Goal: Task Accomplishment & Management: Use online tool/utility

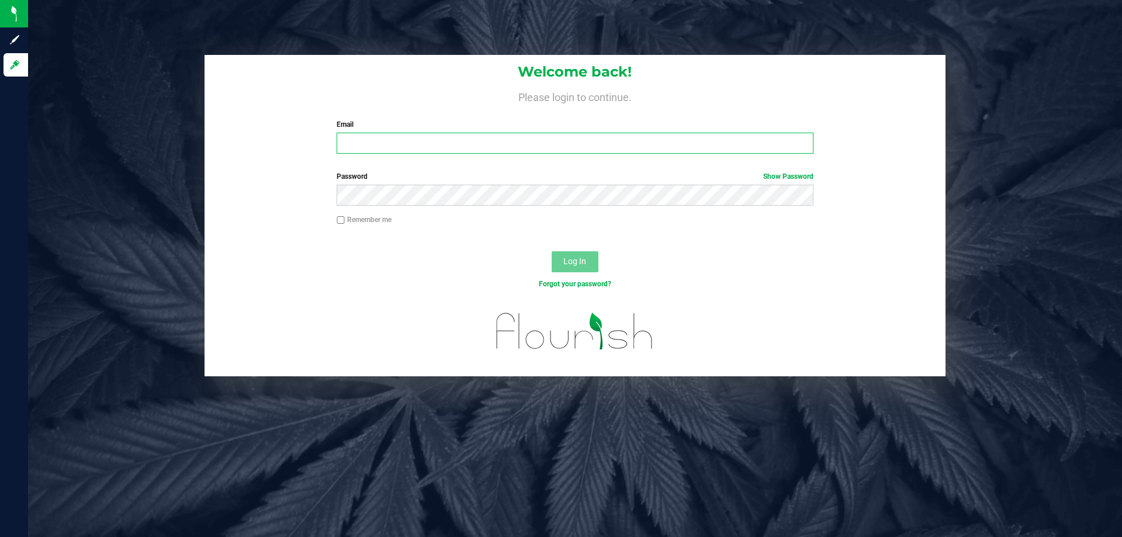
click at [376, 140] on input "Email" at bounding box center [574, 143] width 476 height 21
type input "ckaman@liveparallel.com"
click at [551, 251] on button "Log In" at bounding box center [574, 261] width 47 height 21
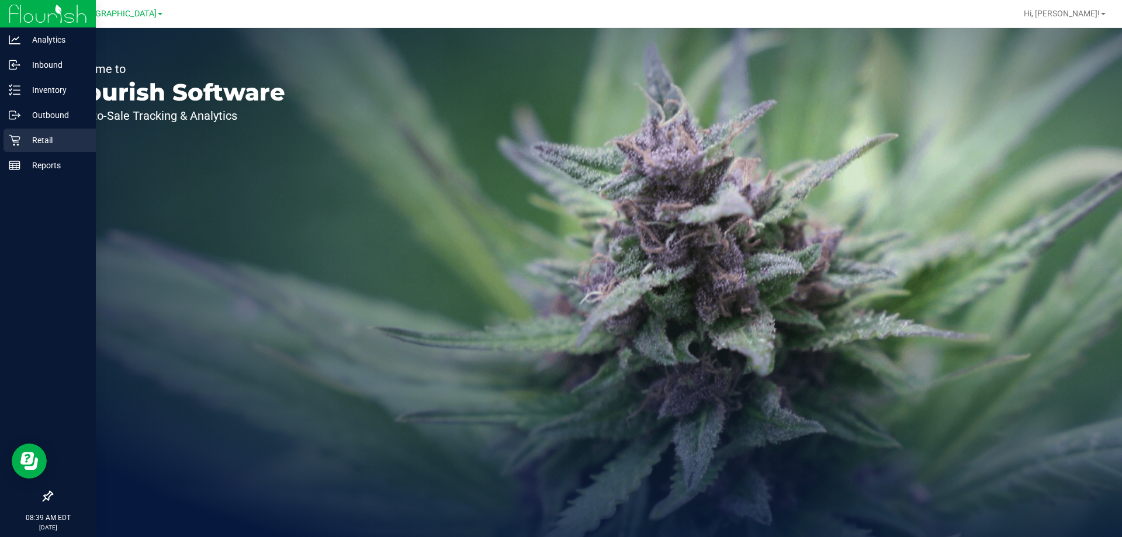
click at [18, 135] on icon at bounding box center [15, 140] width 12 height 12
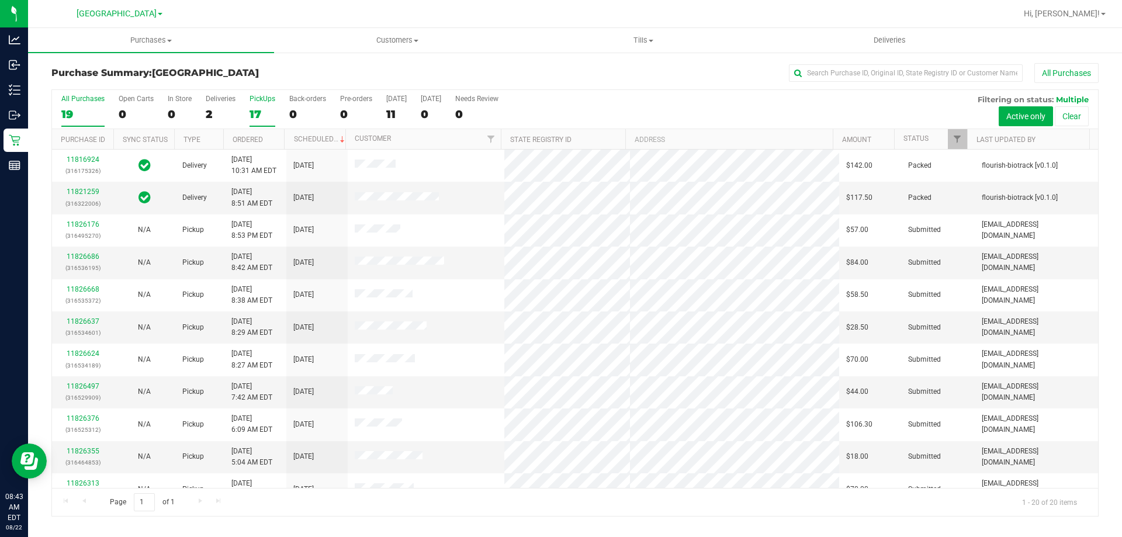
click at [259, 95] on div "PickUps" at bounding box center [262, 99] width 26 height 8
click at [0, 0] on input "PickUps 17" at bounding box center [0, 0] width 0 height 0
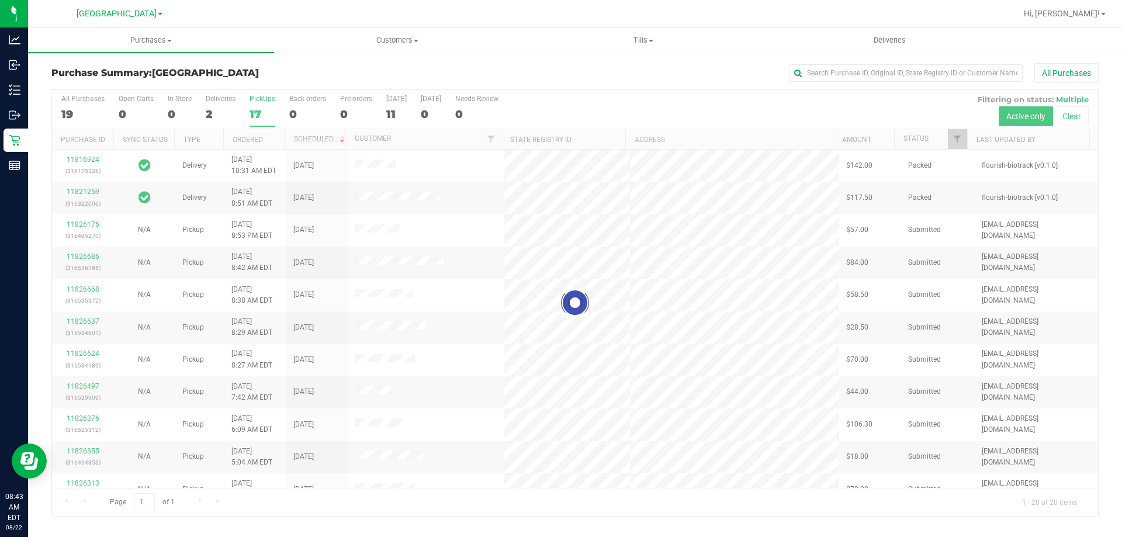
click at [210, 109] on div at bounding box center [575, 303] width 1046 height 426
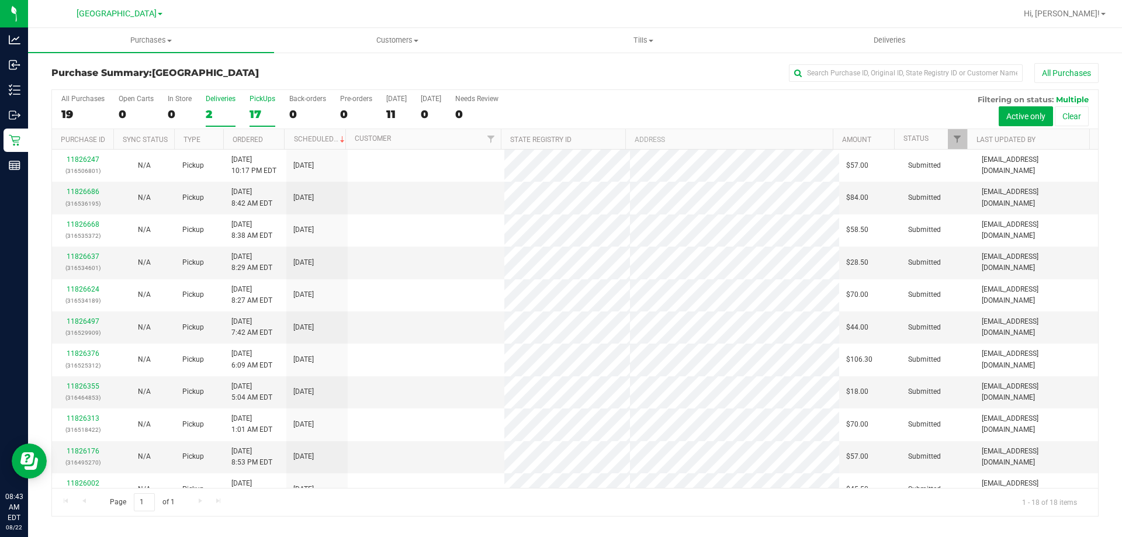
click at [218, 112] on div "2" at bounding box center [221, 113] width 30 height 13
click at [0, 0] on input "Deliveries 2" at bounding box center [0, 0] width 0 height 0
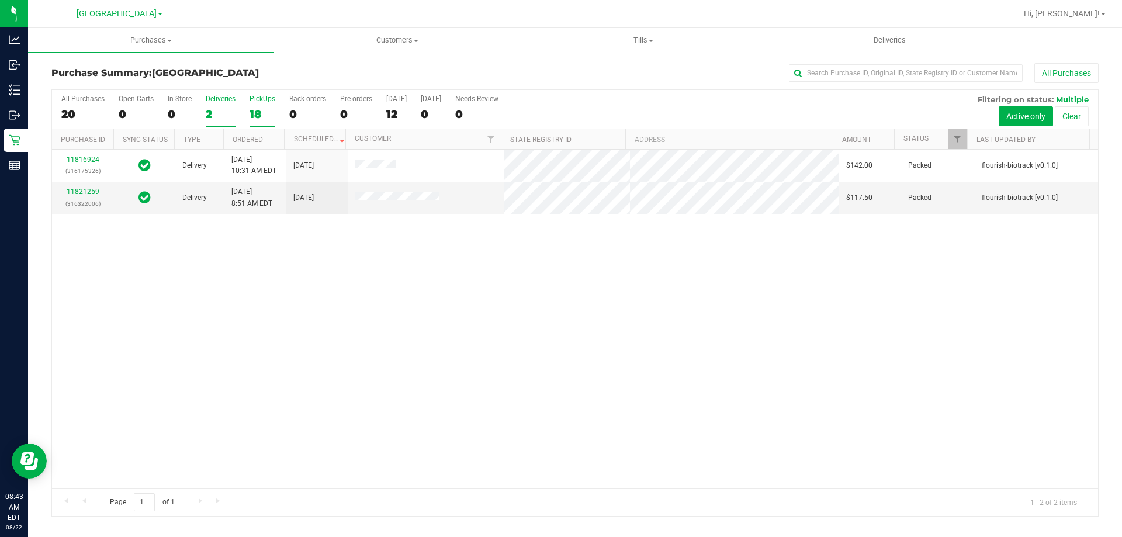
click at [272, 104] on label "PickUps 18" at bounding box center [262, 111] width 26 height 32
click at [0, 0] on input "PickUps 18" at bounding box center [0, 0] width 0 height 0
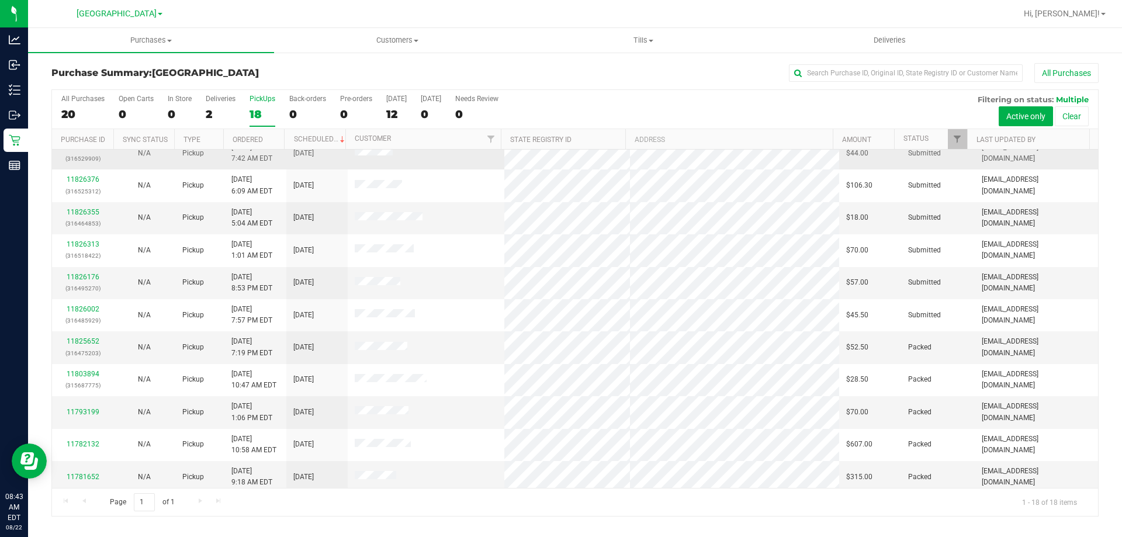
scroll to position [244, 0]
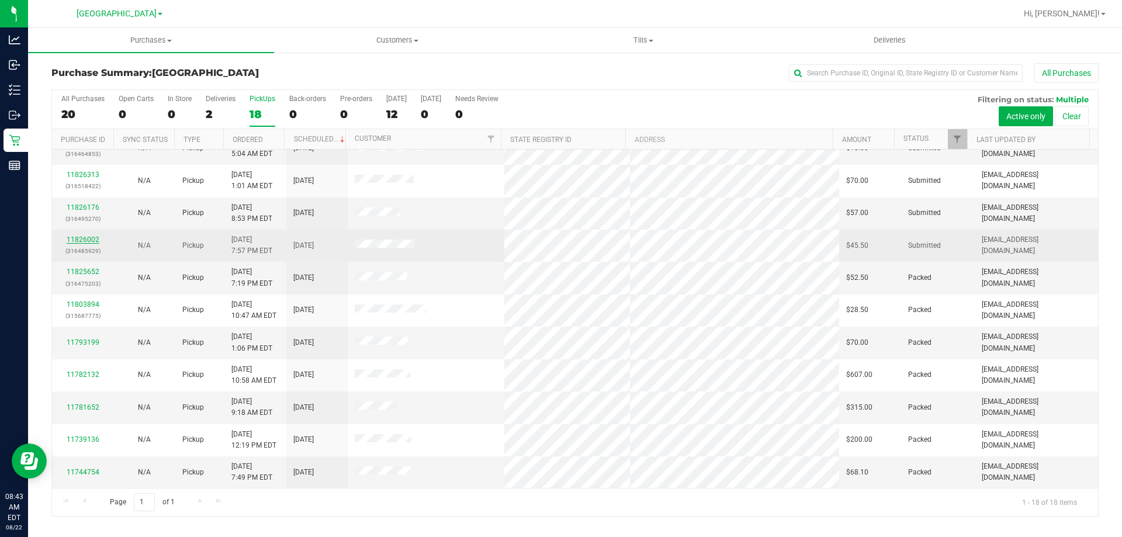
click at [86, 237] on link "11826002" at bounding box center [83, 239] width 33 height 8
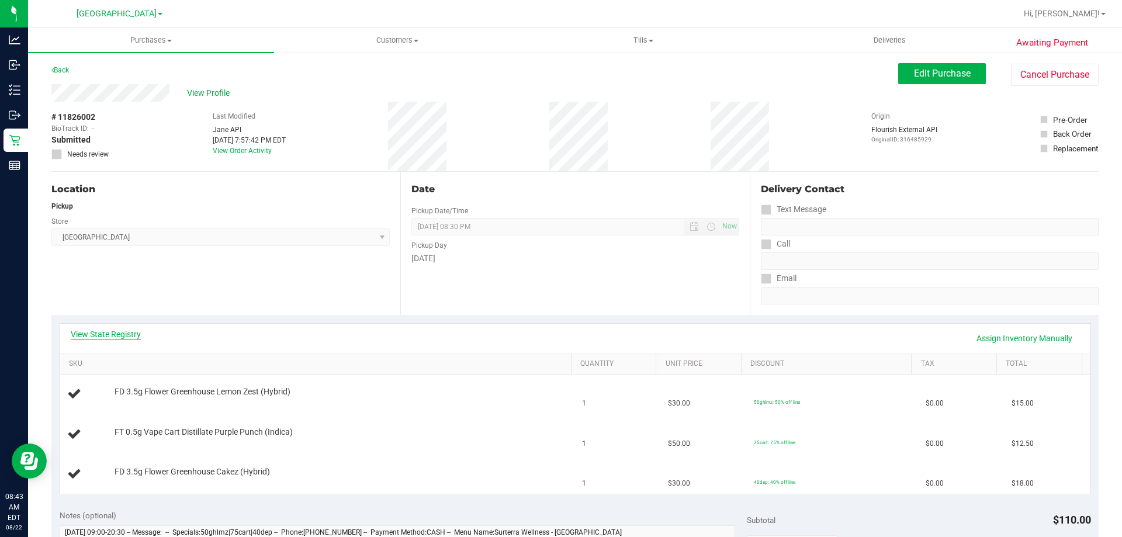
click at [127, 332] on link "View State Registry" at bounding box center [106, 334] width 70 height 12
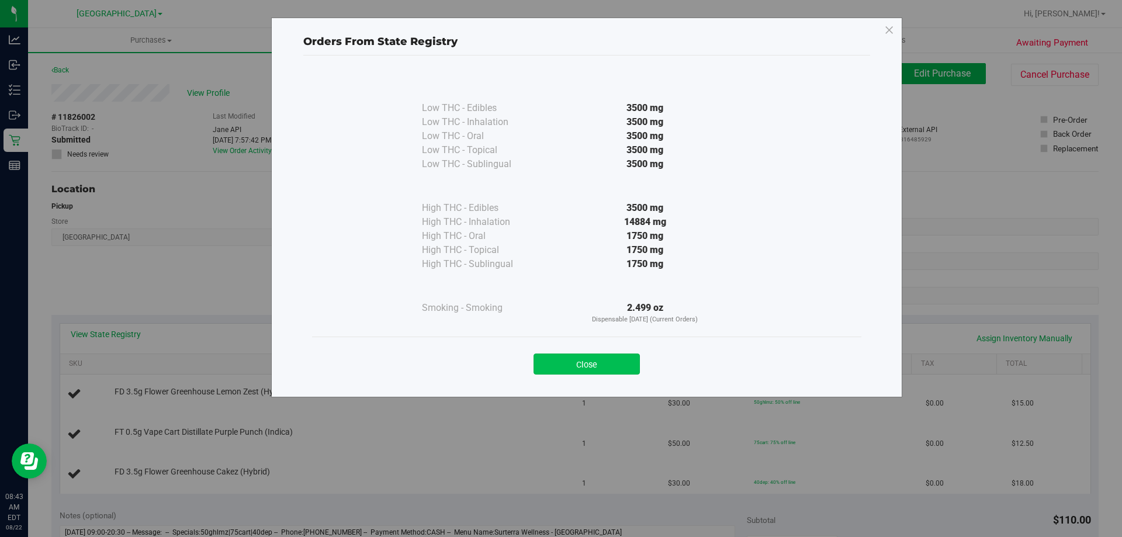
click at [582, 366] on button "Close" at bounding box center [586, 363] width 106 height 21
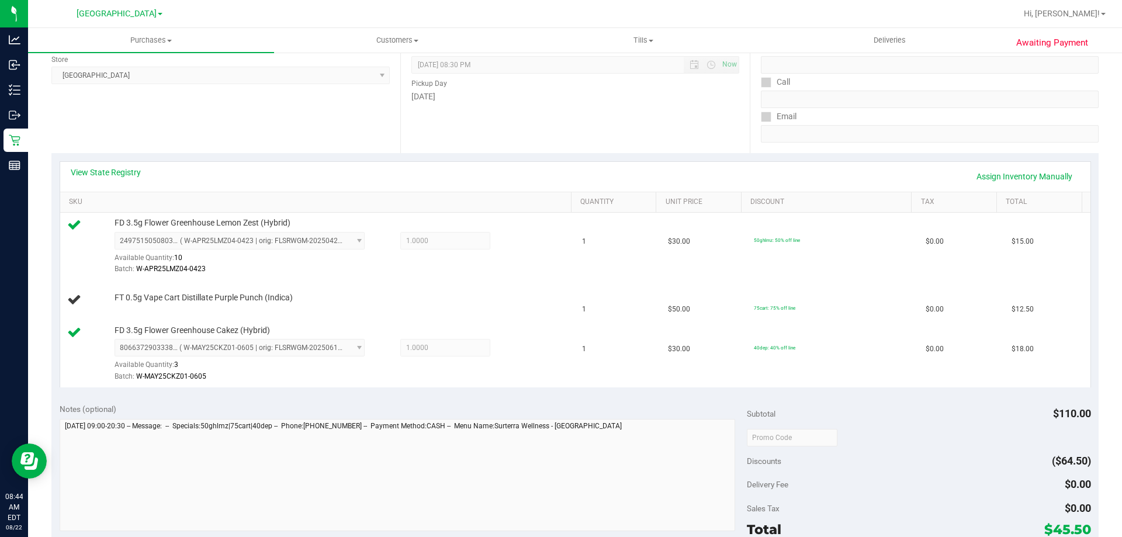
scroll to position [164, 0]
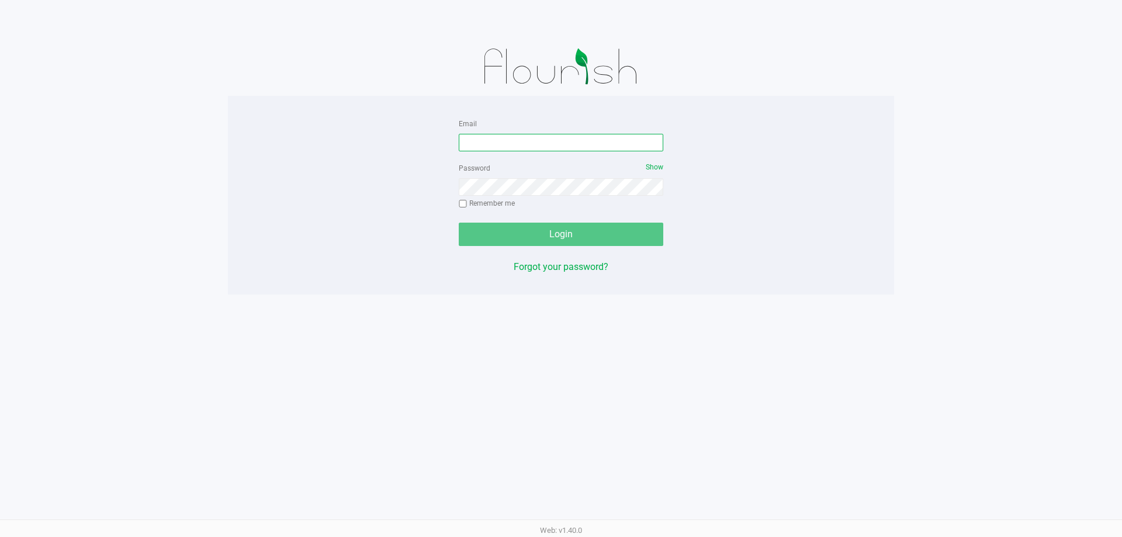
click at [504, 138] on input "Email" at bounding box center [561, 143] width 204 height 18
type input "ckaman@liveparallel.com"
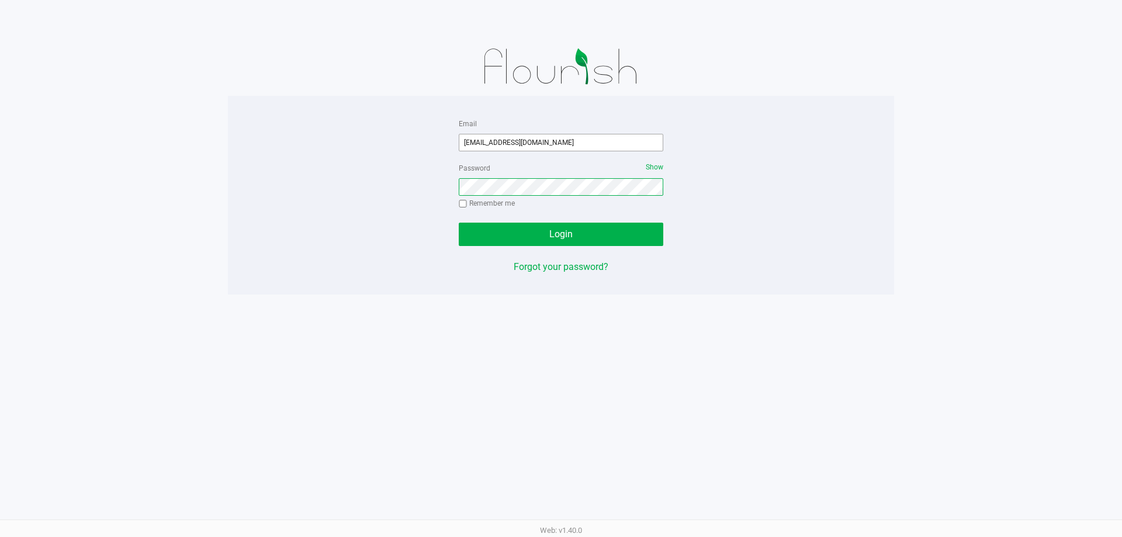
click at [459, 223] on button "Login" at bounding box center [561, 234] width 204 height 23
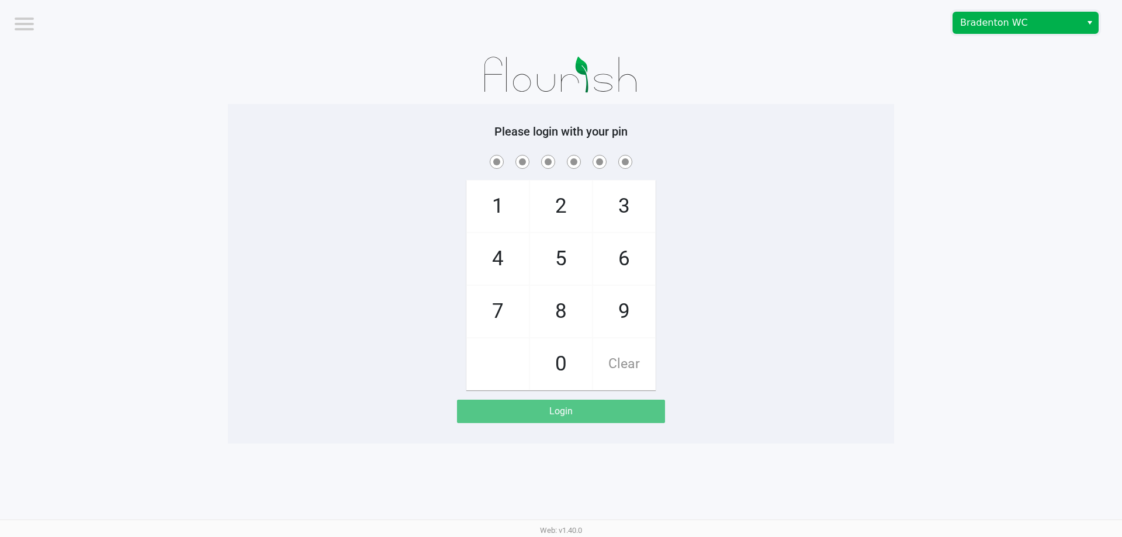
click at [1014, 33] on kendo-dropdownlist "Bradenton WC" at bounding box center [1025, 23] width 146 height 22
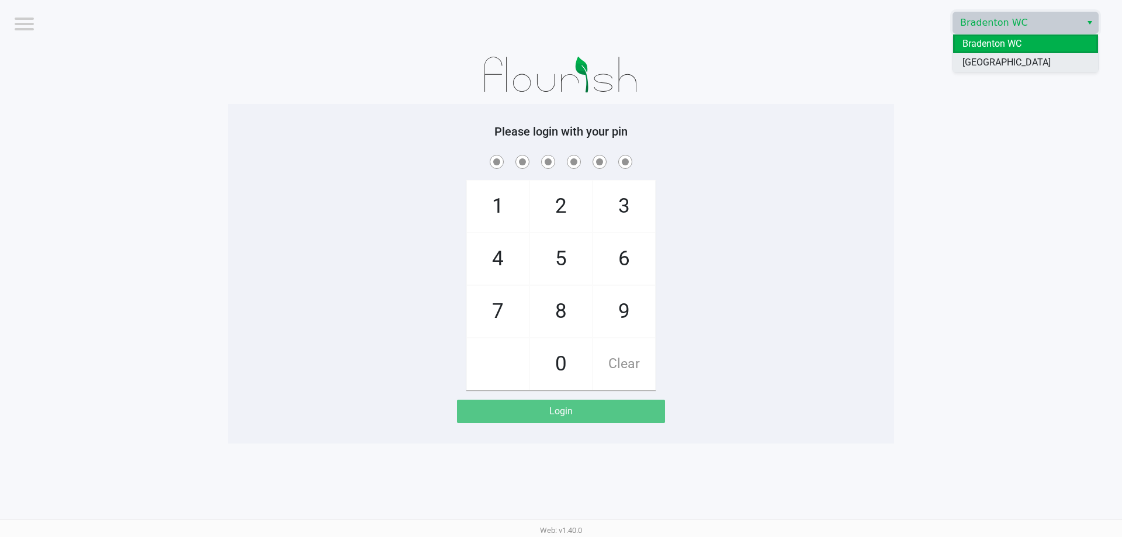
click at [1009, 67] on span "[GEOGRAPHIC_DATA]" at bounding box center [1006, 62] width 88 height 14
drag, startPoint x: 912, startPoint y: 266, endPoint x: 918, endPoint y: 265, distance: 5.9
click at [914, 265] on app-pos-login-wrapper "Logout North Port WC Please login with your pin 1 4 7 2 5 8 0 3 6 9 Clear Login" at bounding box center [561, 221] width 1122 height 443
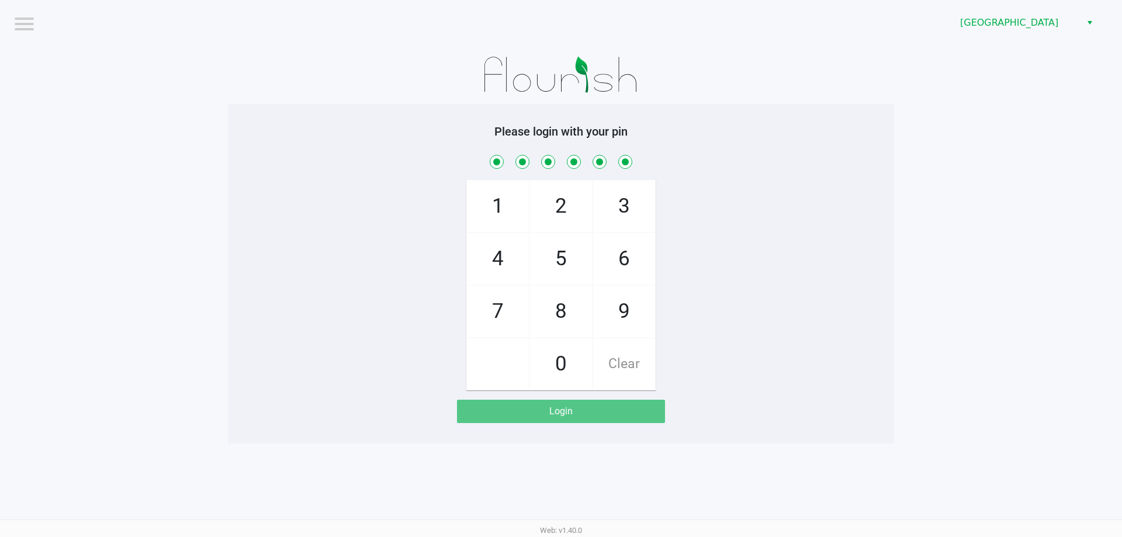
checkbox input "true"
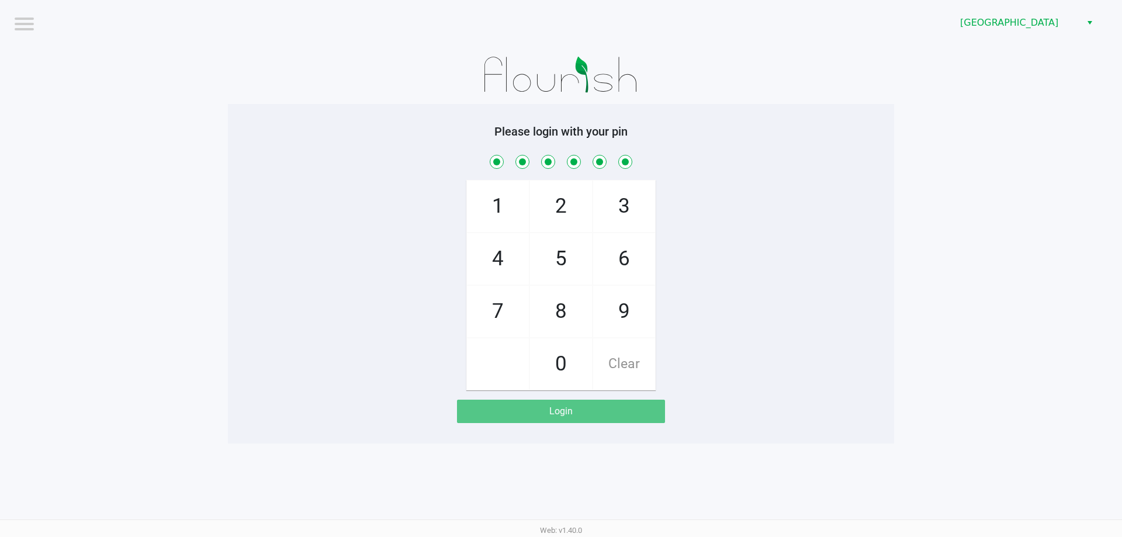
checkbox input "true"
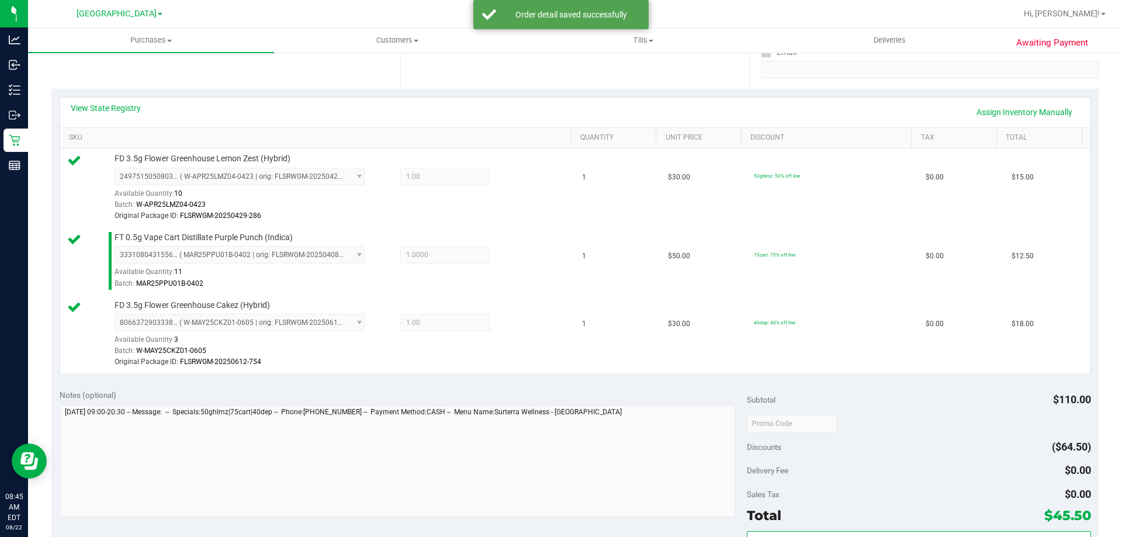
scroll to position [358, 0]
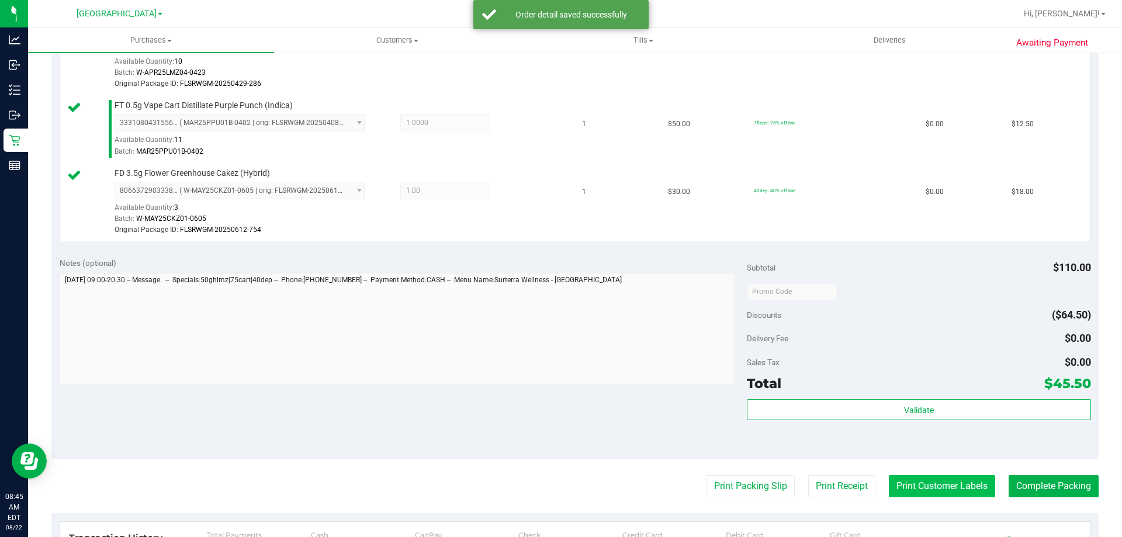
click at [946, 490] on button "Print Customer Labels" at bounding box center [942, 486] width 106 height 22
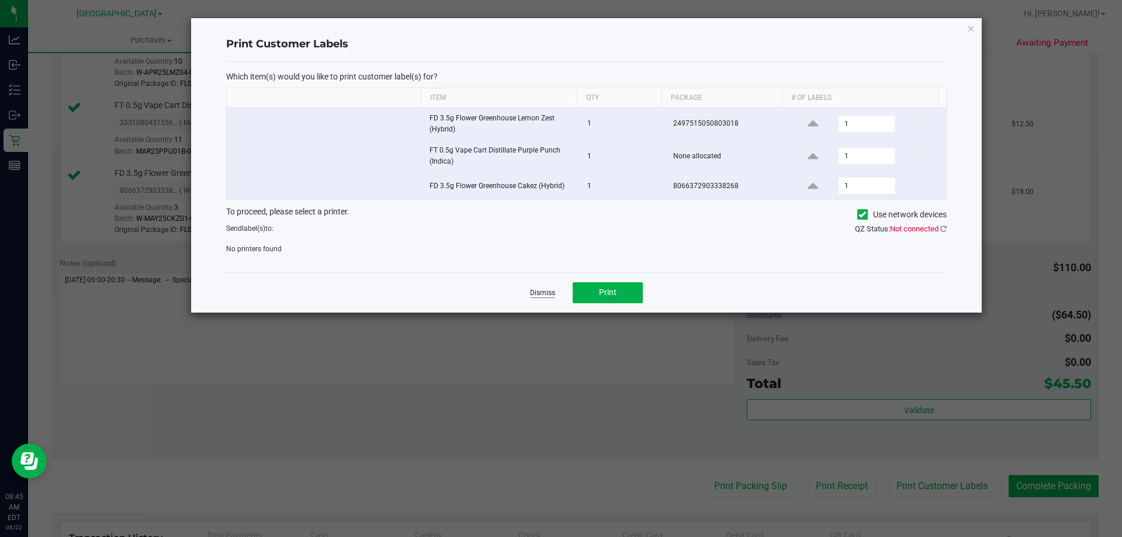
click at [543, 291] on link "Dismiss" at bounding box center [542, 293] width 25 height 10
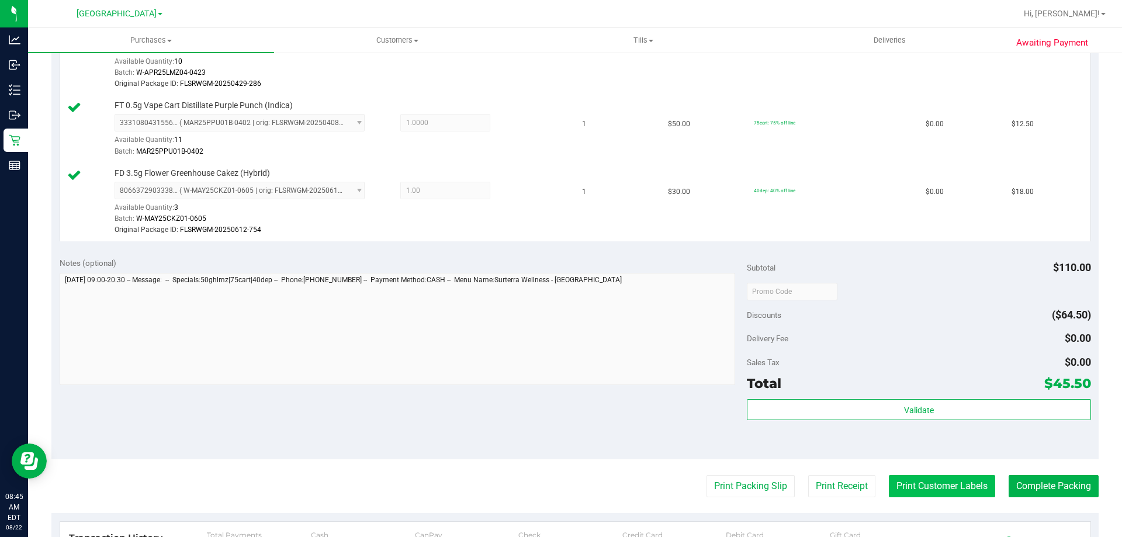
click at [951, 488] on button "Print Customer Labels" at bounding box center [942, 486] width 106 height 22
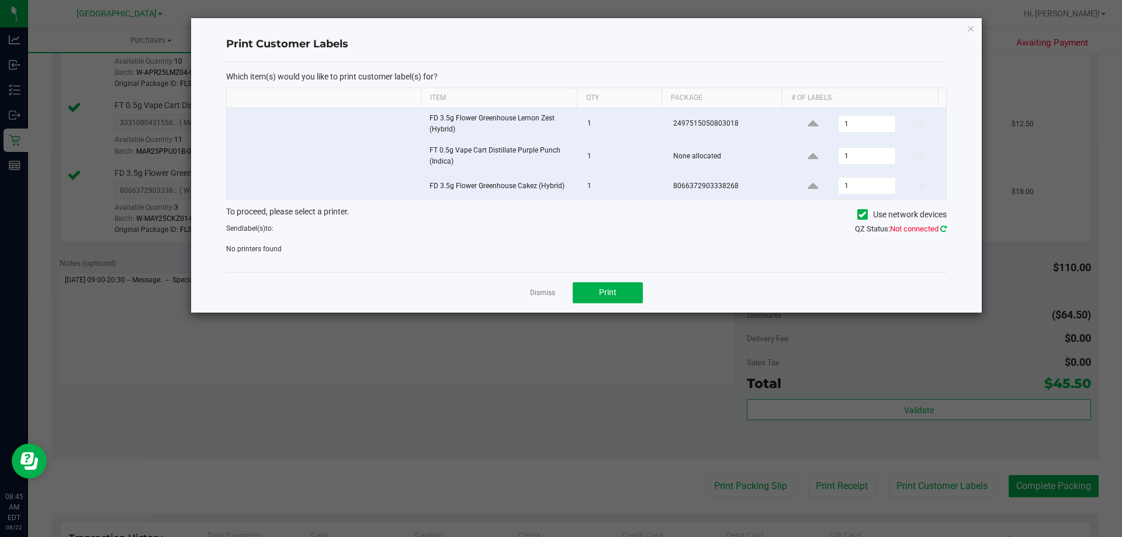
click at [944, 229] on icon at bounding box center [943, 229] width 6 height 8
click at [550, 289] on link "Dismiss" at bounding box center [542, 293] width 25 height 10
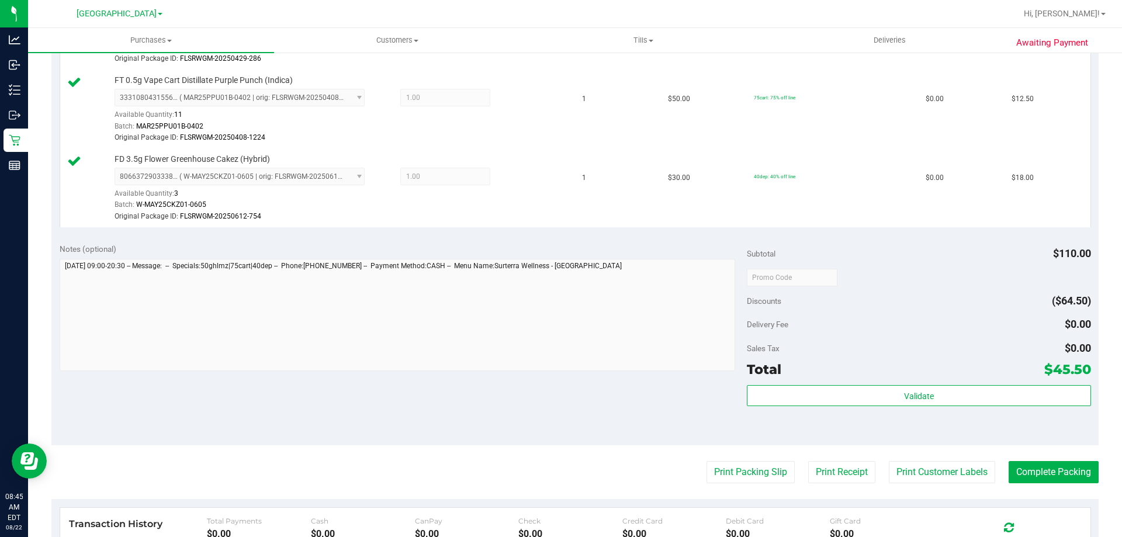
scroll to position [401, 0]
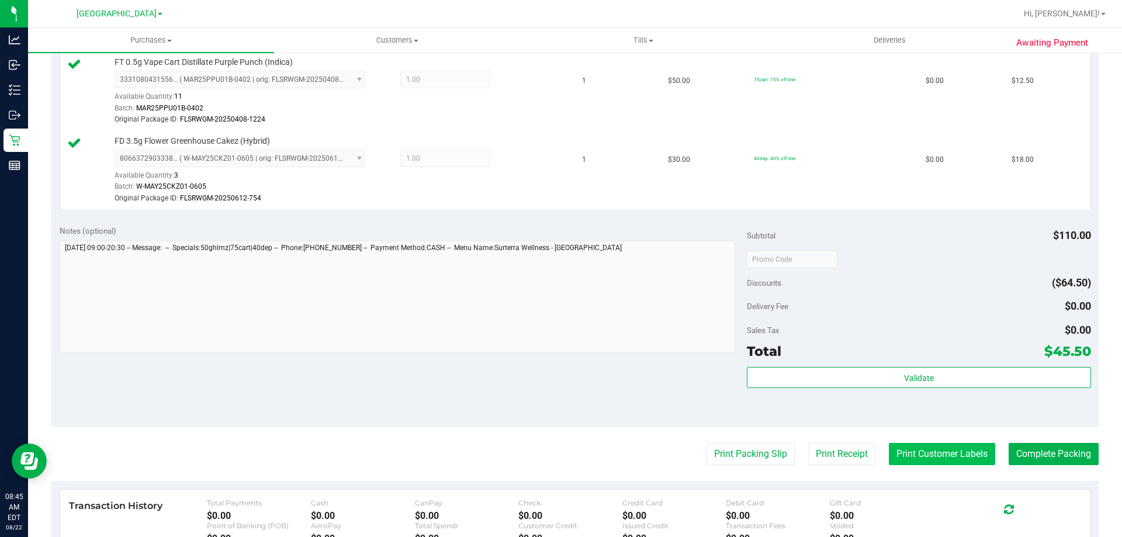
click at [948, 446] on button "Print Customer Labels" at bounding box center [942, 454] width 106 height 22
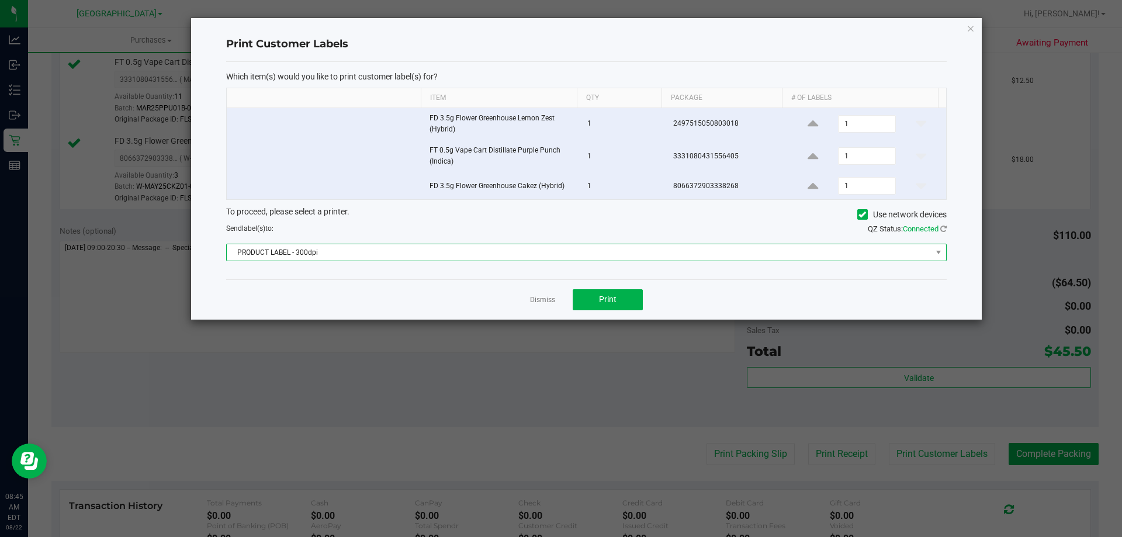
click at [465, 252] on span "PRODUCT LABEL - 300dpi" at bounding box center [579, 252] width 705 height 16
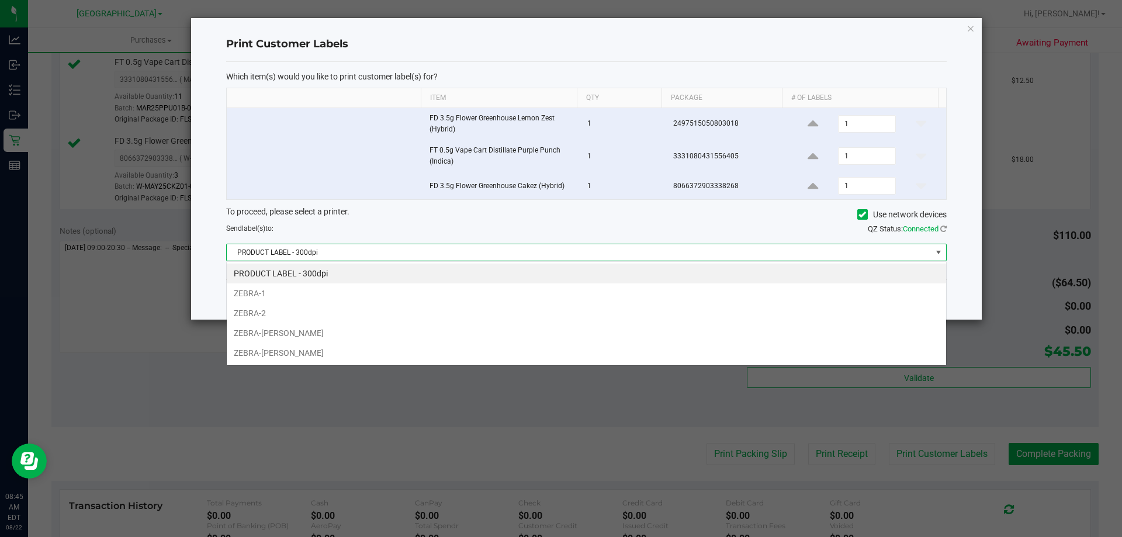
scroll to position [18, 720]
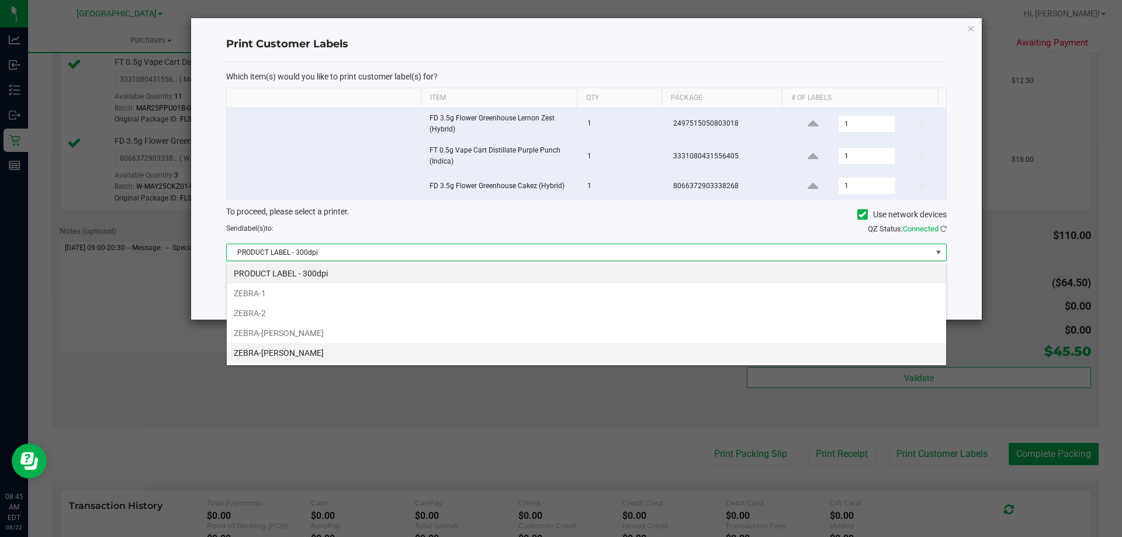
click at [329, 349] on li "ZEBRA-VANCE-JOY" at bounding box center [586, 353] width 719 height 20
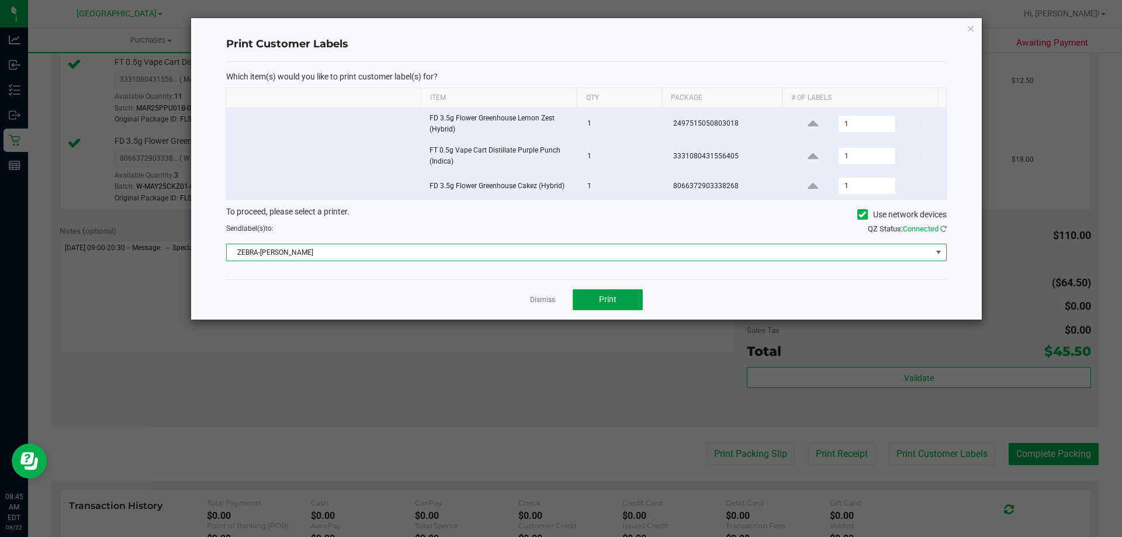
click at [616, 300] on button "Print" at bounding box center [607, 299] width 70 height 21
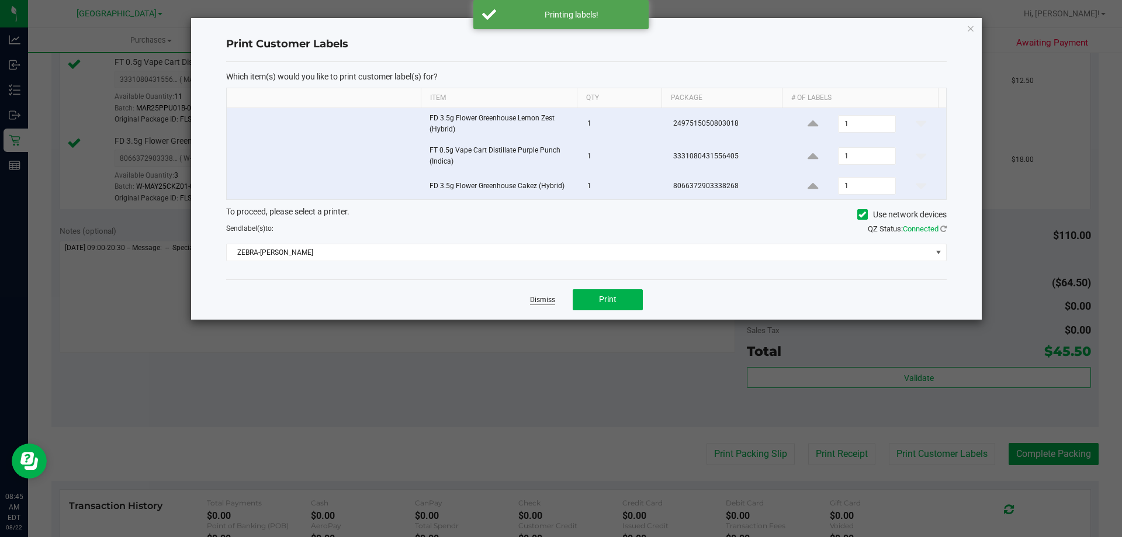
click at [539, 297] on link "Dismiss" at bounding box center [542, 300] width 25 height 10
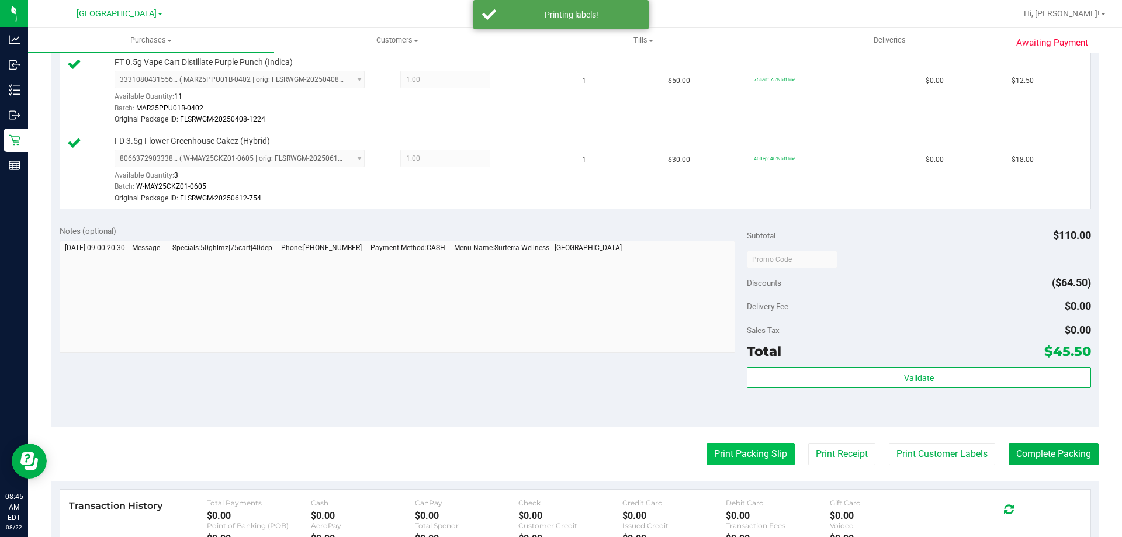
click at [718, 463] on button "Print Packing Slip" at bounding box center [750, 454] width 88 height 22
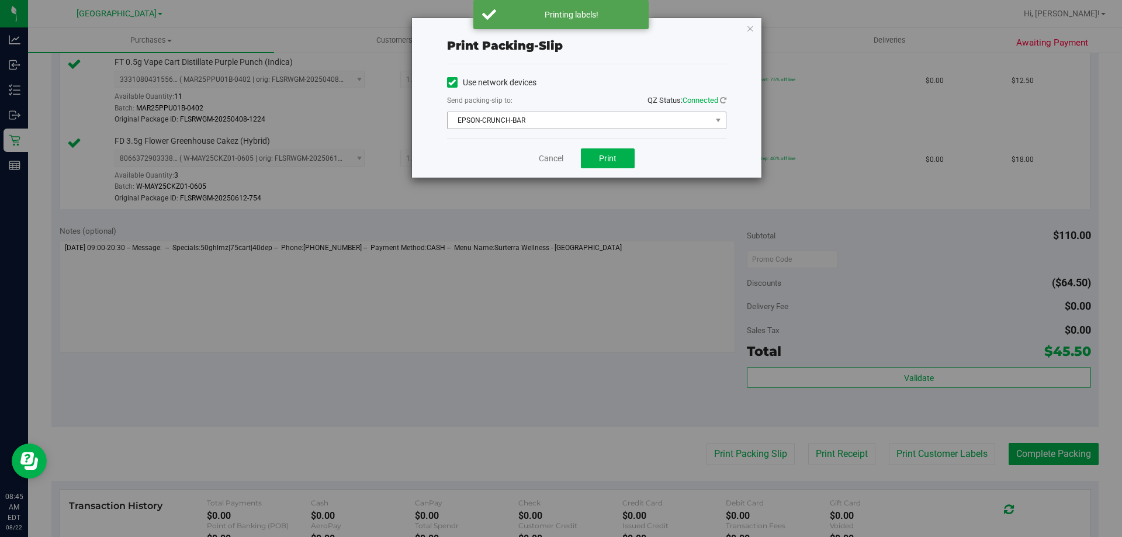
click at [582, 120] on span "EPSON-CRUNCH-BAR" at bounding box center [578, 120] width 263 height 16
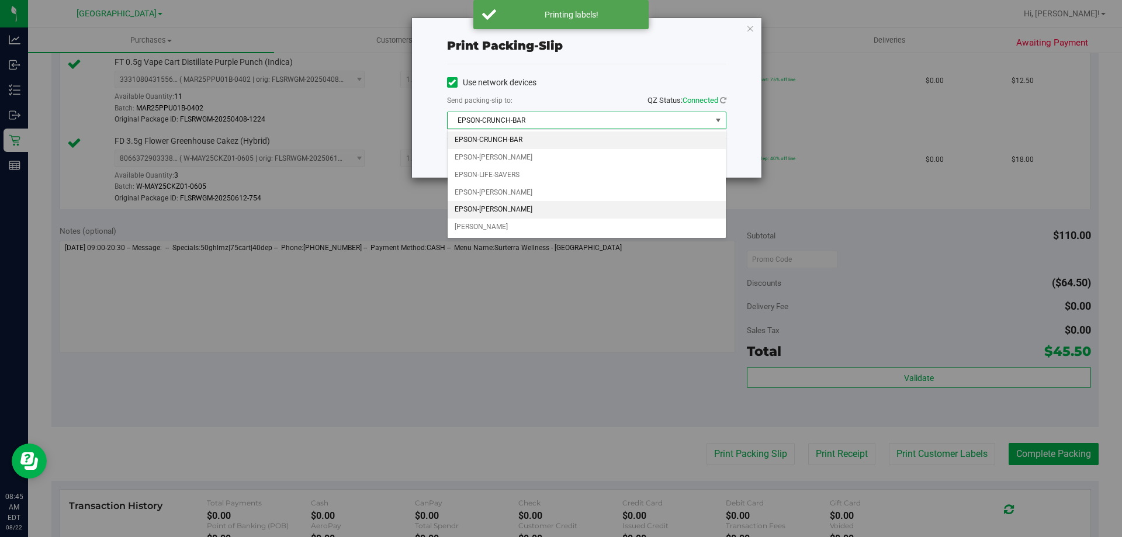
click at [524, 207] on li "EPSON-[PERSON_NAME]" at bounding box center [586, 210] width 278 height 18
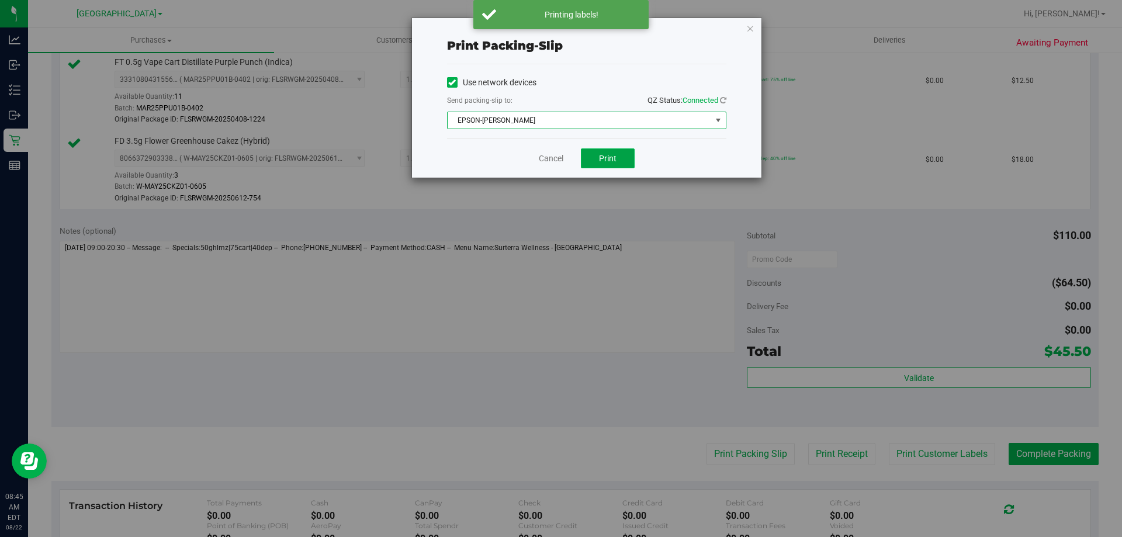
click at [616, 168] on button "Print" at bounding box center [608, 158] width 54 height 20
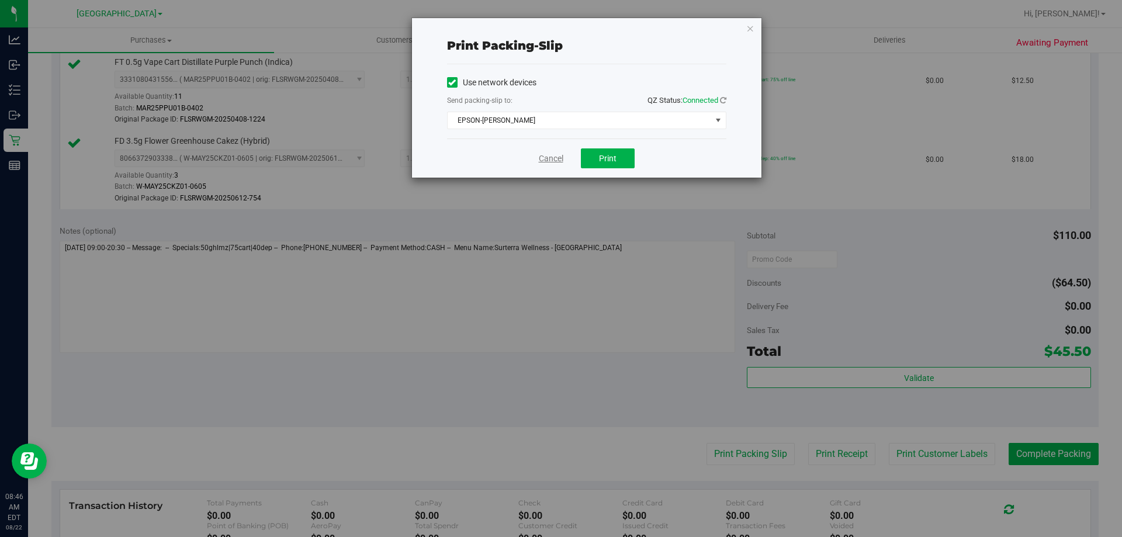
click at [546, 161] on link "Cancel" at bounding box center [551, 158] width 25 height 12
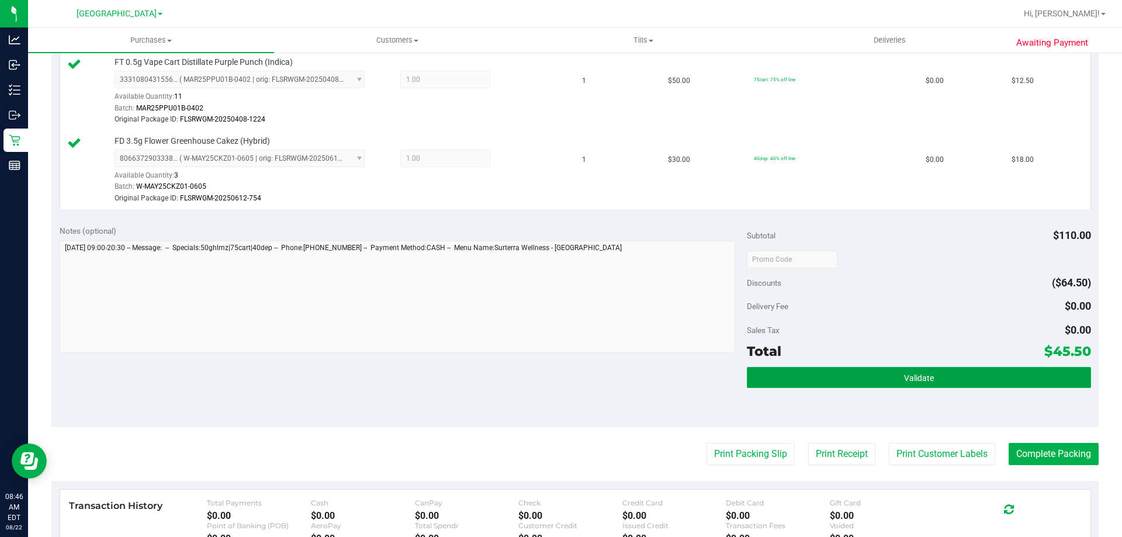
click at [819, 384] on button "Validate" at bounding box center [918, 377] width 343 height 21
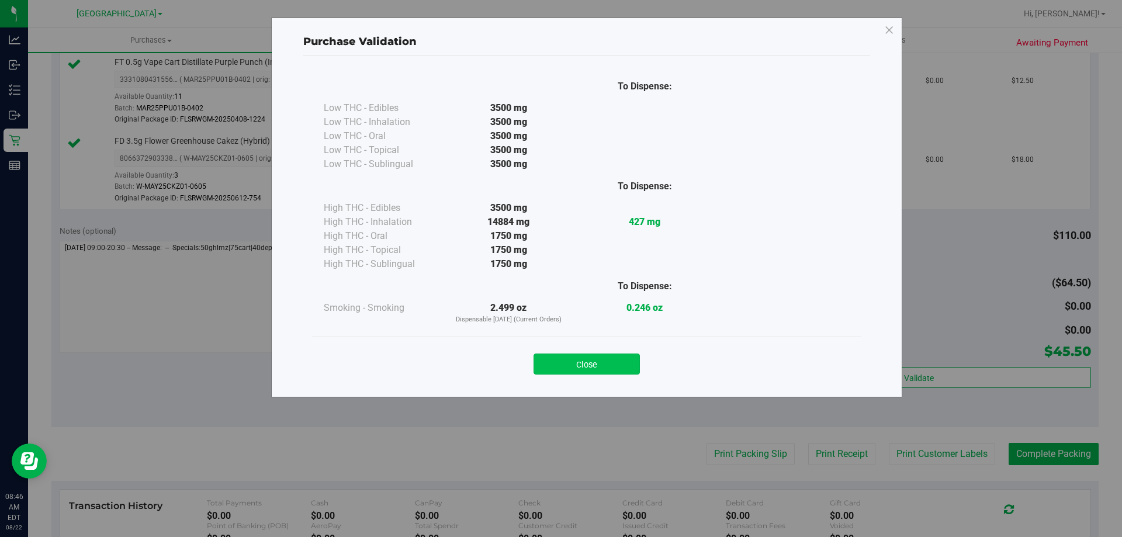
click at [613, 370] on button "Close" at bounding box center [586, 363] width 106 height 21
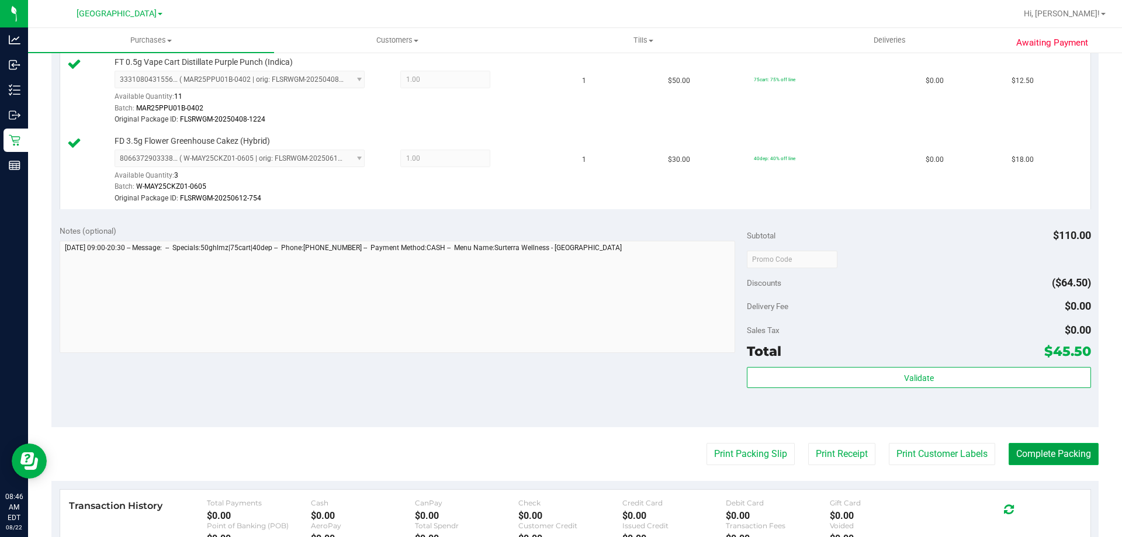
click at [1087, 450] on button "Complete Packing" at bounding box center [1053, 454] width 90 height 22
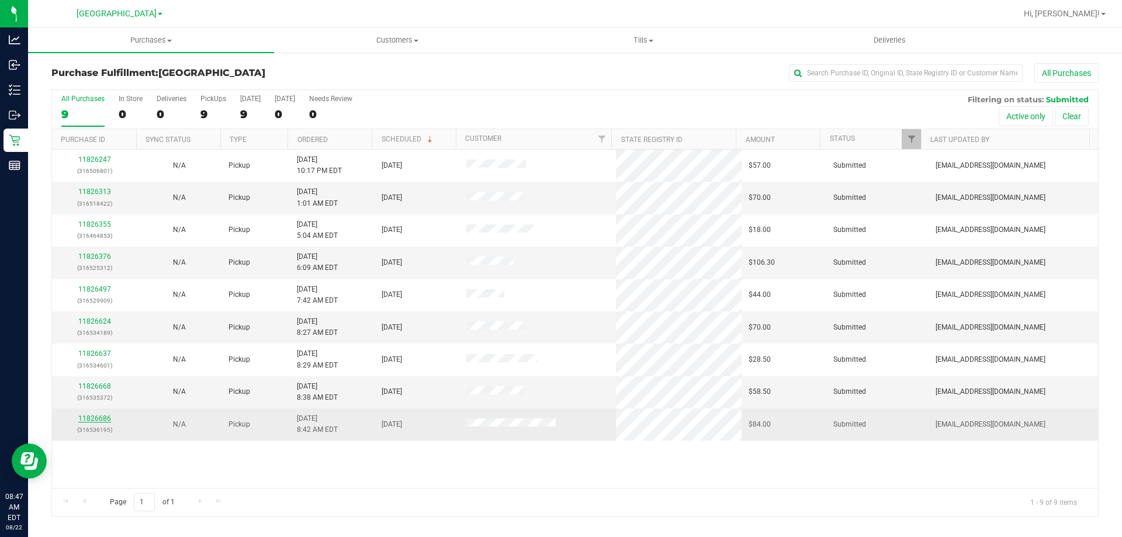
click at [105, 418] on link "11826686" at bounding box center [94, 418] width 33 height 8
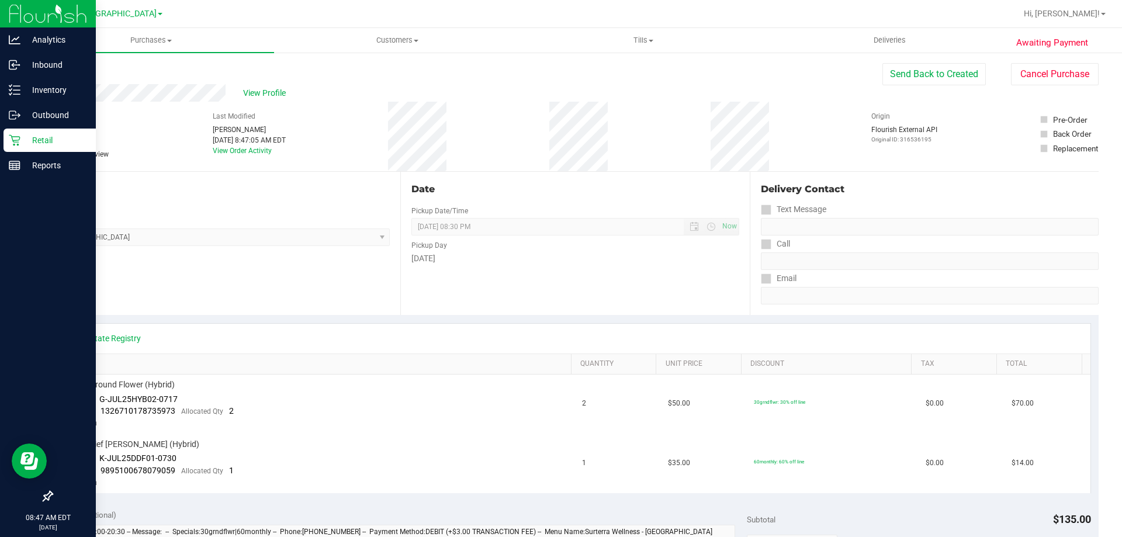
click at [21, 147] on p "Retail" at bounding box center [55, 140] width 70 height 14
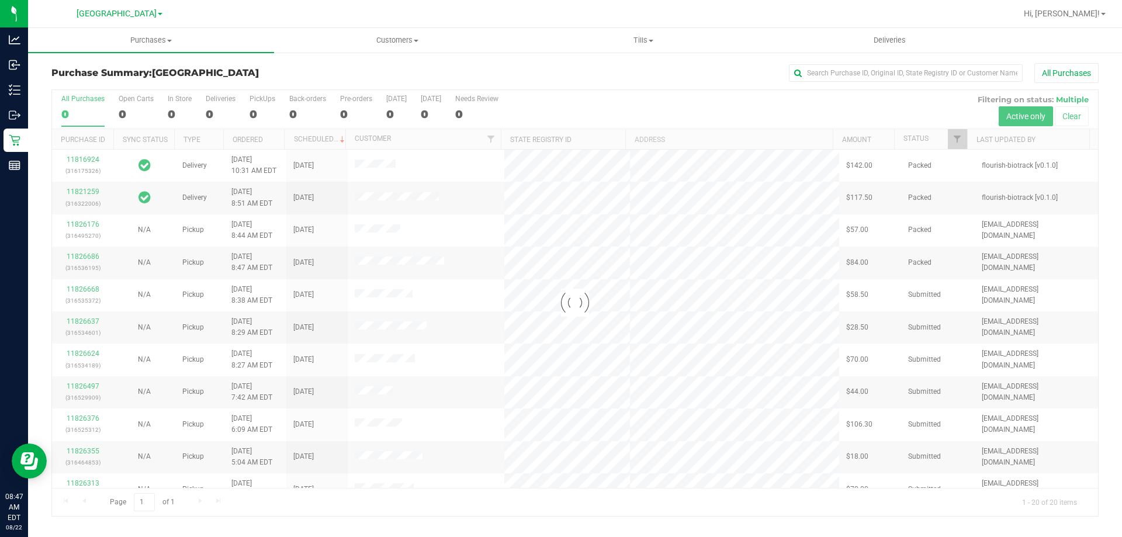
click at [255, 114] on div at bounding box center [575, 303] width 1046 height 426
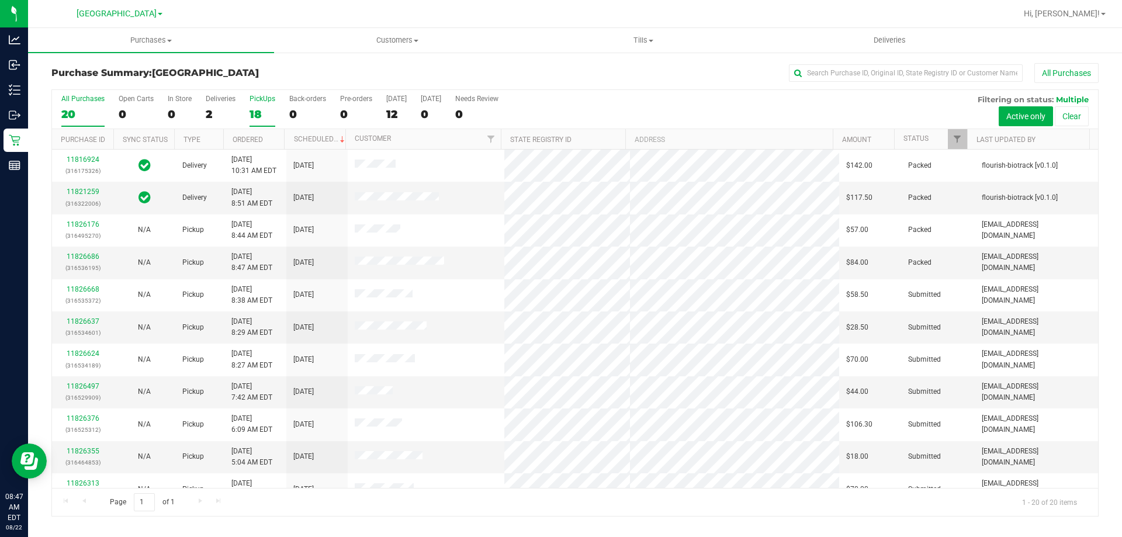
click at [254, 116] on div "18" at bounding box center [262, 113] width 26 height 13
click at [0, 0] on input "PickUps 18" at bounding box center [0, 0] width 0 height 0
click at [91, 317] on link "11826497" at bounding box center [83, 321] width 33 height 8
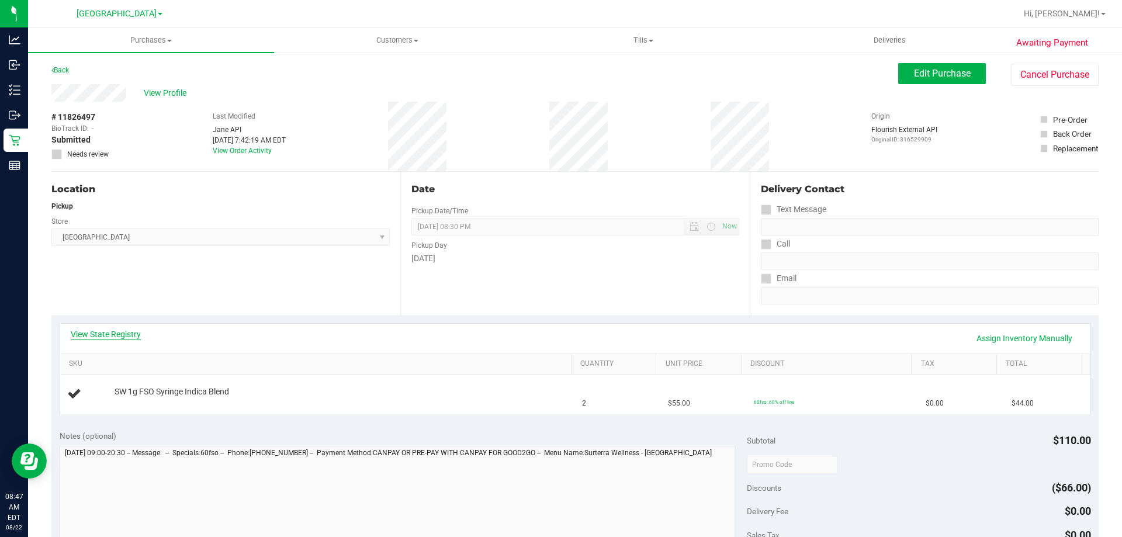
click at [120, 330] on link "View State Registry" at bounding box center [106, 334] width 70 height 12
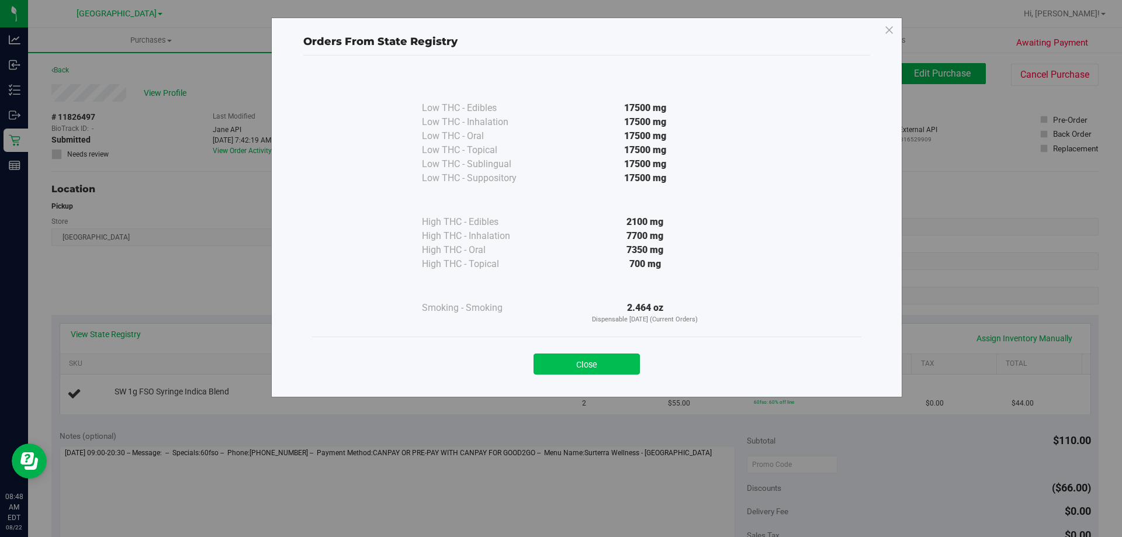
click at [624, 364] on button "Close" at bounding box center [586, 363] width 106 height 21
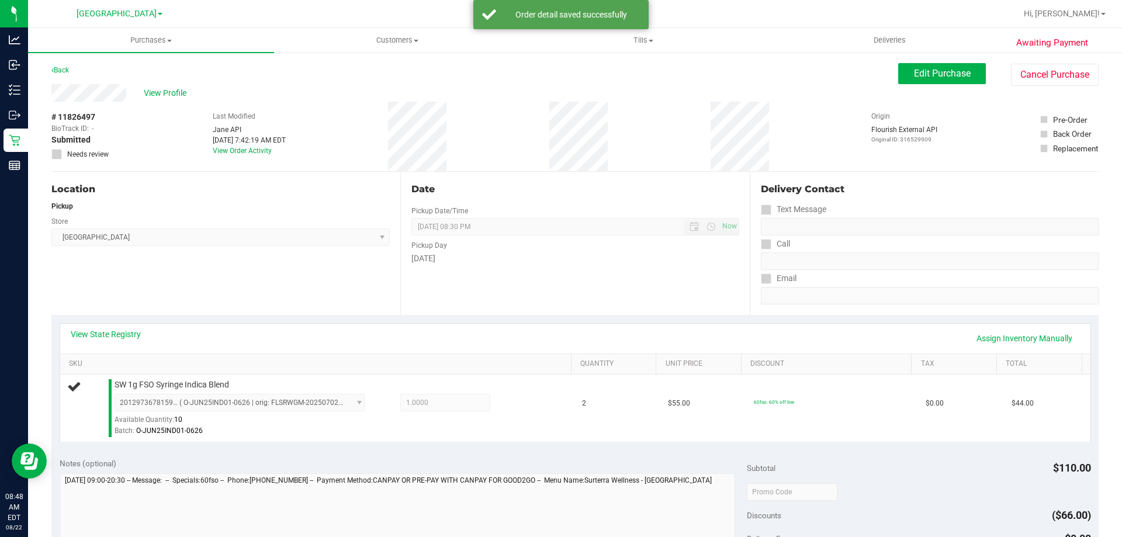
click at [474, 340] on div "View State Registry Assign Inventory Manually" at bounding box center [575, 338] width 1009 height 20
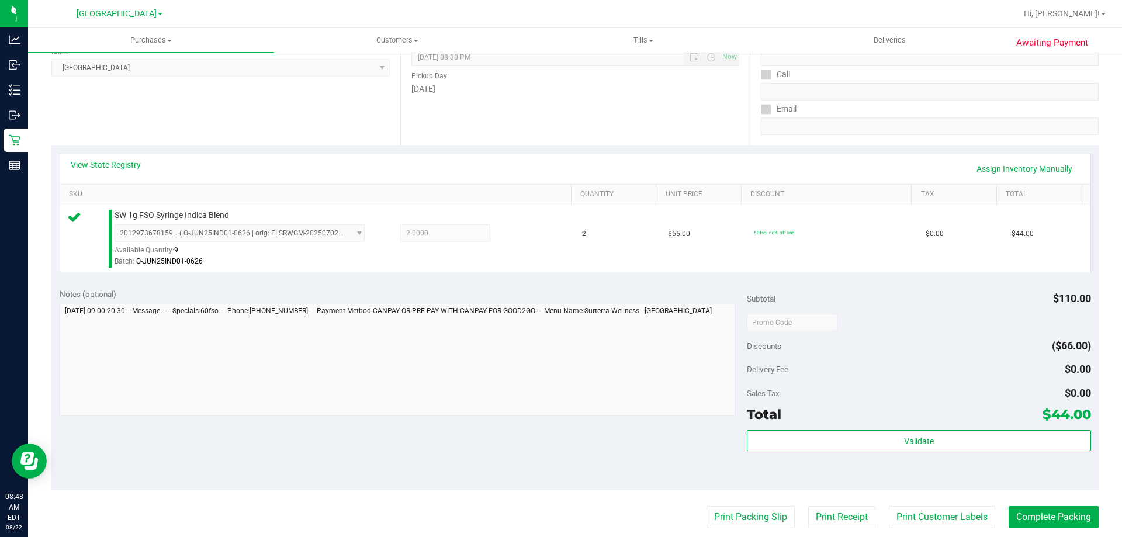
scroll to position [355, 0]
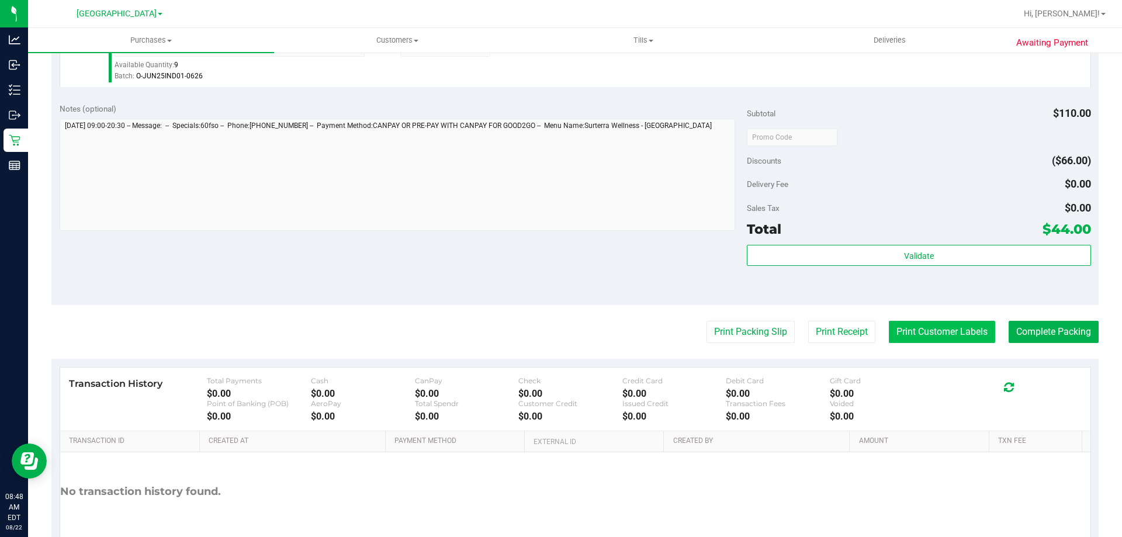
click at [925, 338] on button "Print Customer Labels" at bounding box center [942, 332] width 106 height 22
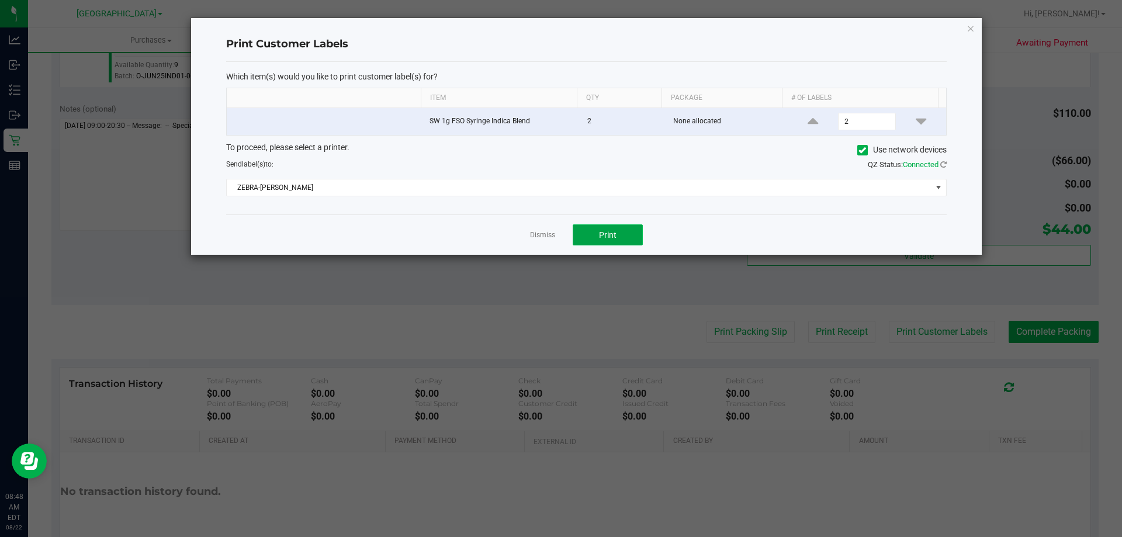
click at [623, 242] on button "Print" at bounding box center [607, 234] width 70 height 21
click at [539, 235] on link "Dismiss" at bounding box center [542, 235] width 25 height 10
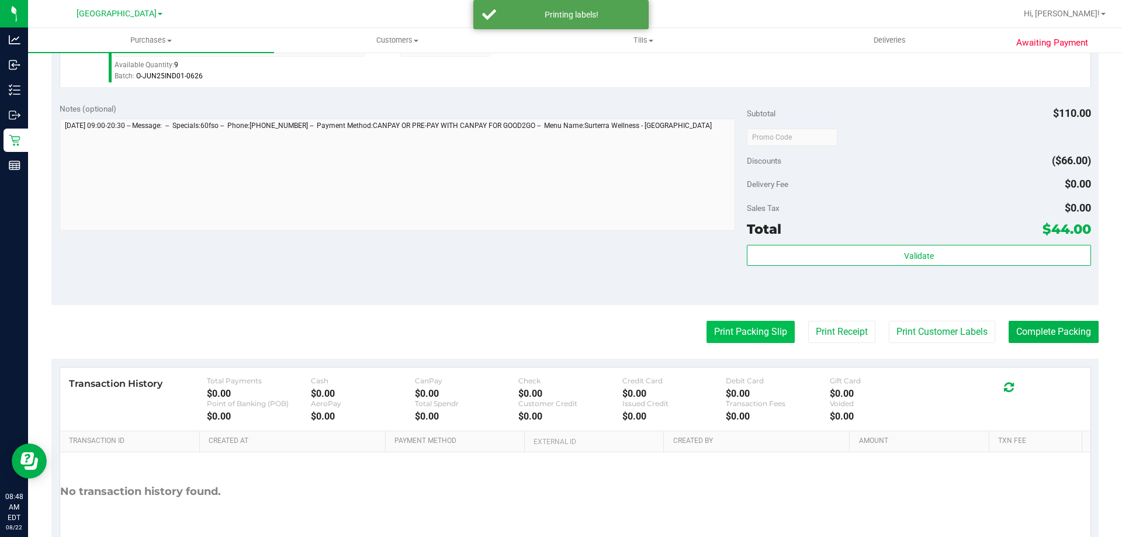
click at [718, 328] on button "Print Packing Slip" at bounding box center [750, 332] width 88 height 22
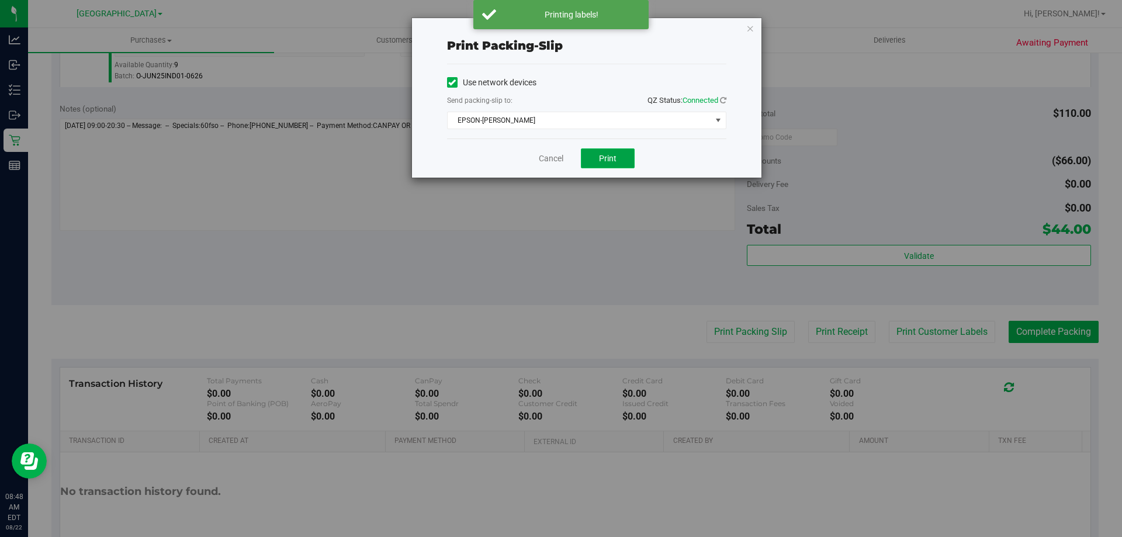
click at [609, 162] on span "Print" at bounding box center [608, 158] width 18 height 9
click at [550, 159] on link "Cancel" at bounding box center [551, 158] width 25 height 12
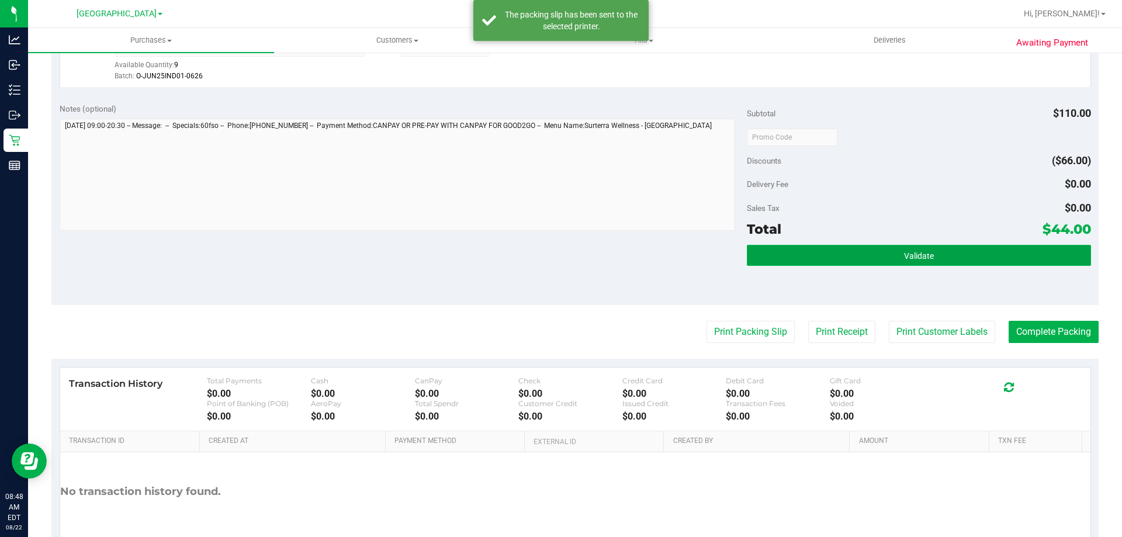
click at [787, 255] on button "Validate" at bounding box center [918, 255] width 343 height 21
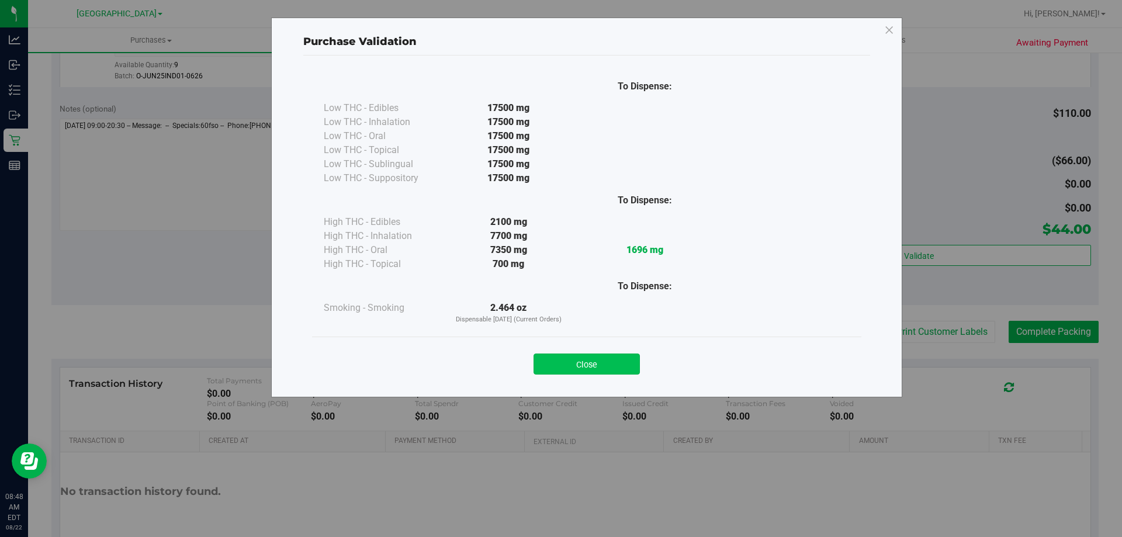
click at [589, 356] on button "Close" at bounding box center [586, 363] width 106 height 21
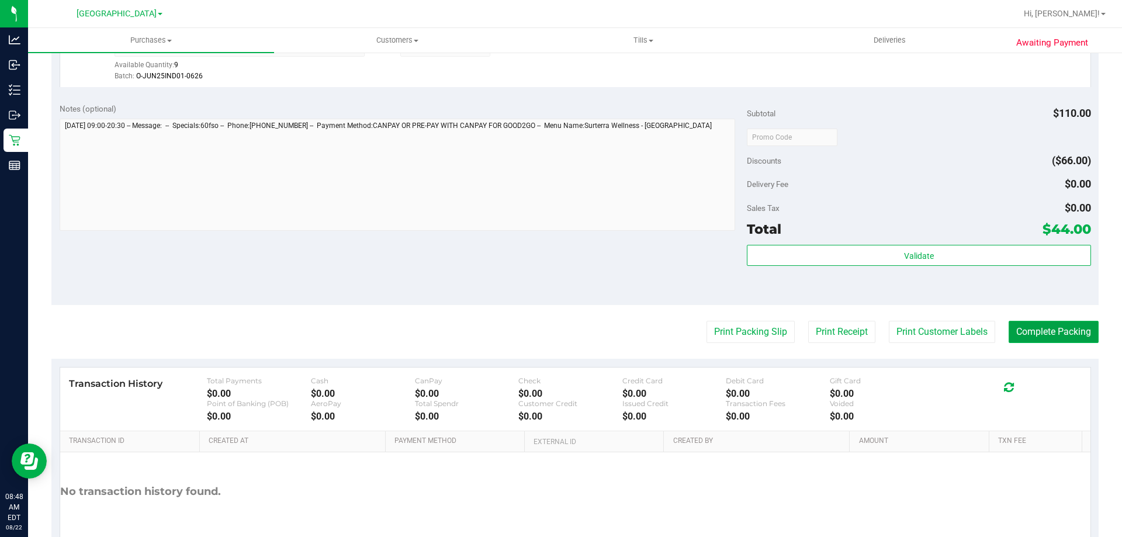
click at [1045, 327] on button "Complete Packing" at bounding box center [1053, 332] width 90 height 22
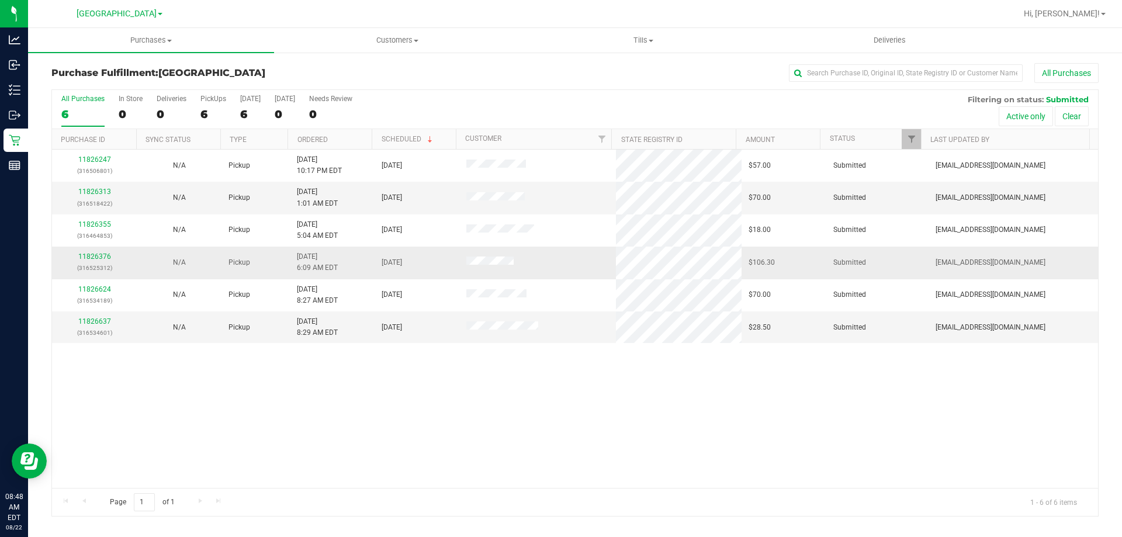
click at [106, 251] on td "11826376 (316525312)" at bounding box center [94, 263] width 85 height 32
click at [106, 252] on link "11826376" at bounding box center [94, 256] width 33 height 8
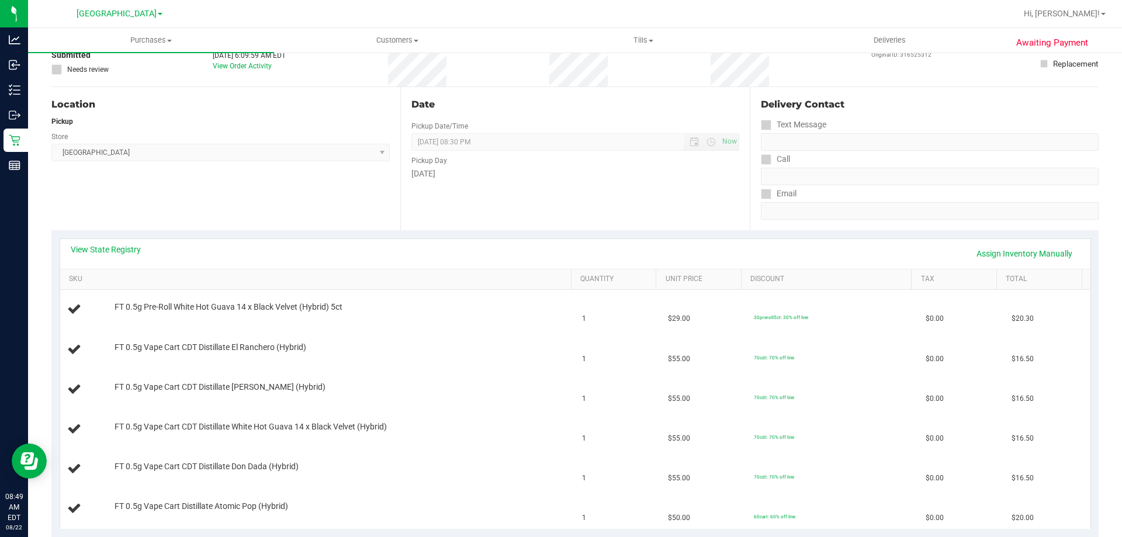
scroll to position [153, 0]
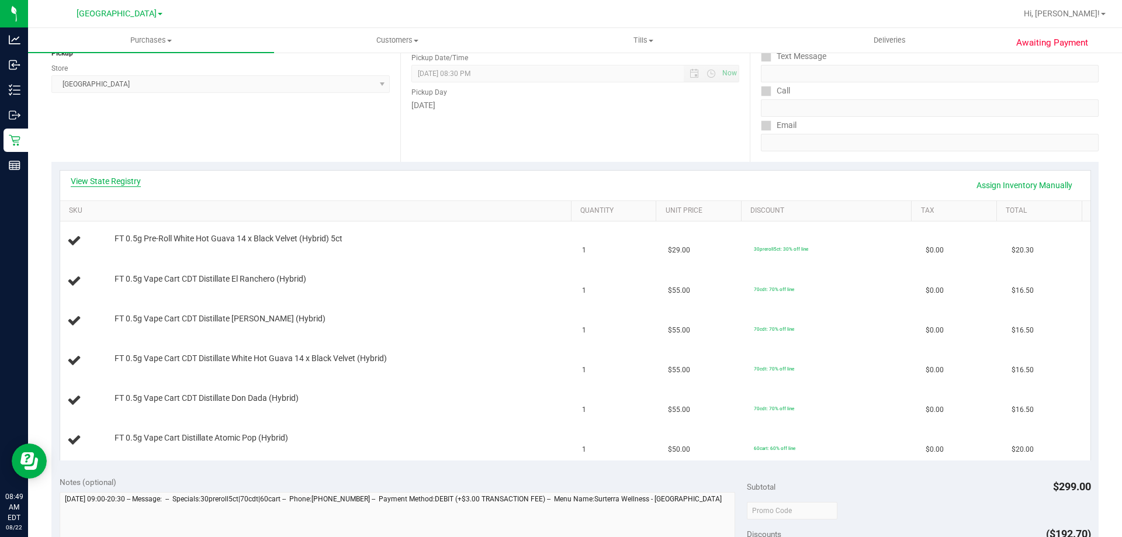
click at [117, 177] on link "View State Registry" at bounding box center [106, 181] width 70 height 12
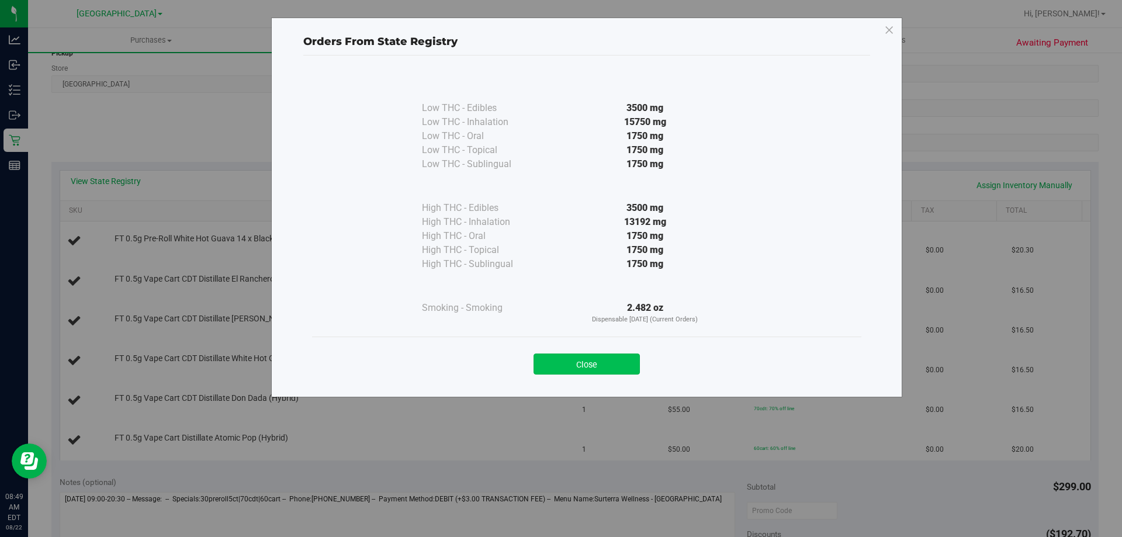
click at [592, 359] on button "Close" at bounding box center [586, 363] width 106 height 21
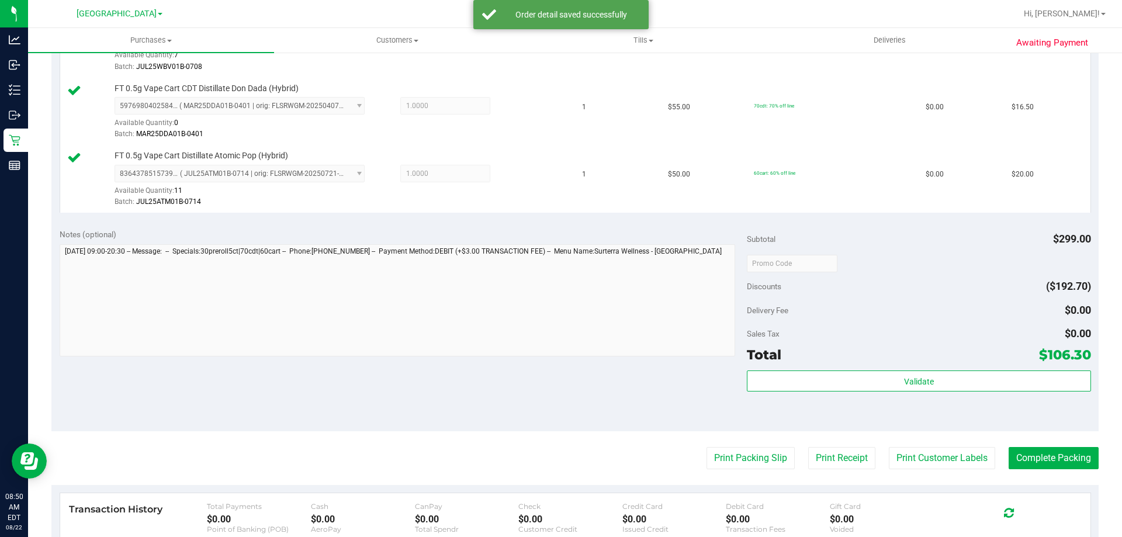
scroll to position [584, 0]
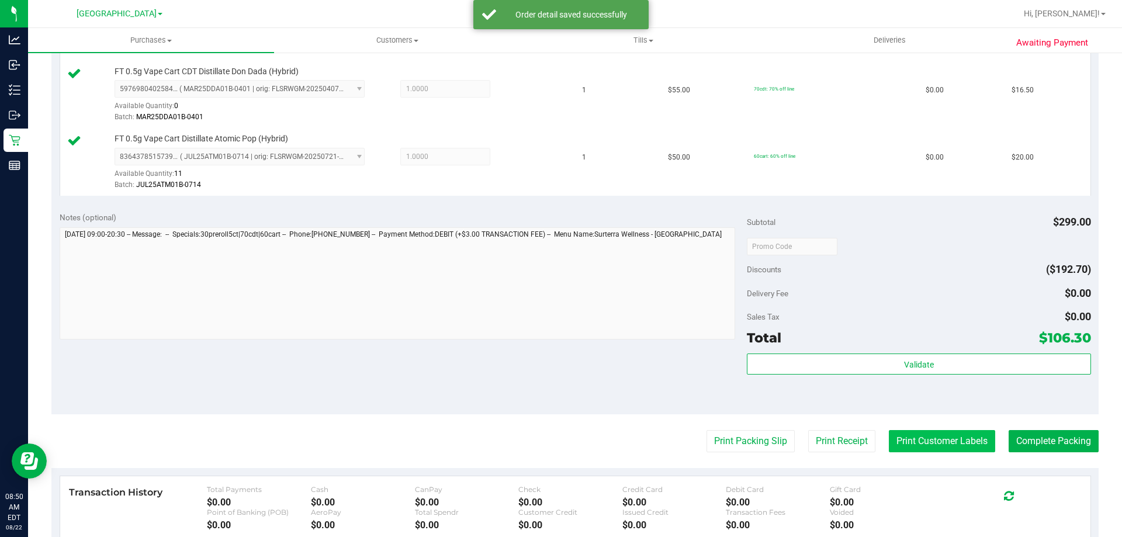
click at [908, 439] on button "Print Customer Labels" at bounding box center [942, 441] width 106 height 22
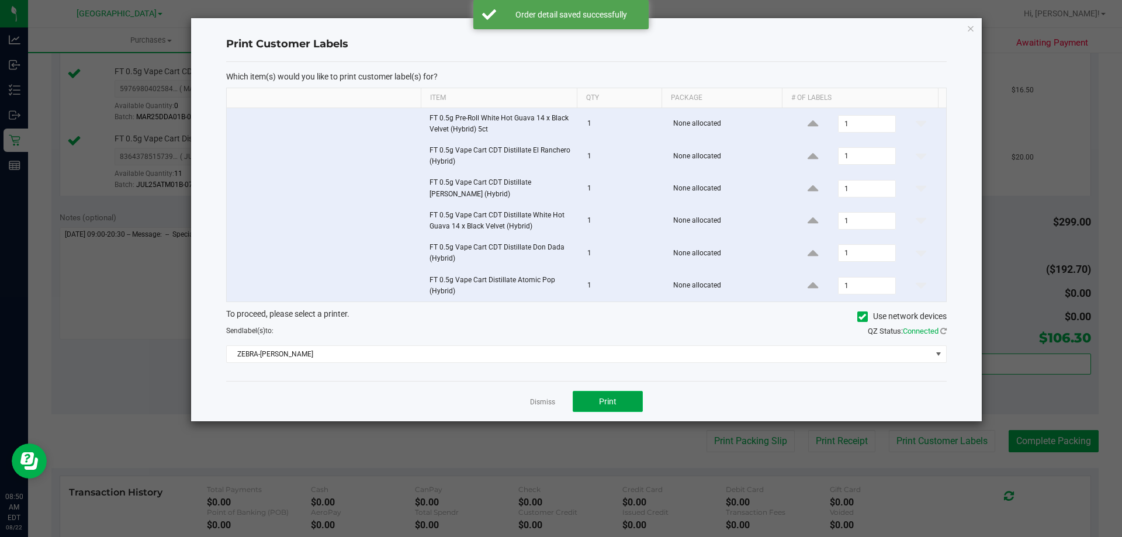
click at [613, 400] on span "Print" at bounding box center [608, 401] width 18 height 9
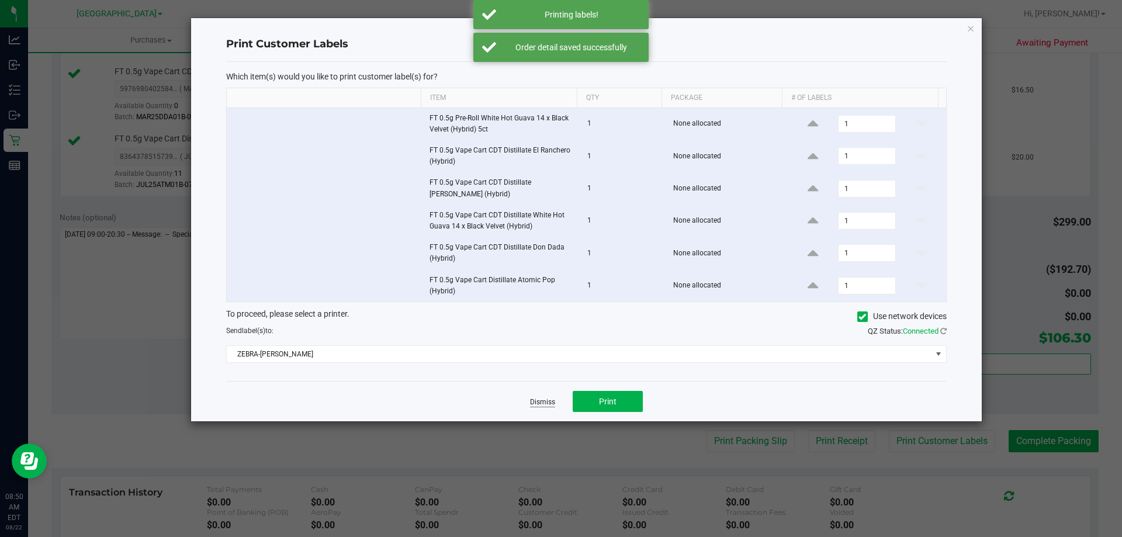
click at [538, 404] on link "Dismiss" at bounding box center [542, 402] width 25 height 10
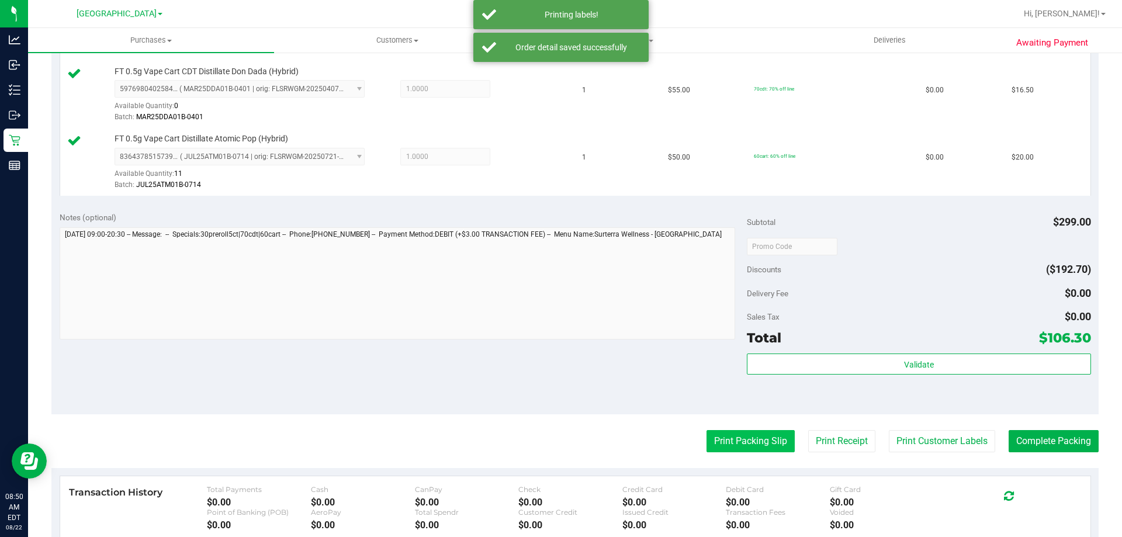
click at [741, 446] on button "Print Packing Slip" at bounding box center [750, 441] width 88 height 22
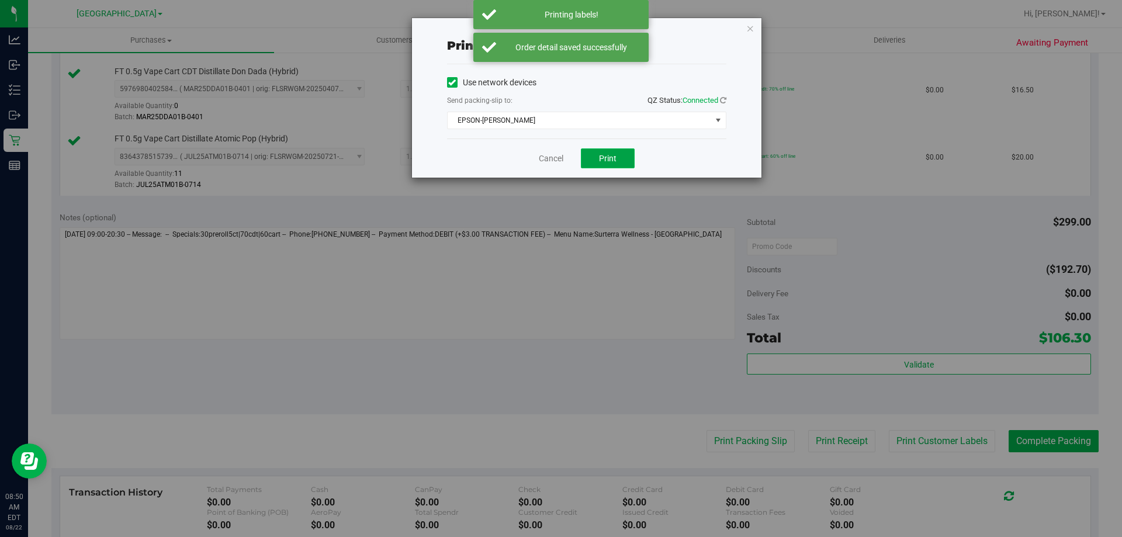
click at [609, 164] on button "Print" at bounding box center [608, 158] width 54 height 20
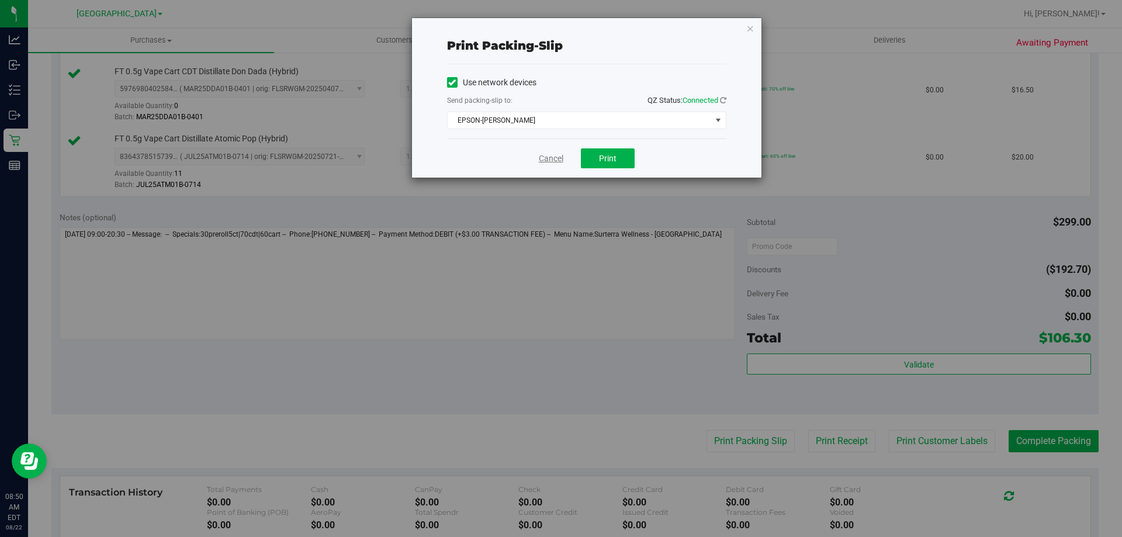
click at [544, 155] on link "Cancel" at bounding box center [551, 158] width 25 height 12
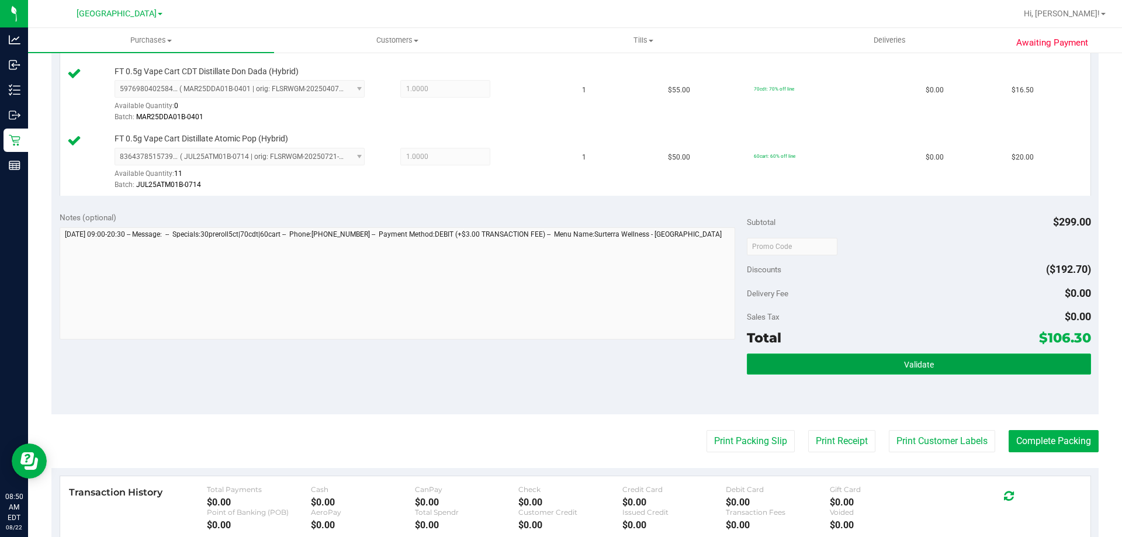
click at [813, 370] on button "Validate" at bounding box center [918, 363] width 343 height 21
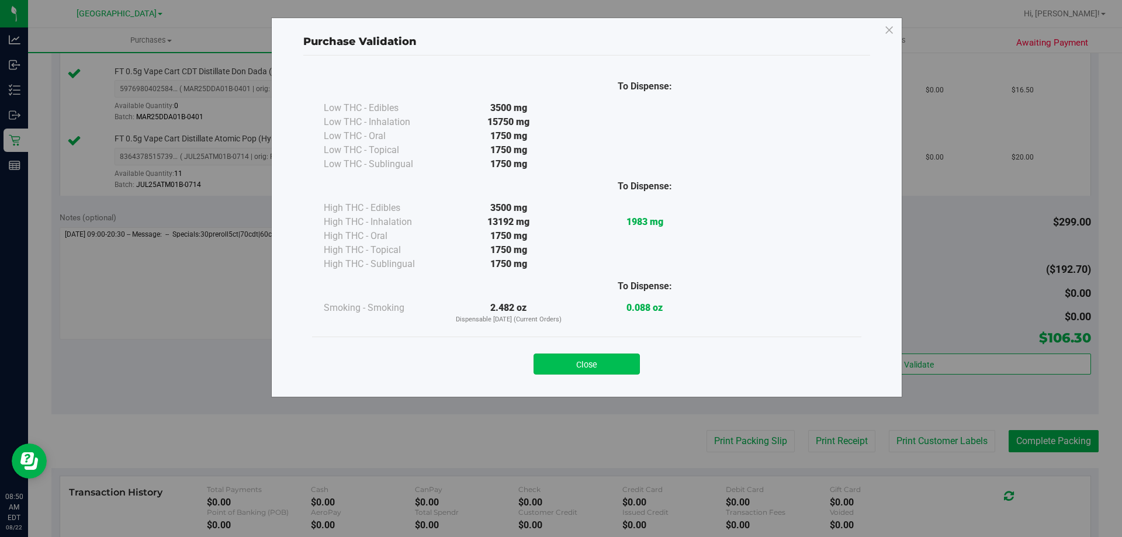
click at [588, 371] on button "Close" at bounding box center [586, 363] width 106 height 21
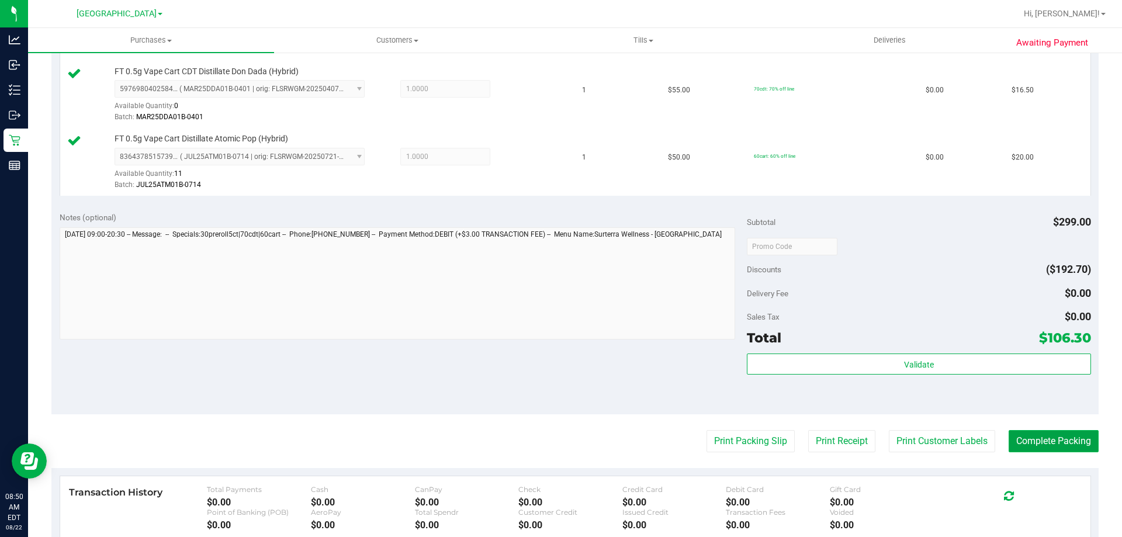
click at [1060, 443] on button "Complete Packing" at bounding box center [1053, 441] width 90 height 22
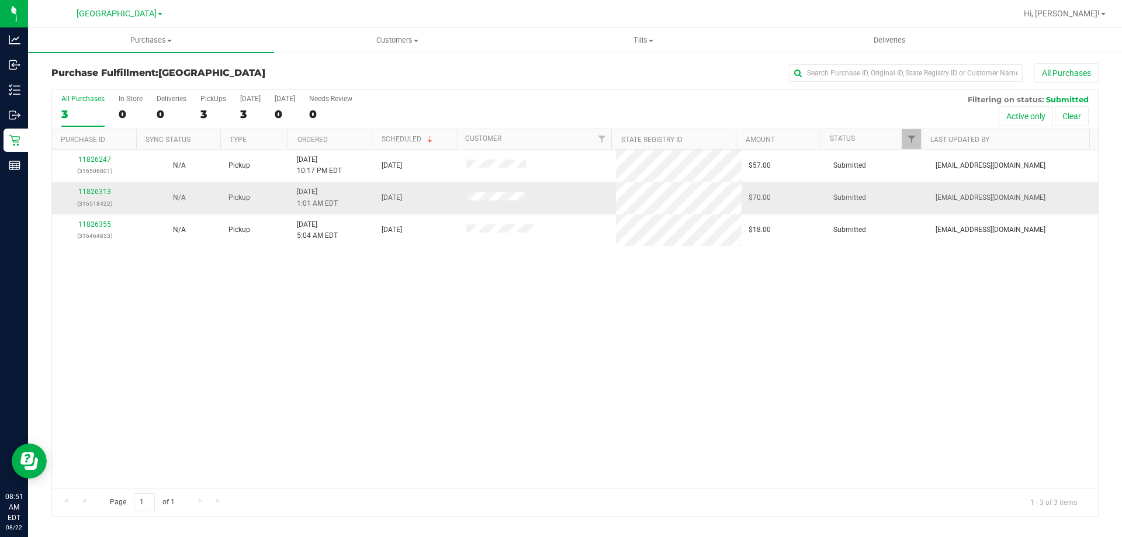
click at [92, 196] on div "11826313 (316518422)" at bounding box center [94, 197] width 71 height 22
click at [101, 195] on link "11826313" at bounding box center [94, 192] width 33 height 8
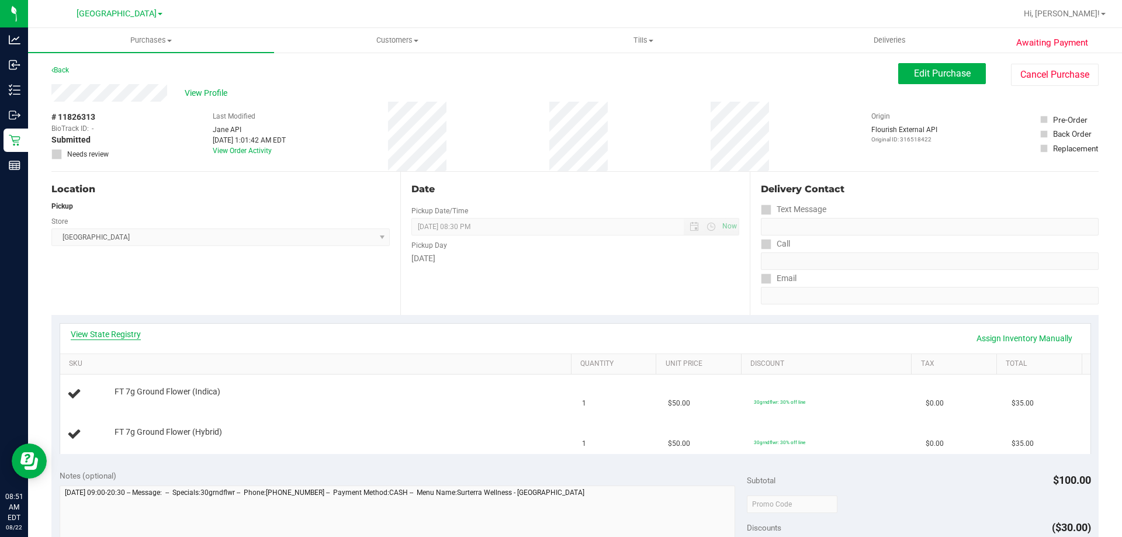
click at [95, 329] on link "View State Registry" at bounding box center [106, 334] width 70 height 12
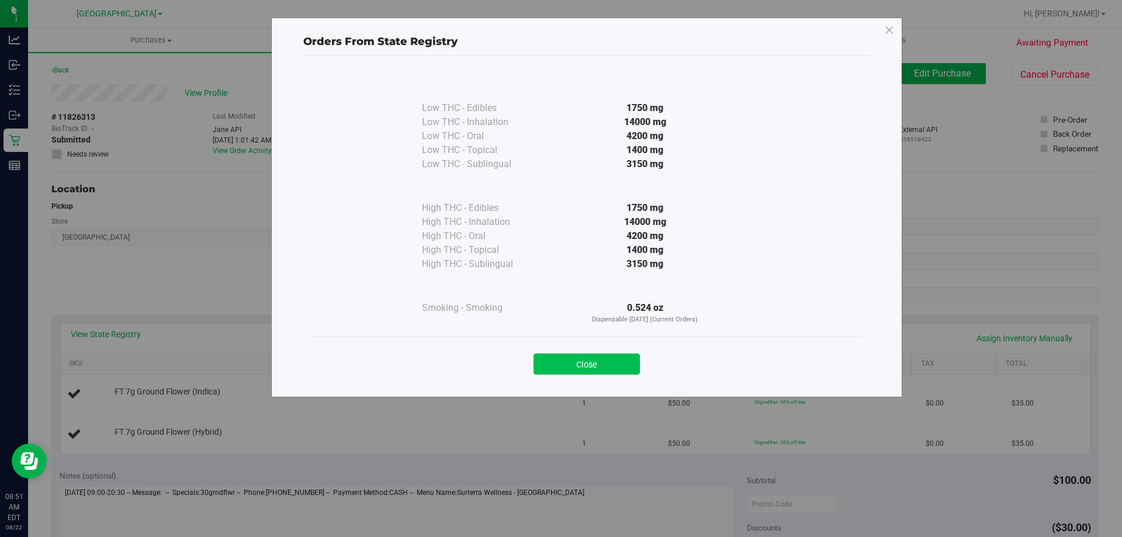
click at [575, 370] on button "Close" at bounding box center [586, 363] width 106 height 21
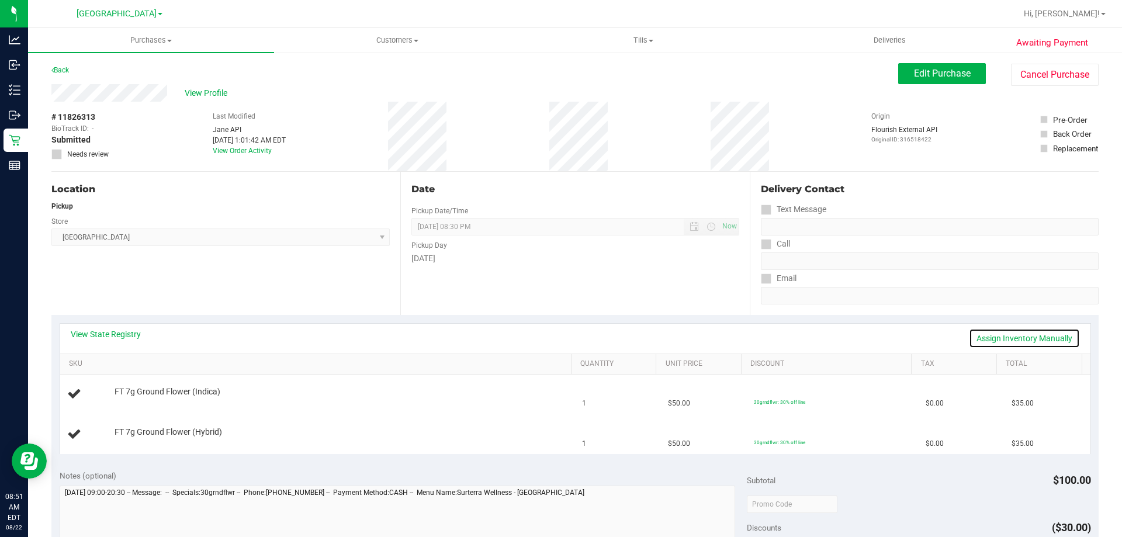
click at [1023, 332] on link "Assign Inventory Manually" at bounding box center [1024, 338] width 111 height 20
click at [1025, 333] on link "Save & Exit" at bounding box center [1052, 338] width 55 height 20
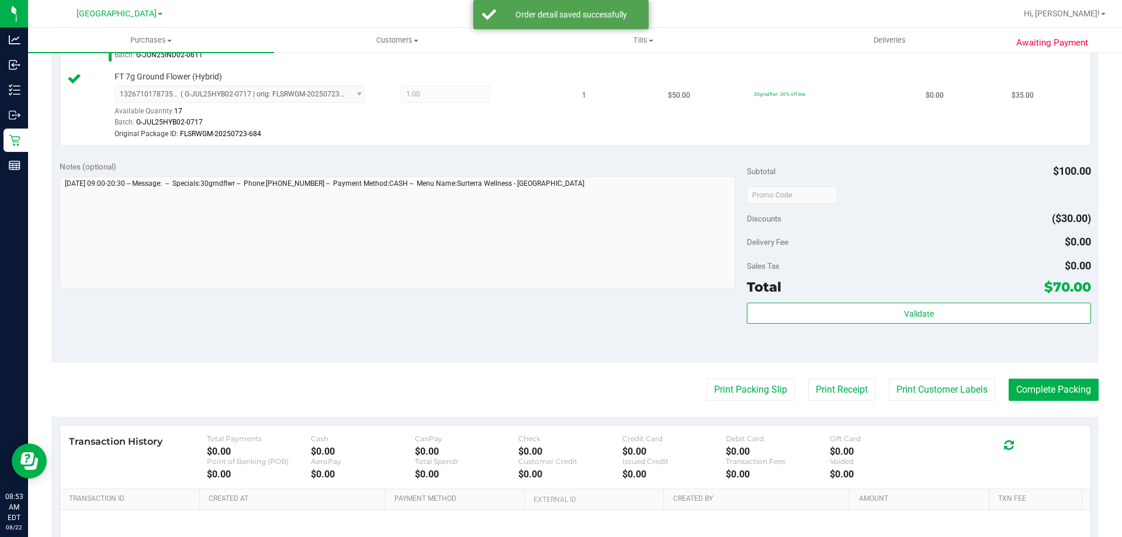
scroll to position [379, 0]
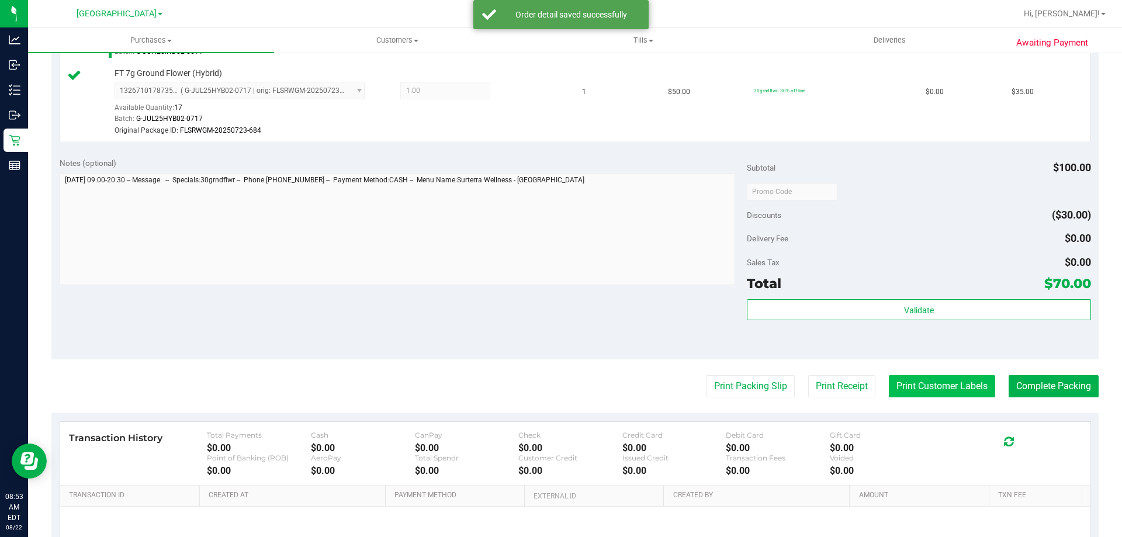
click at [938, 384] on button "Print Customer Labels" at bounding box center [942, 386] width 106 height 22
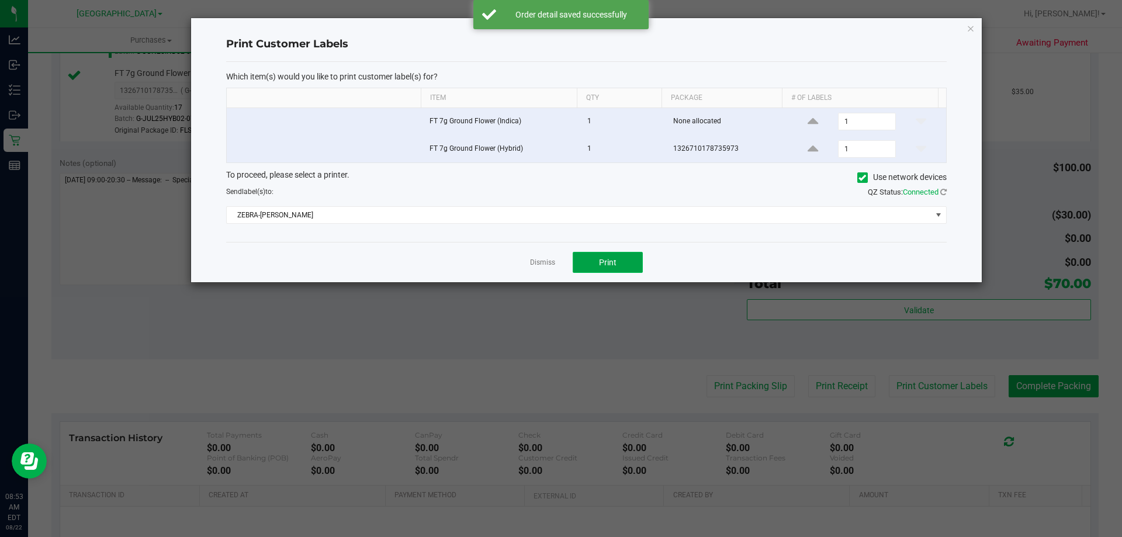
click at [603, 262] on span "Print" at bounding box center [608, 262] width 18 height 9
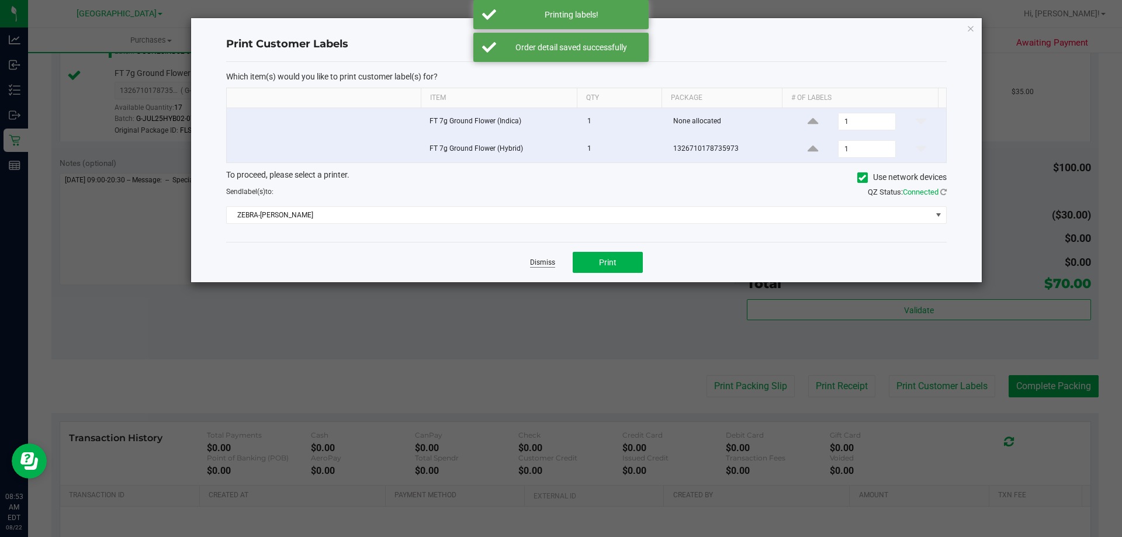
click at [533, 258] on link "Dismiss" at bounding box center [542, 263] width 25 height 10
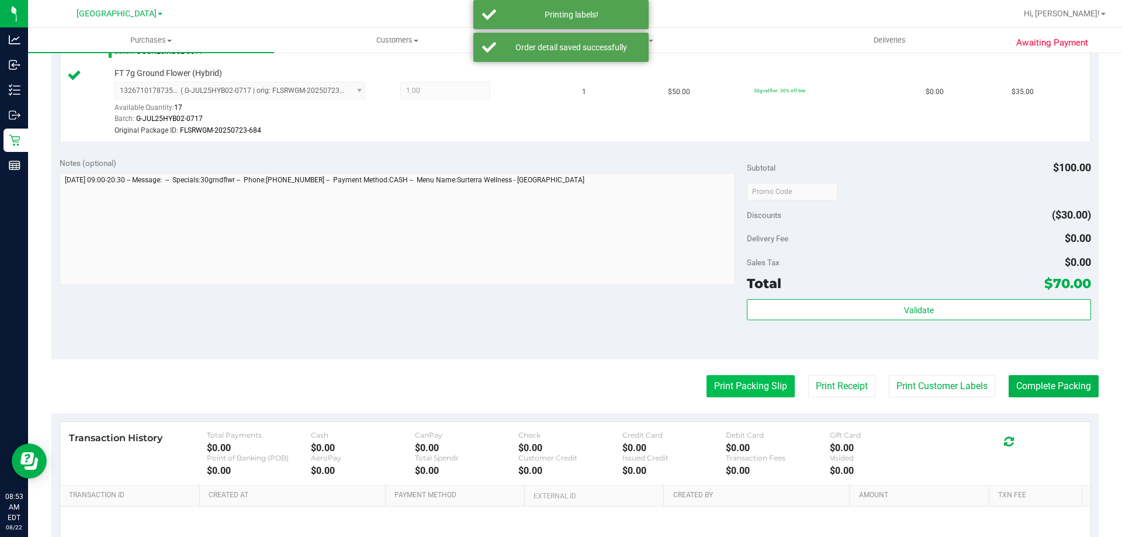
click at [740, 386] on button "Print Packing Slip" at bounding box center [750, 386] width 88 height 22
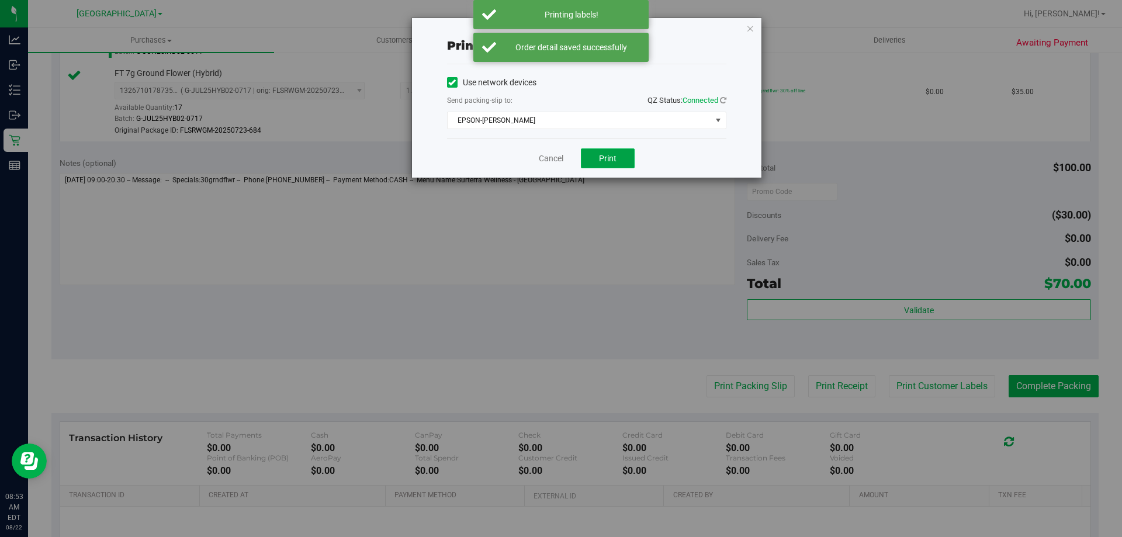
click at [616, 157] on span "Print" at bounding box center [608, 158] width 18 height 9
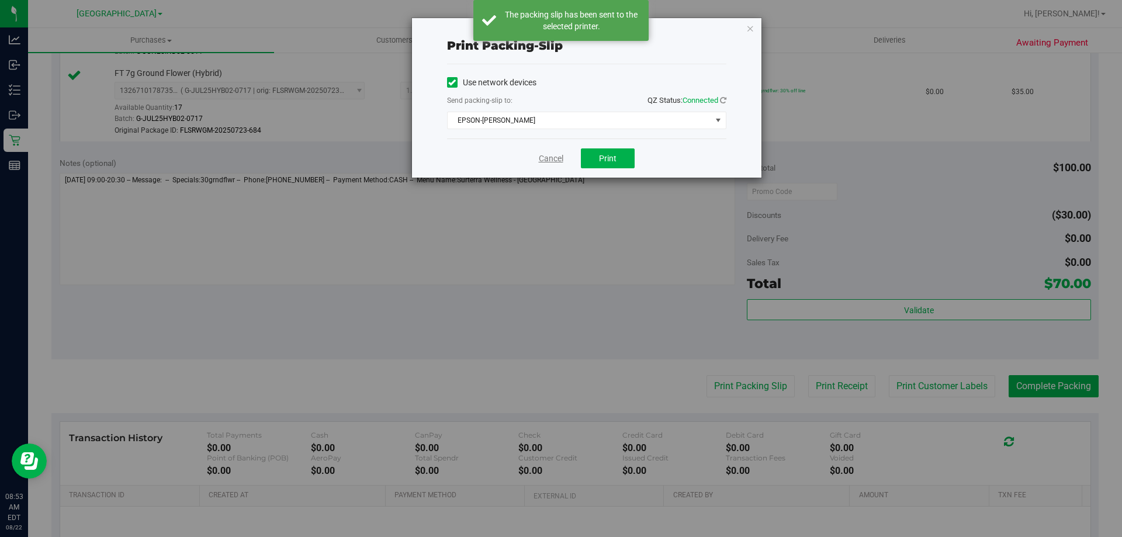
click at [544, 153] on link "Cancel" at bounding box center [551, 158] width 25 height 12
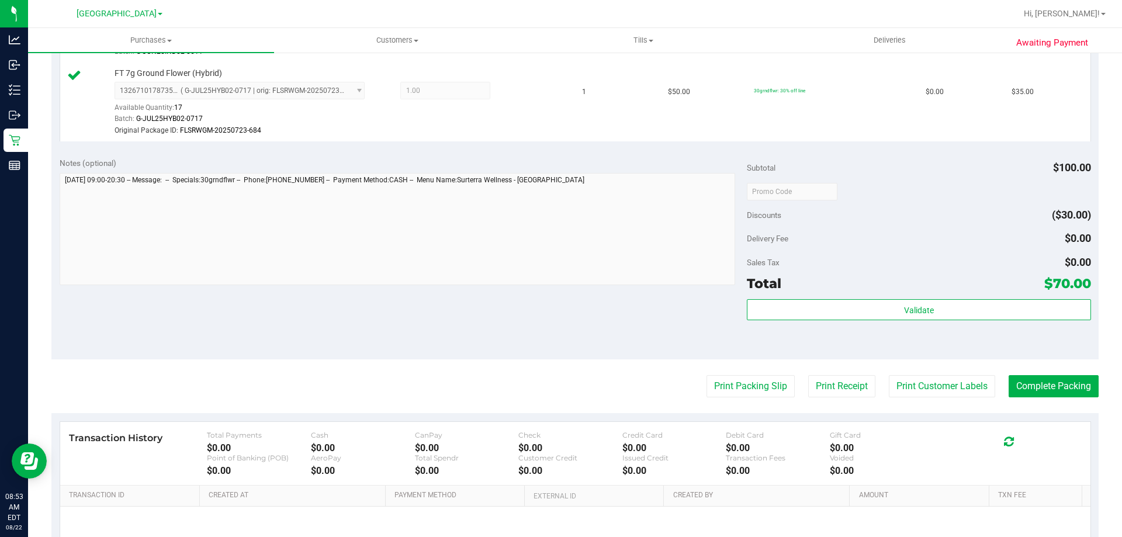
click at [821, 331] on div "Validate" at bounding box center [918, 325] width 343 height 53
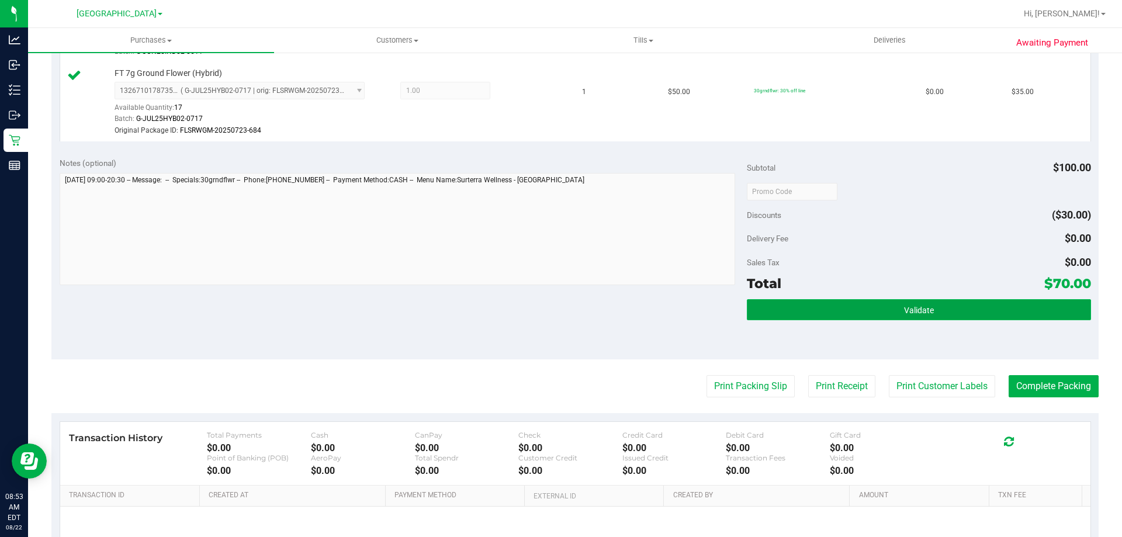
click at [828, 301] on button "Validate" at bounding box center [918, 309] width 343 height 21
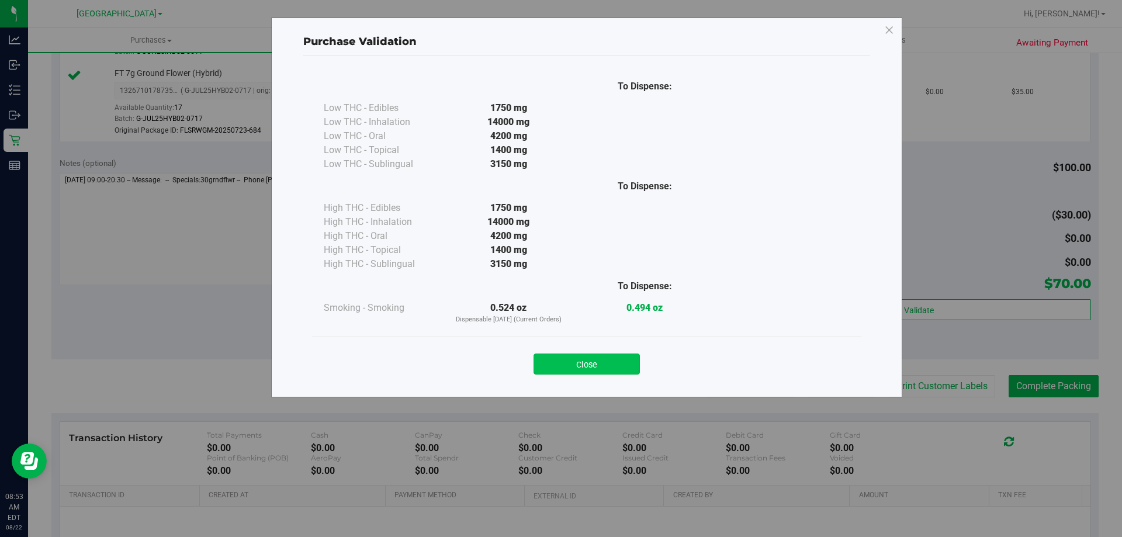
click at [582, 363] on button "Close" at bounding box center [586, 363] width 106 height 21
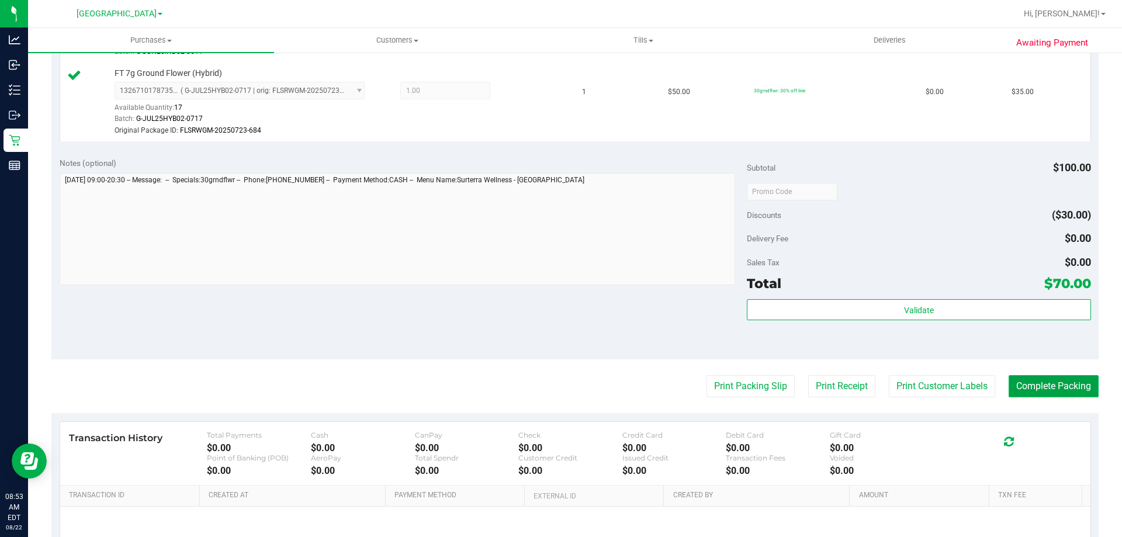
click at [1063, 388] on button "Complete Packing" at bounding box center [1053, 386] width 90 height 22
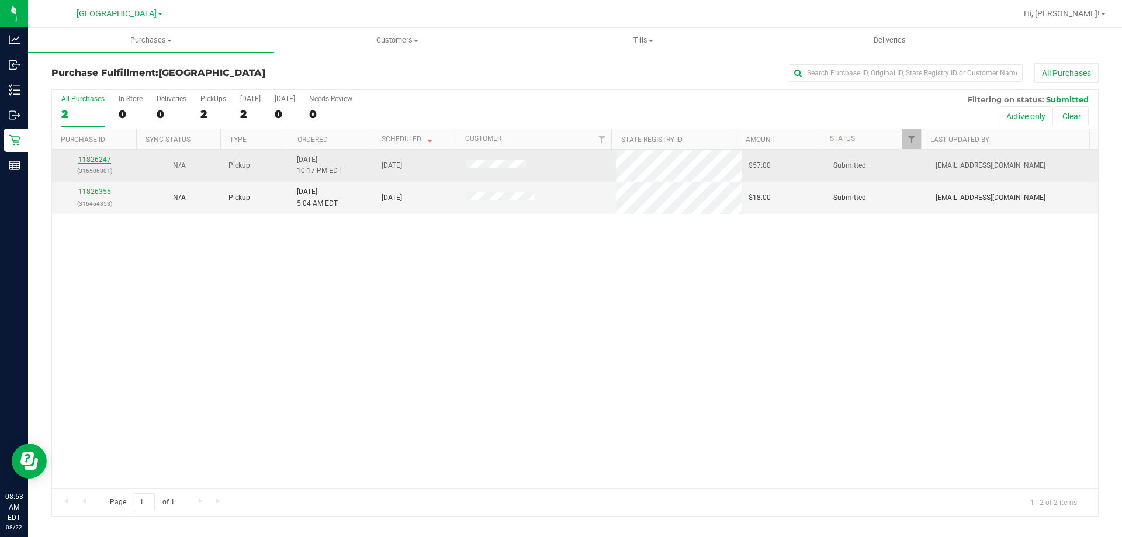
click at [89, 162] on link "11826247" at bounding box center [94, 159] width 33 height 8
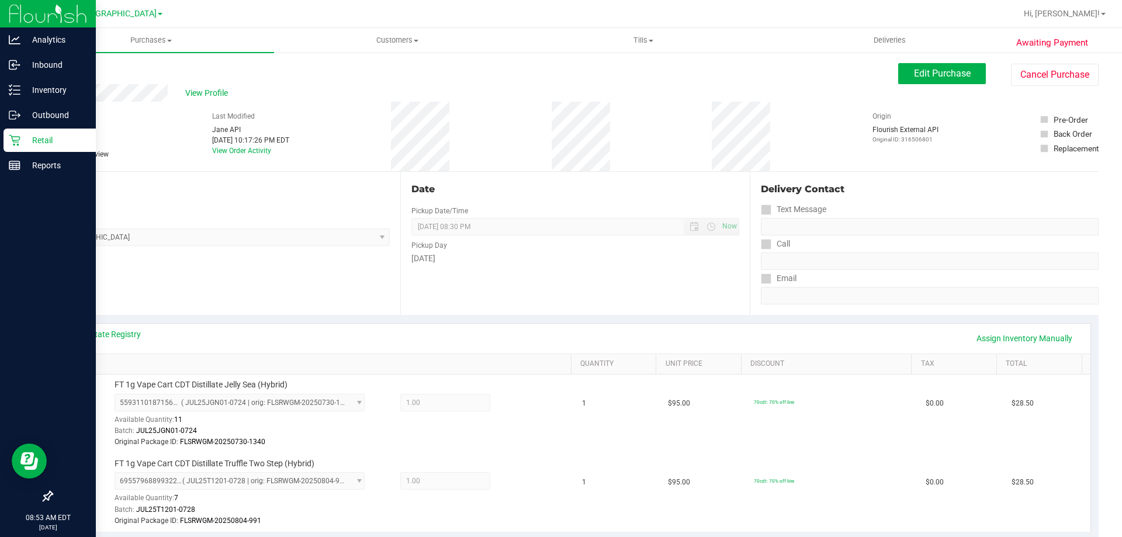
click at [11, 143] on icon at bounding box center [15, 140] width 12 height 12
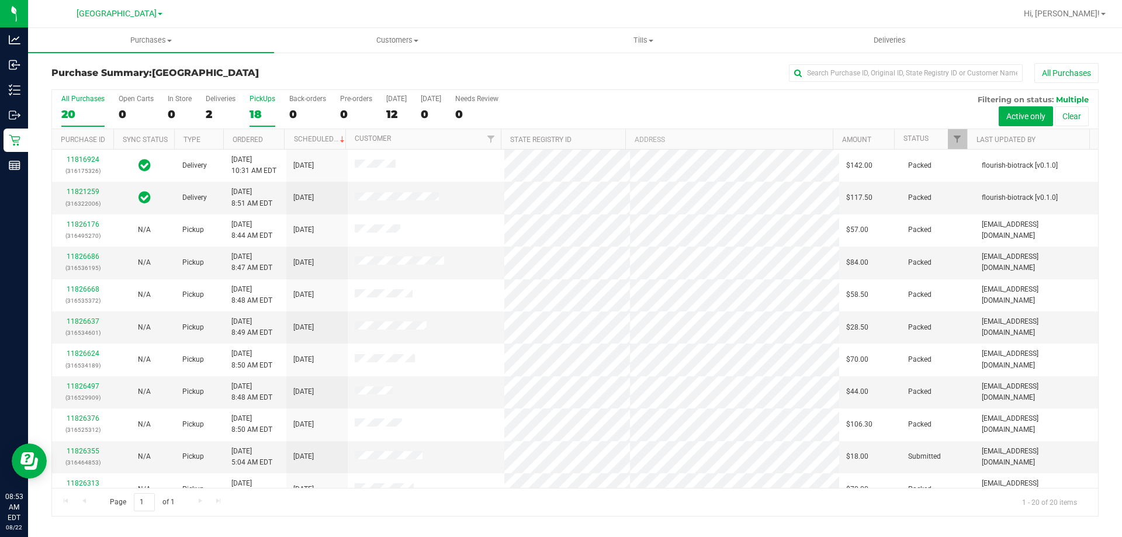
click at [252, 112] on div "18" at bounding box center [262, 113] width 26 height 13
click at [0, 0] on input "PickUps 18" at bounding box center [0, 0] width 0 height 0
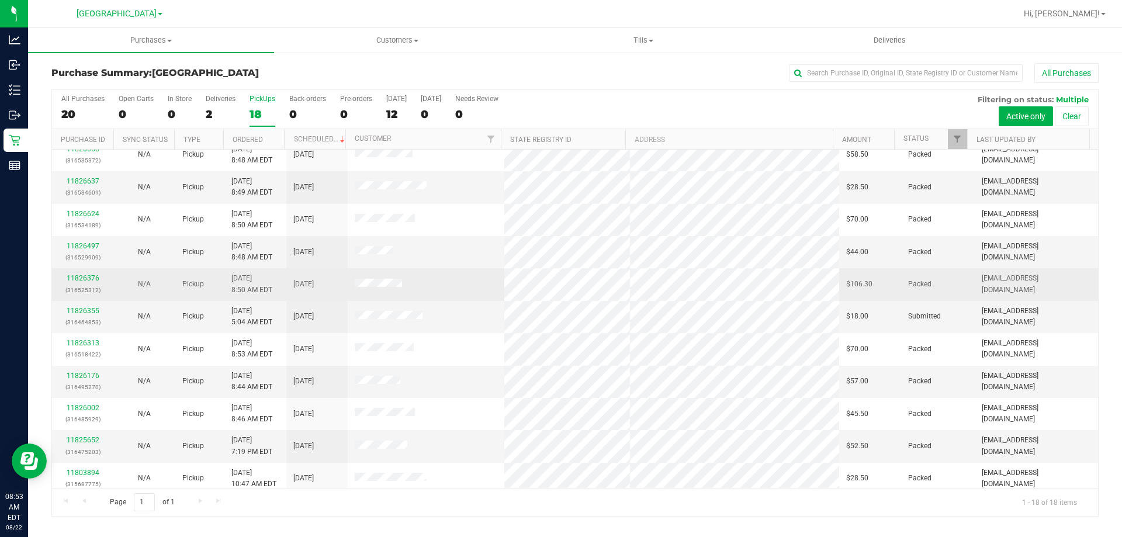
scroll to position [58, 0]
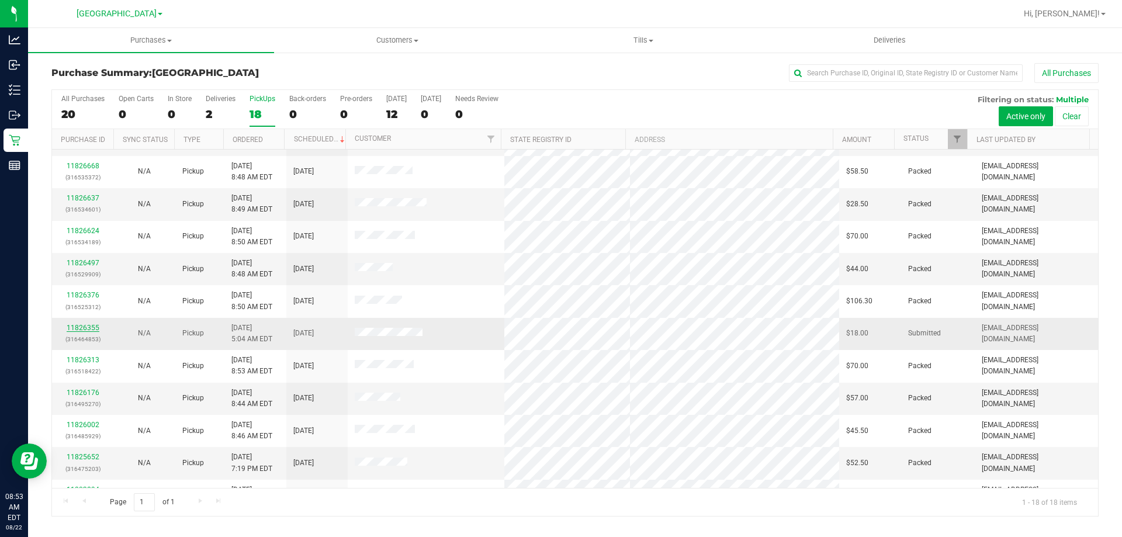
click at [89, 328] on link "11826355" at bounding box center [83, 328] width 33 height 8
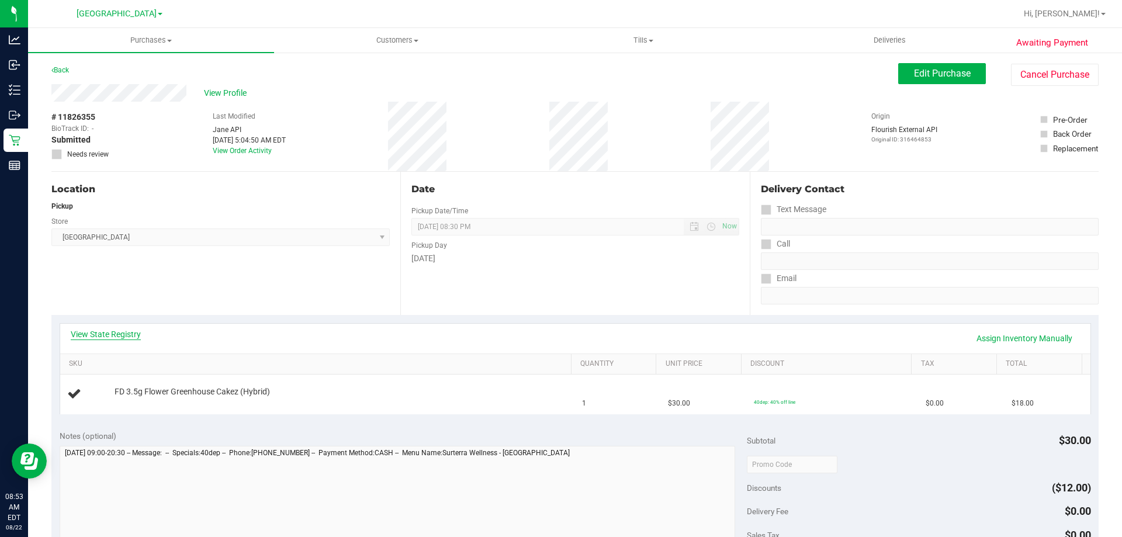
click at [118, 330] on link "View State Registry" at bounding box center [106, 334] width 70 height 12
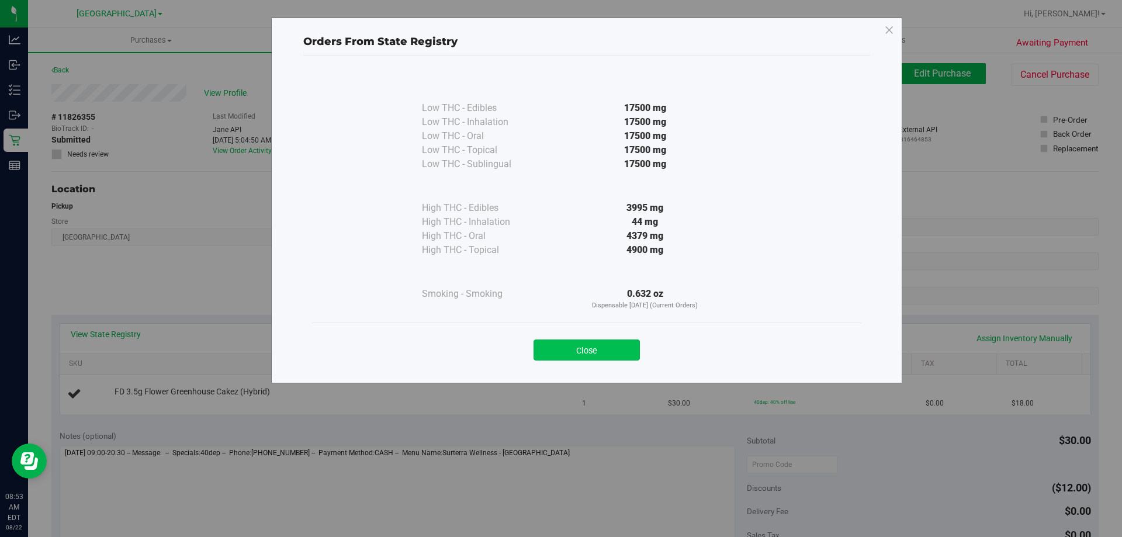
click at [575, 354] on button "Close" at bounding box center [586, 349] width 106 height 21
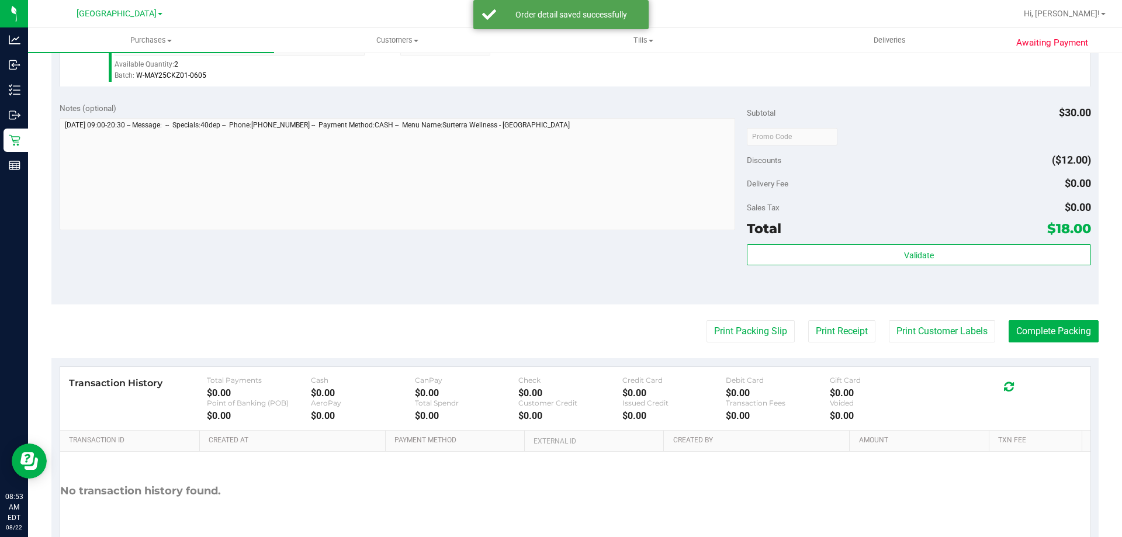
scroll to position [356, 0]
click at [941, 322] on button "Print Customer Labels" at bounding box center [942, 331] width 106 height 22
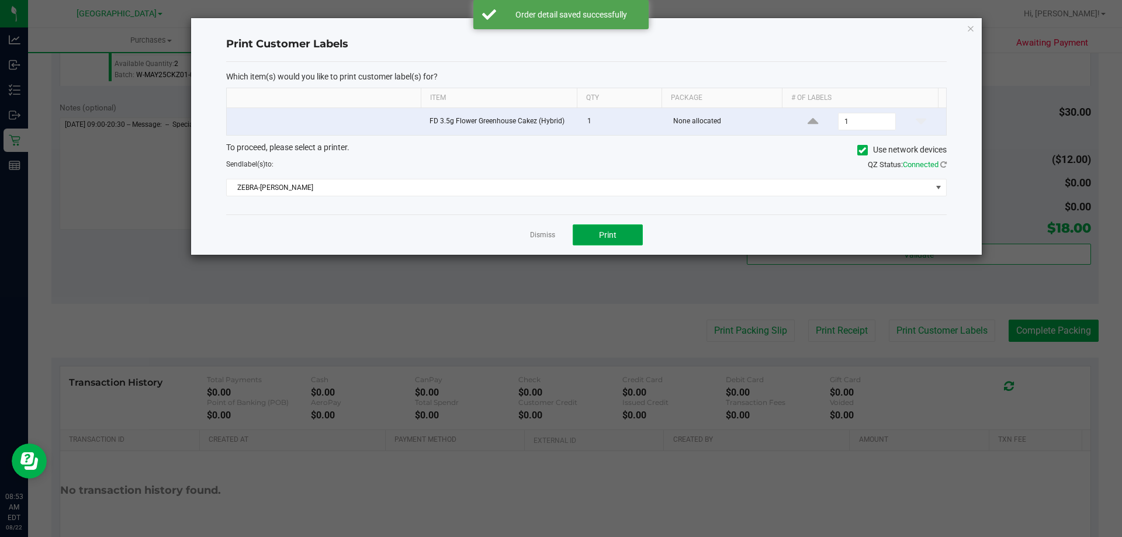
click at [604, 237] on span "Print" at bounding box center [608, 234] width 18 height 9
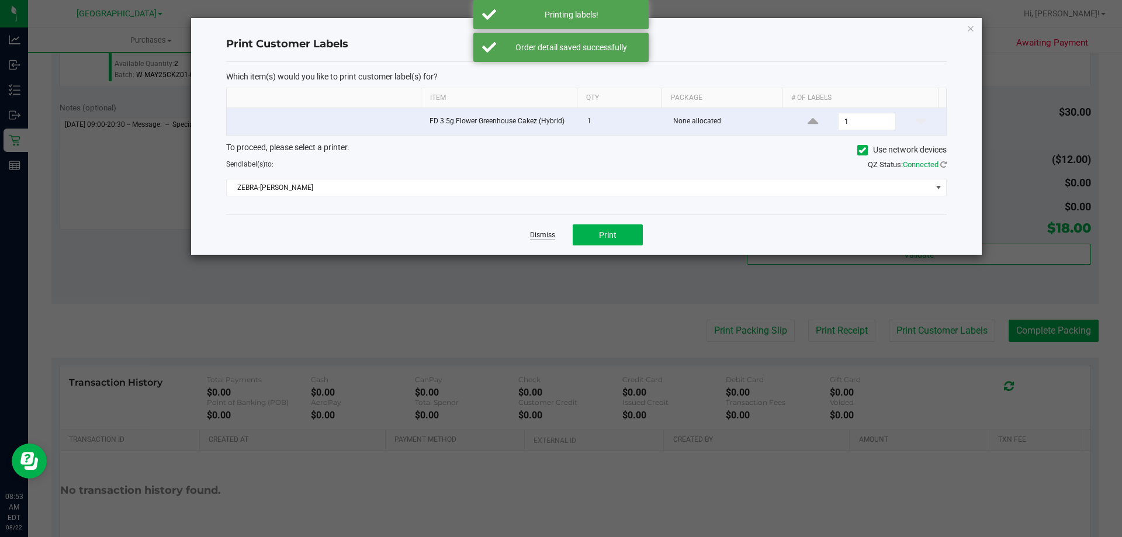
click at [543, 235] on link "Dismiss" at bounding box center [542, 235] width 25 height 10
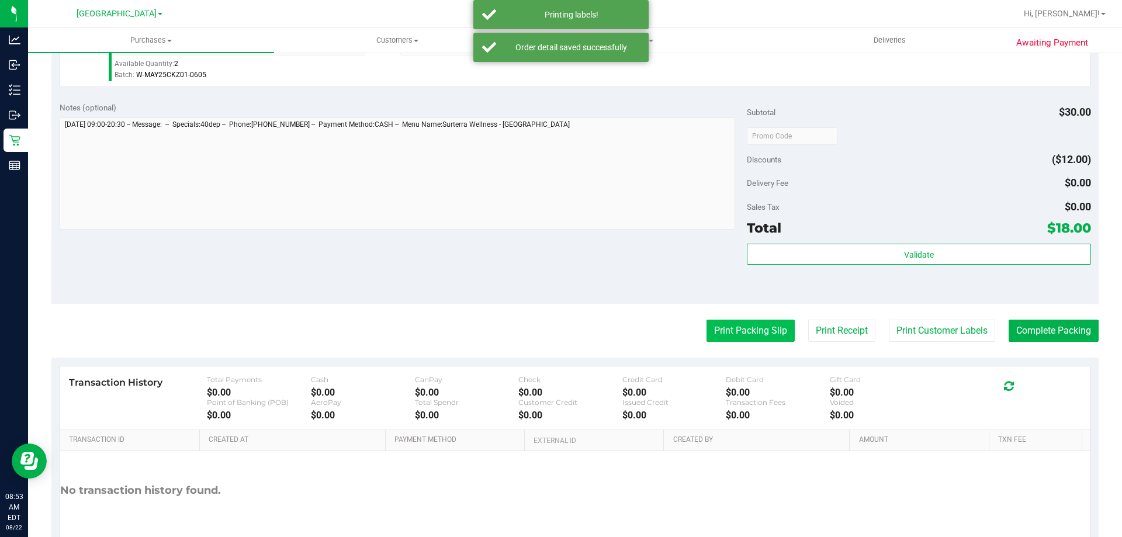
click at [729, 322] on button "Print Packing Slip" at bounding box center [750, 331] width 88 height 22
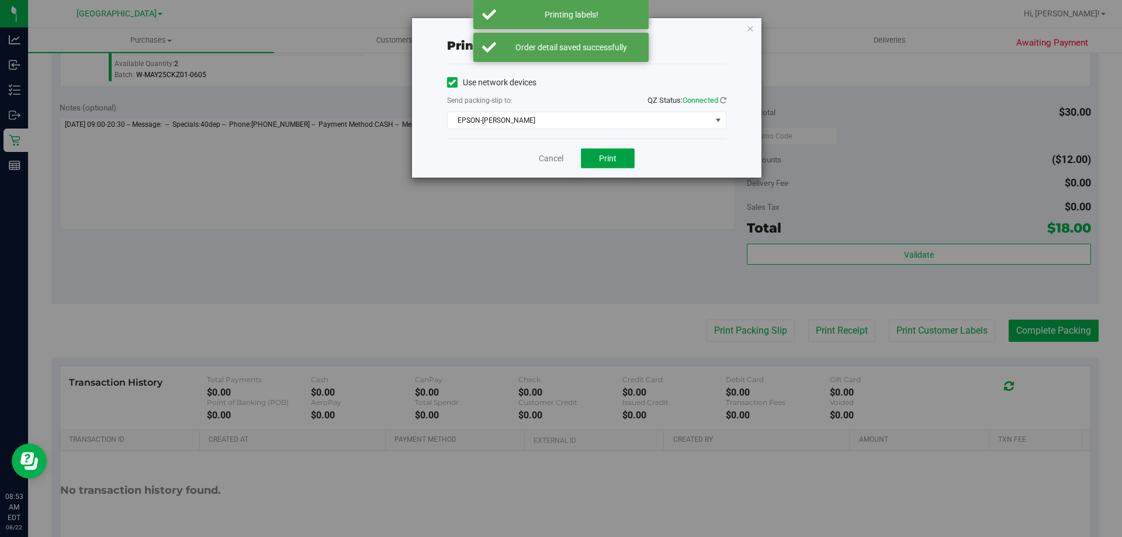
click at [609, 154] on span "Print" at bounding box center [608, 158] width 18 height 9
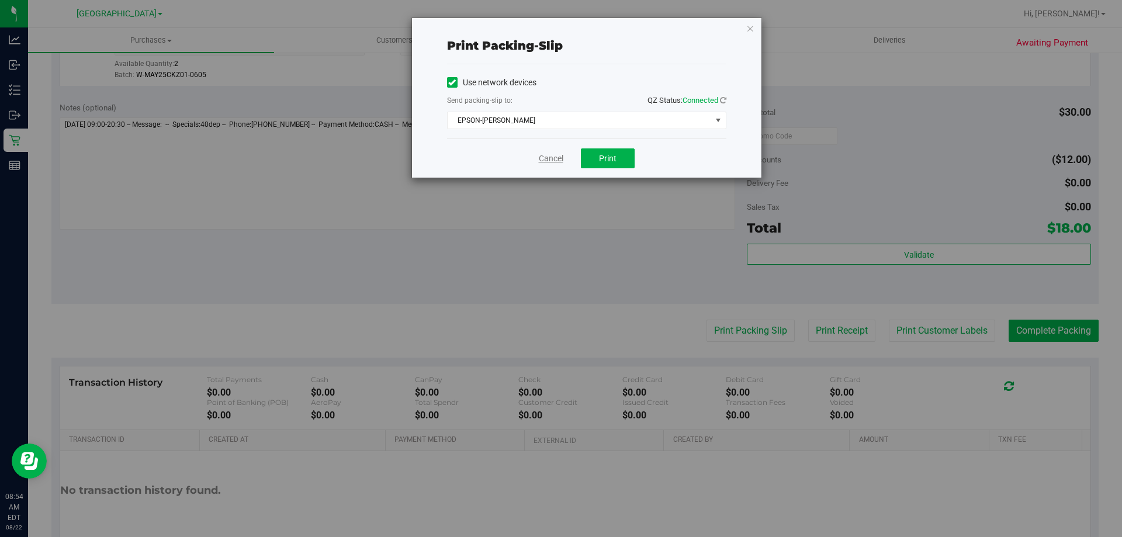
click at [551, 164] on link "Cancel" at bounding box center [551, 158] width 25 height 12
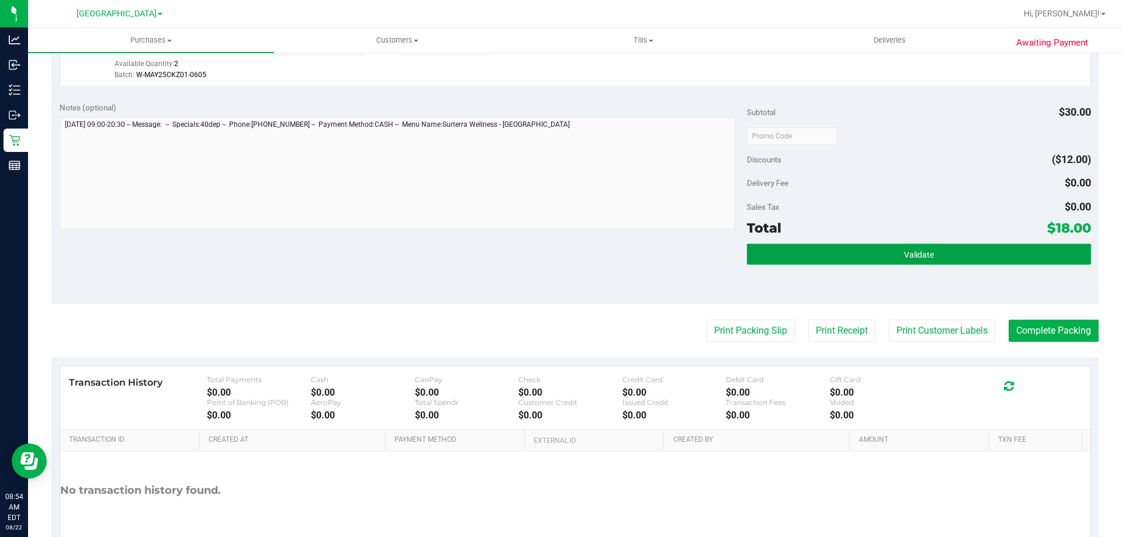
click at [806, 249] on button "Validate" at bounding box center [918, 254] width 343 height 21
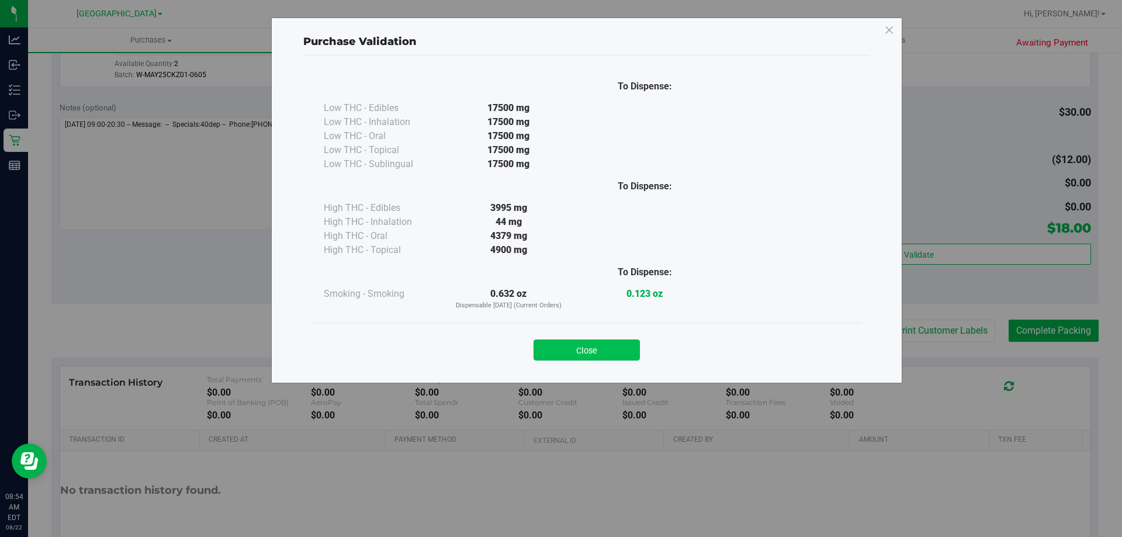
click at [594, 358] on button "Close" at bounding box center [586, 349] width 106 height 21
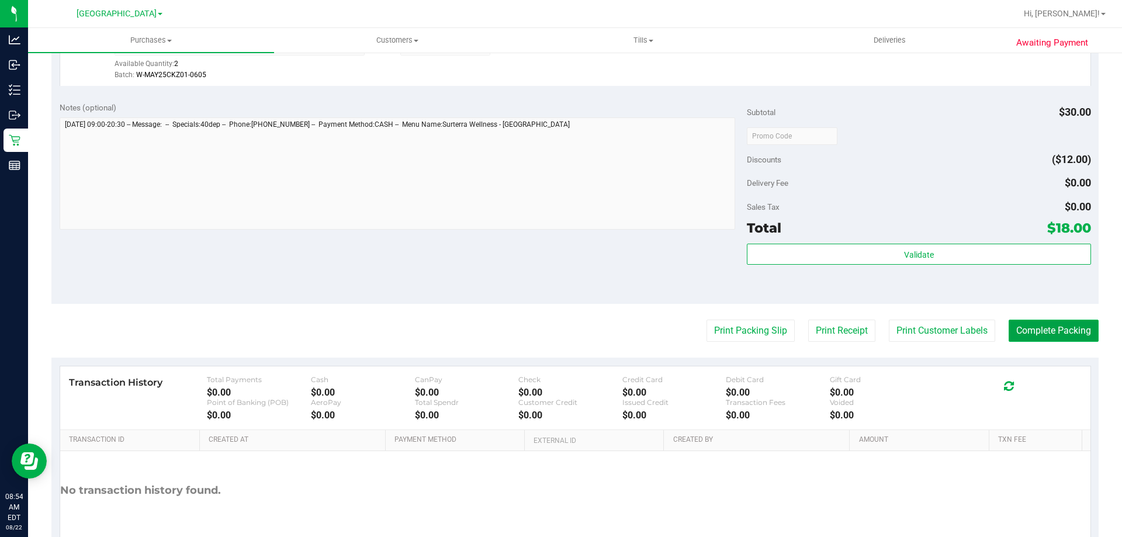
click at [1050, 321] on button "Complete Packing" at bounding box center [1053, 331] width 90 height 22
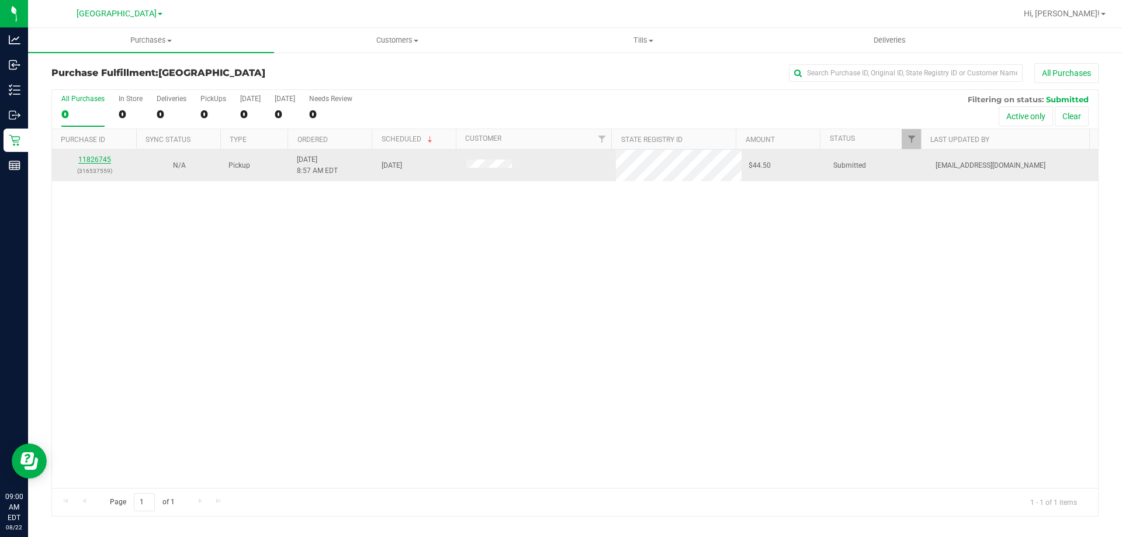
click at [89, 159] on link "11826745" at bounding box center [94, 159] width 33 height 8
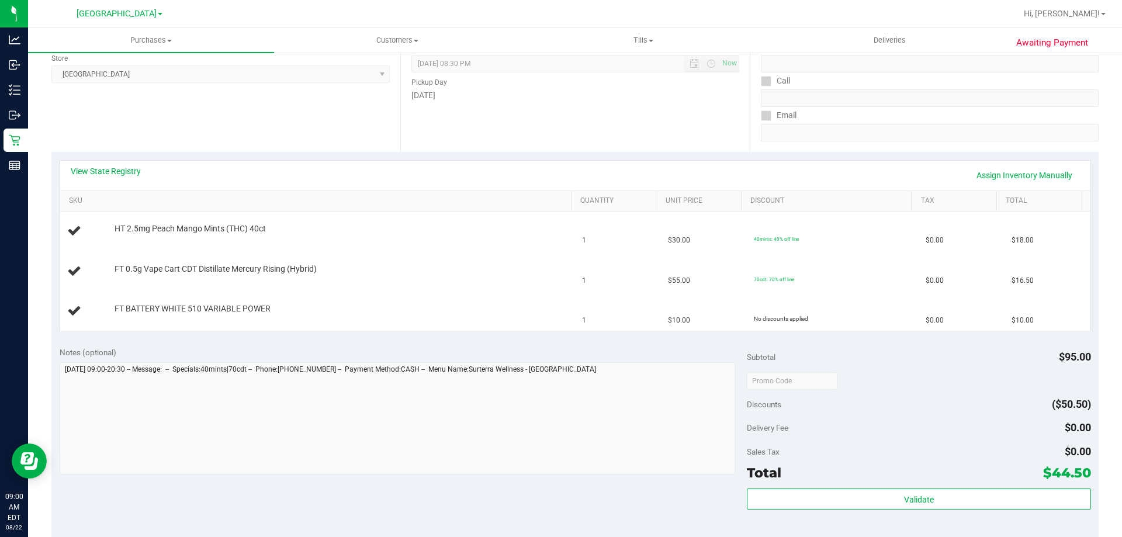
scroll to position [165, 0]
click at [110, 166] on link "View State Registry" at bounding box center [106, 169] width 70 height 12
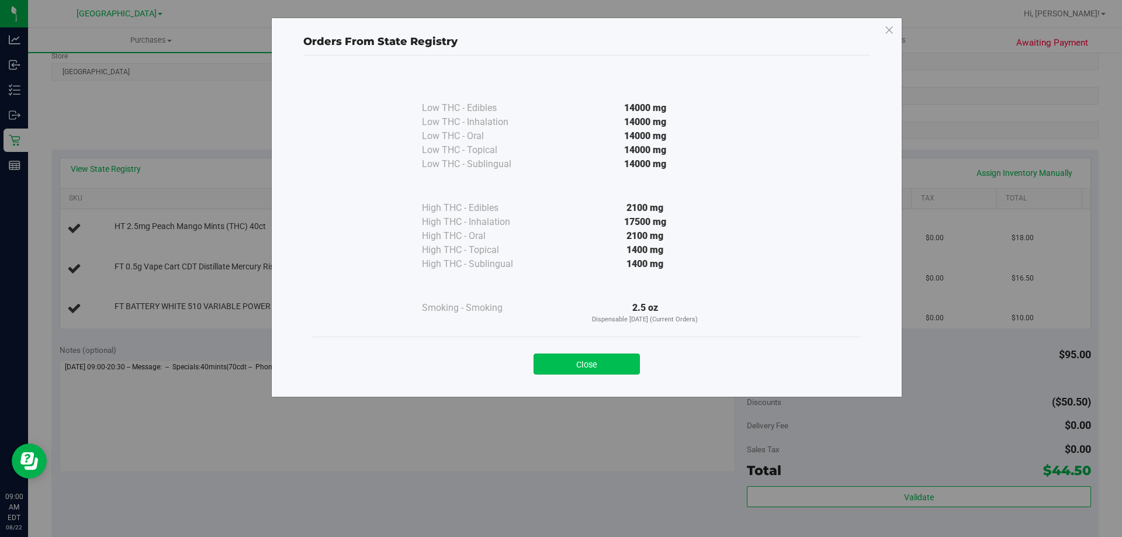
click at [589, 361] on button "Close" at bounding box center [586, 363] width 106 height 21
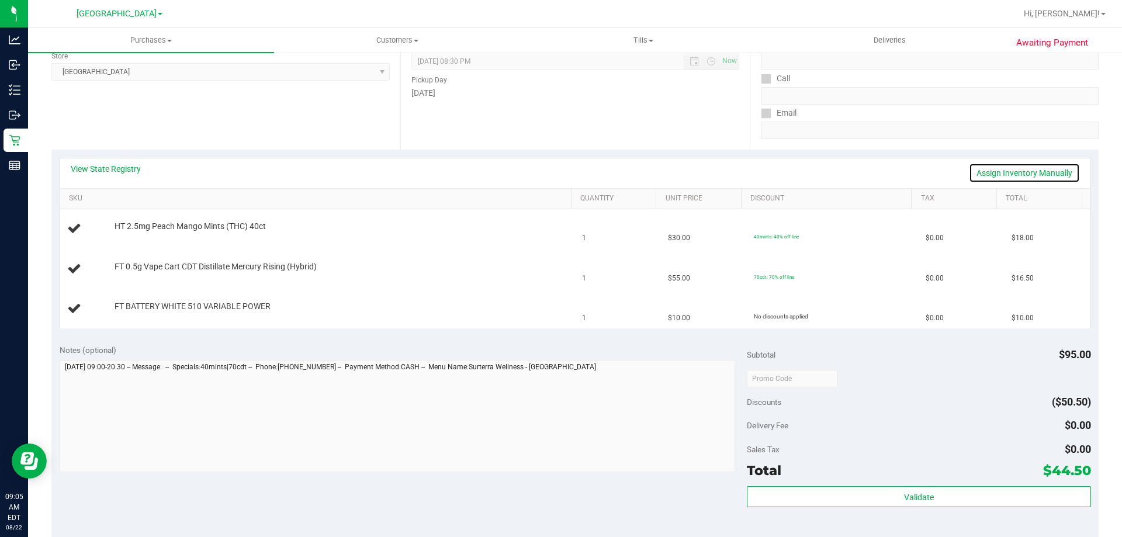
click at [1020, 164] on link "Assign Inventory Manually" at bounding box center [1024, 173] width 111 height 20
click at [127, 313] on link "Add Package" at bounding box center [135, 314] width 42 height 8
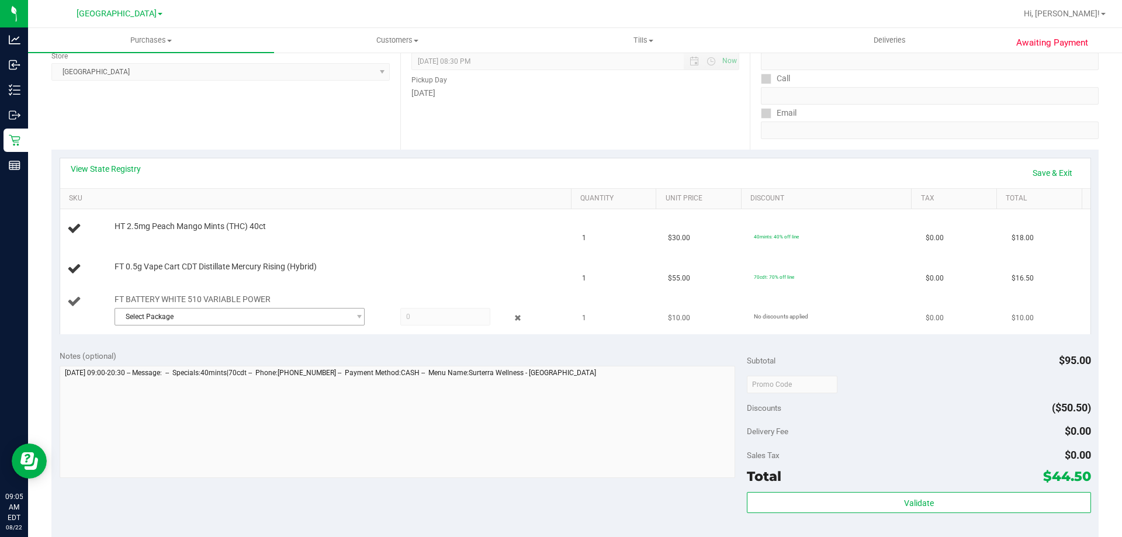
click at [260, 321] on span "Select Package" at bounding box center [232, 316] width 234 height 16
click at [283, 363] on span "( 1992285-072025 | orig: FLTW-20250804-008 )" at bounding box center [264, 364] width 150 height 8
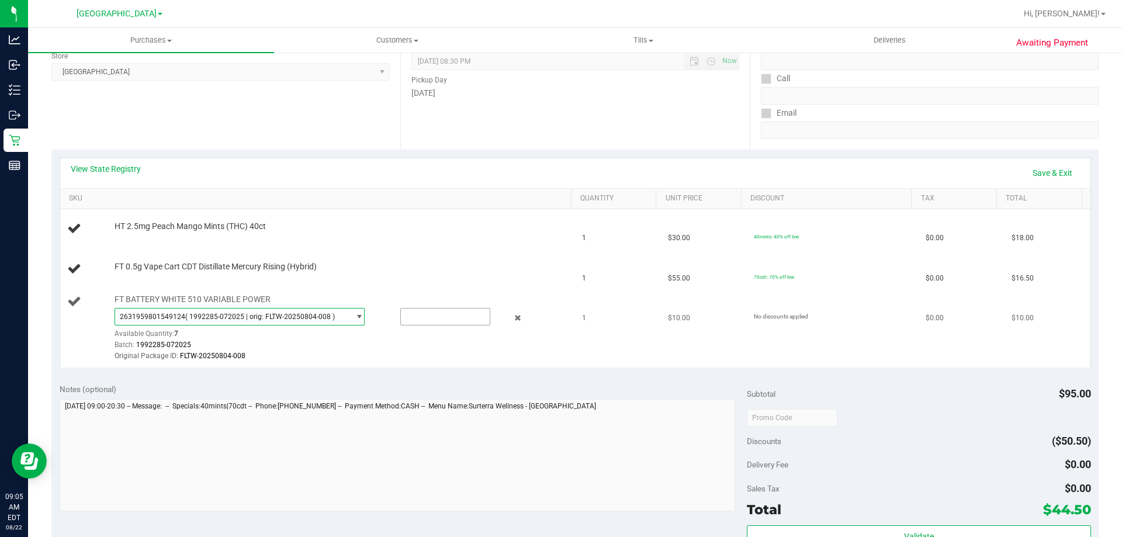
click at [449, 318] on input "text" at bounding box center [445, 316] width 89 height 16
type input "1"
click at [537, 351] on div "Original Package ID: FLTW-20250804-008" at bounding box center [339, 356] width 451 height 11
type input "1.0000"
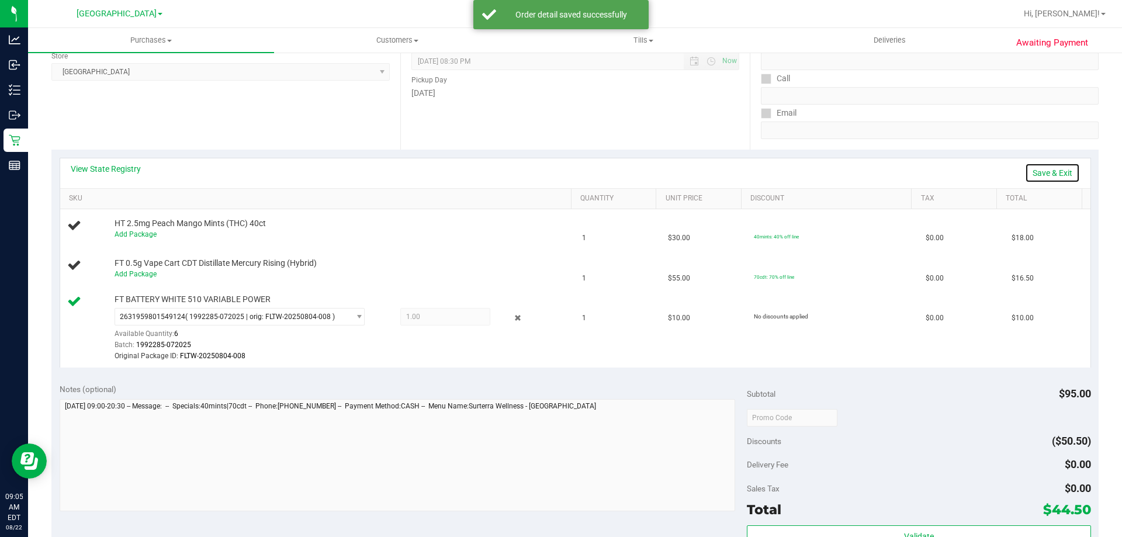
click at [1037, 173] on link "Save & Exit" at bounding box center [1052, 173] width 55 height 20
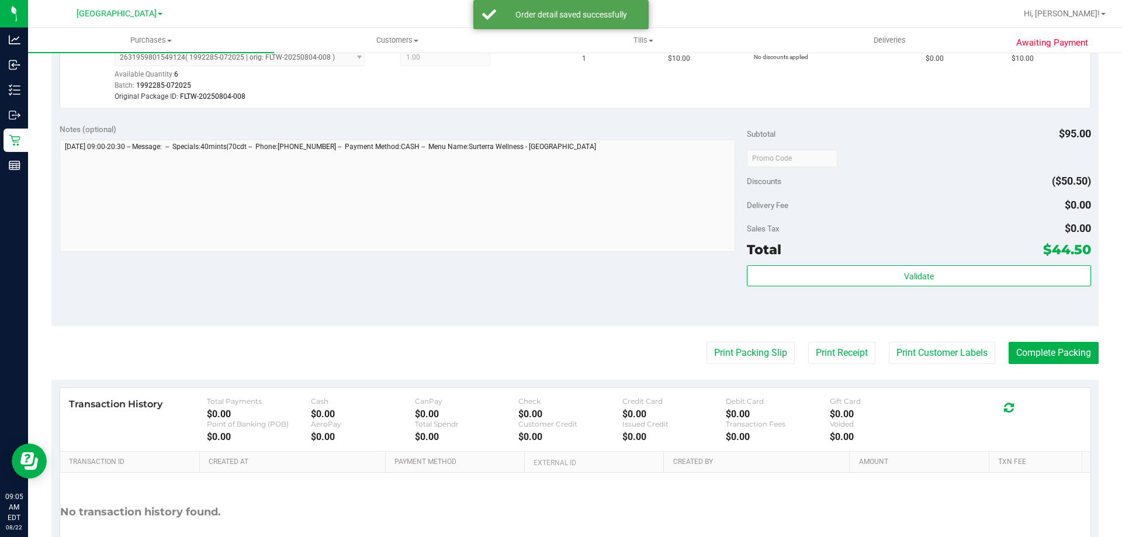
scroll to position [511, 0]
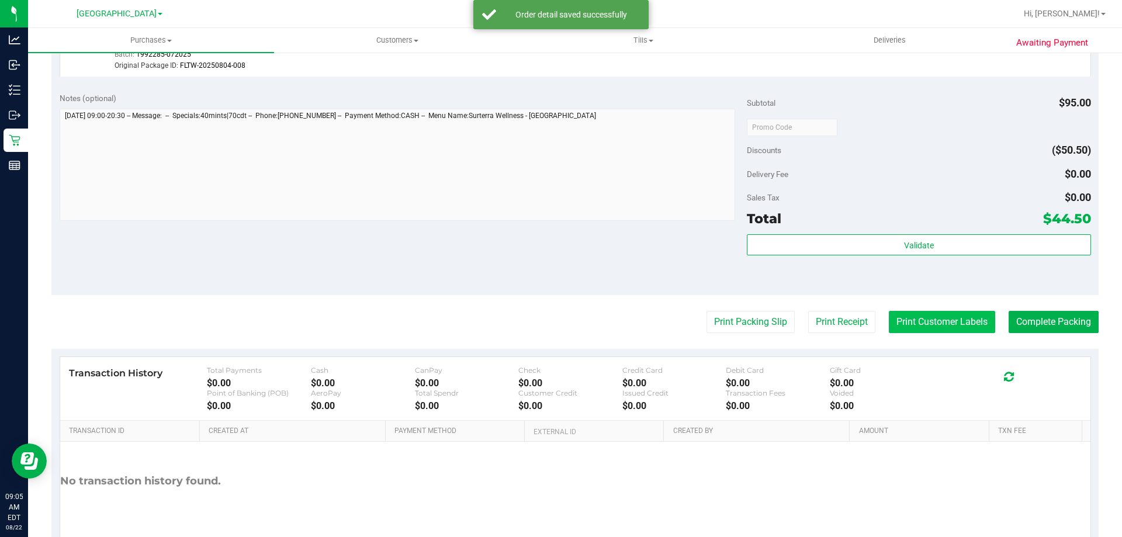
click at [925, 318] on button "Print Customer Labels" at bounding box center [942, 322] width 106 height 22
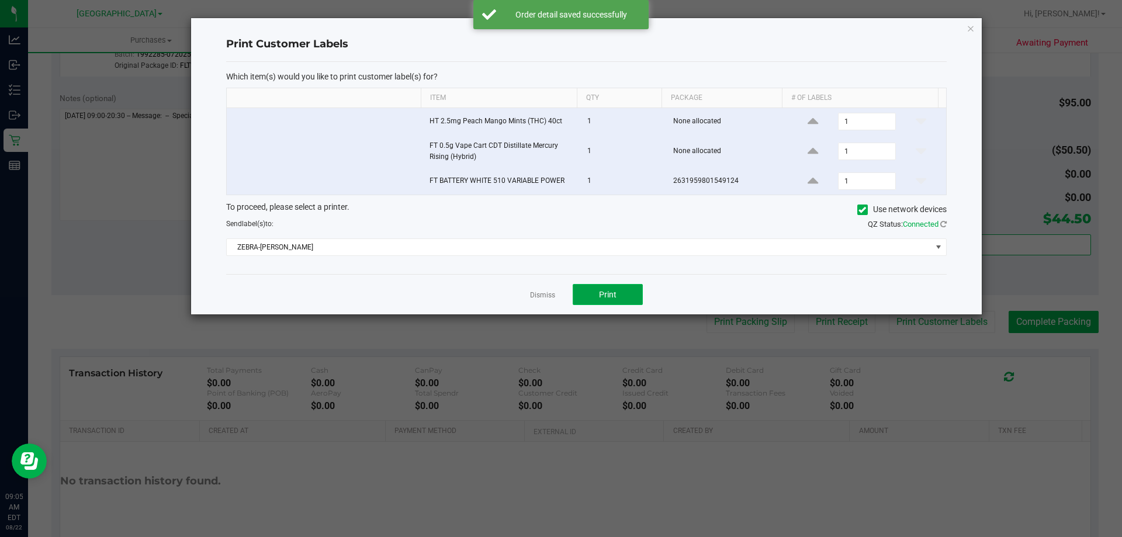
click at [608, 303] on button "Print" at bounding box center [607, 294] width 70 height 21
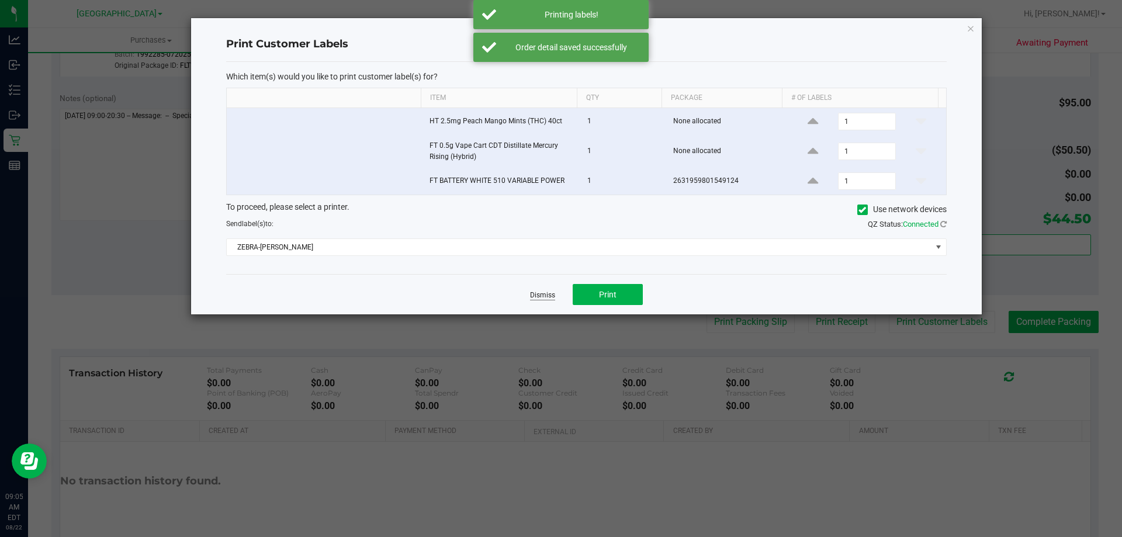
click at [533, 299] on link "Dismiss" at bounding box center [542, 295] width 25 height 10
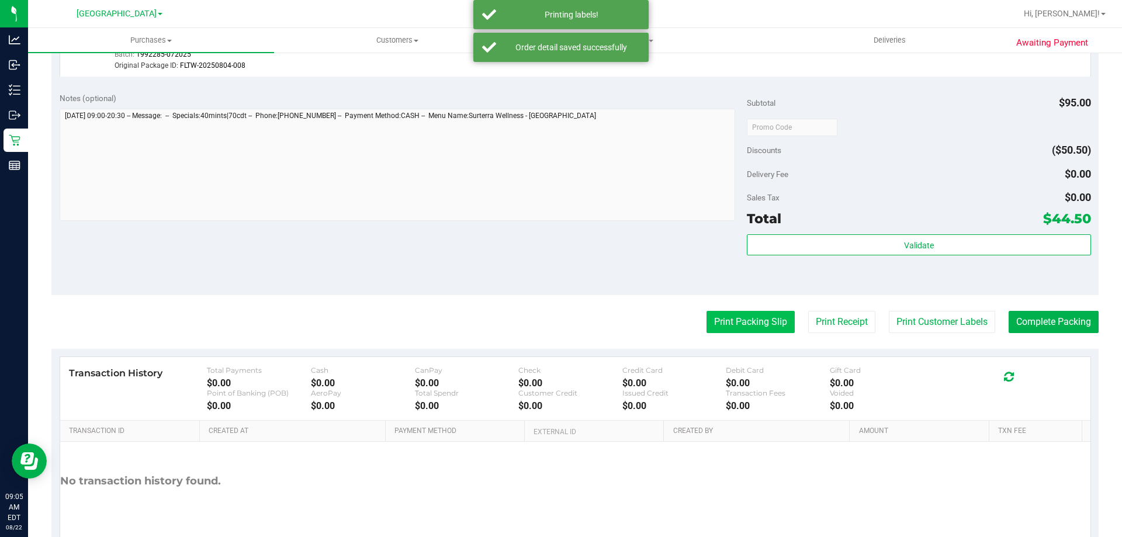
click at [721, 319] on button "Print Packing Slip" at bounding box center [750, 322] width 88 height 22
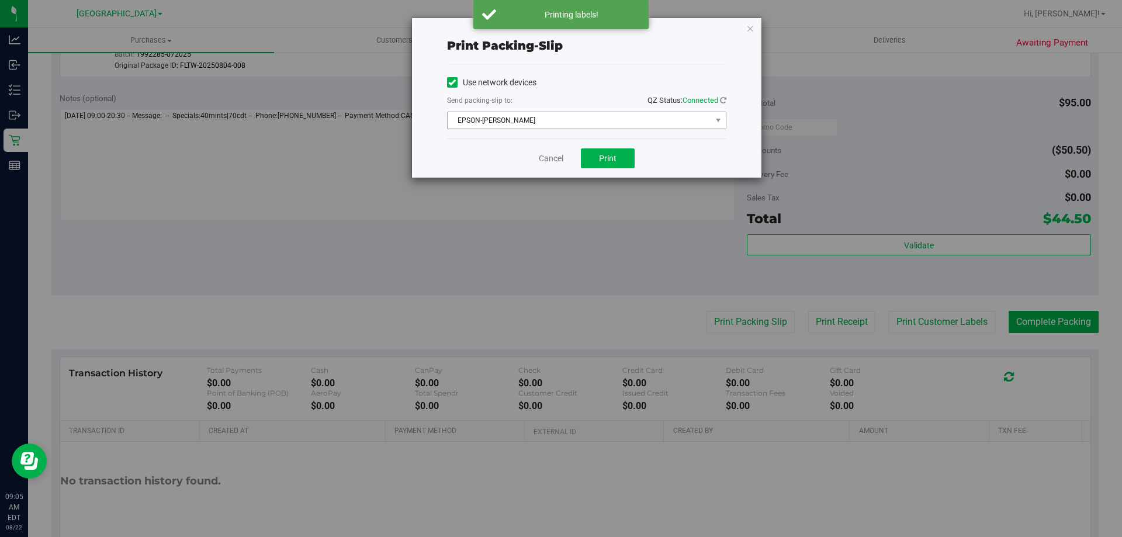
click at [613, 126] on span "EPSON-VANCE-JOY" at bounding box center [578, 120] width 263 height 16
click at [605, 154] on span "Print" at bounding box center [608, 158] width 18 height 9
click at [560, 154] on link "Cancel" at bounding box center [551, 158] width 25 height 12
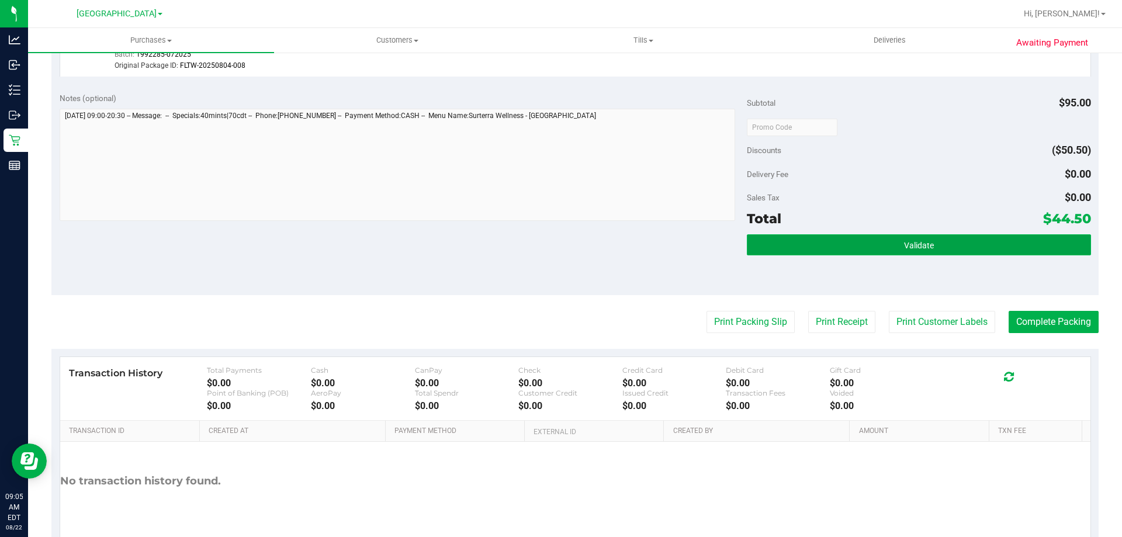
click at [794, 235] on button "Validate" at bounding box center [918, 244] width 343 height 21
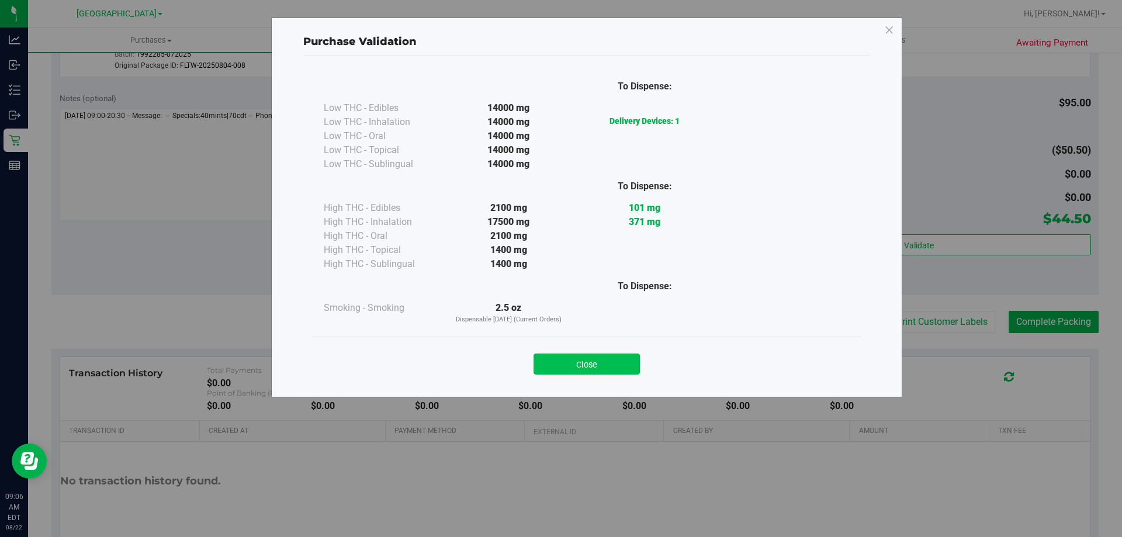
click at [572, 369] on button "Close" at bounding box center [586, 363] width 106 height 21
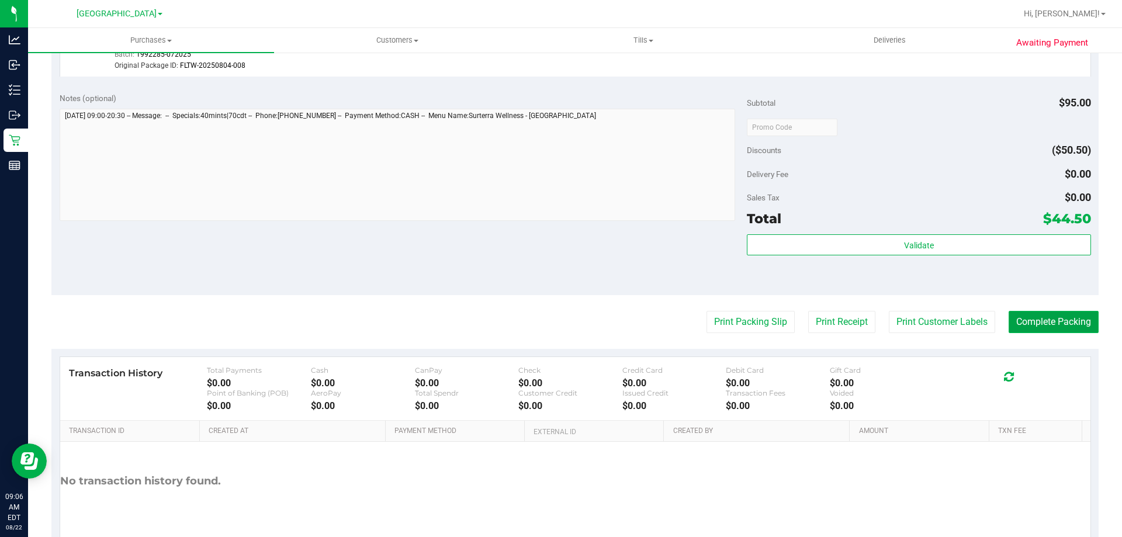
click at [1052, 326] on button "Complete Packing" at bounding box center [1053, 322] width 90 height 22
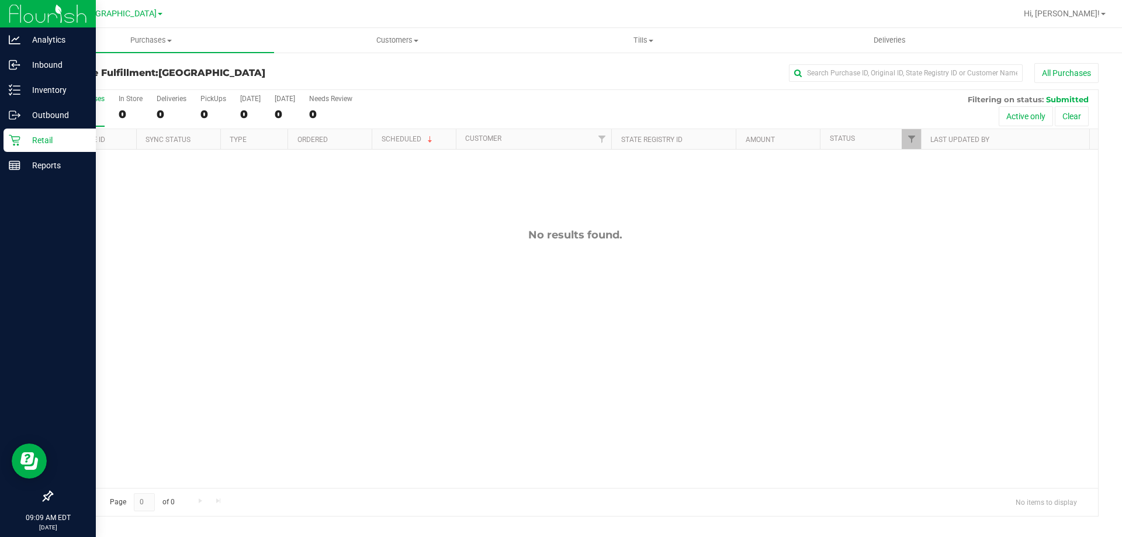
click at [18, 151] on div "Retail" at bounding box center [50, 140] width 92 height 23
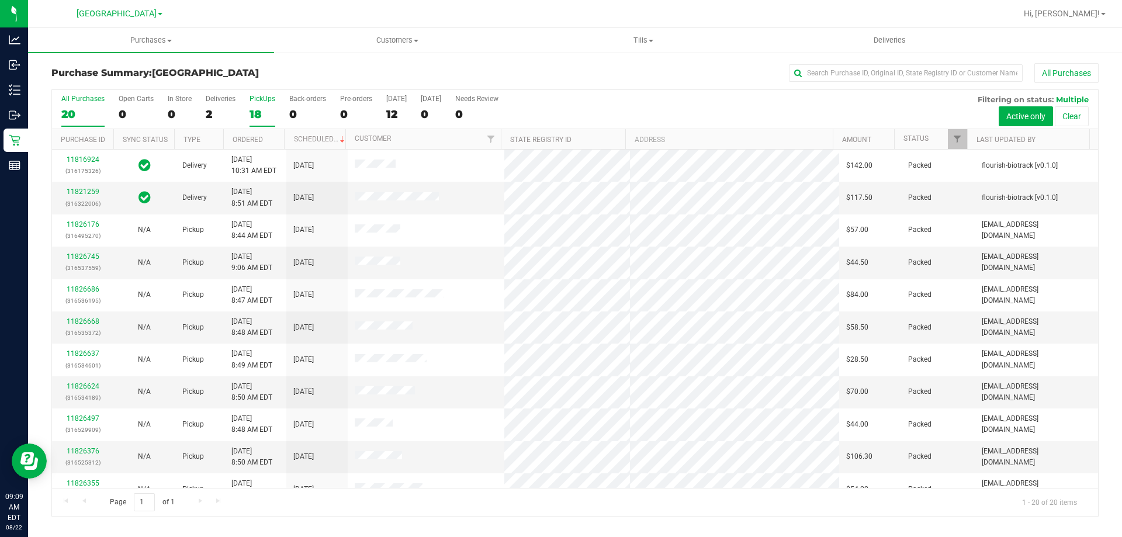
click at [260, 120] on div "18" at bounding box center [262, 113] width 26 height 13
click at [0, 0] on input "PickUps 18" at bounding box center [0, 0] width 0 height 0
click at [253, 120] on div "18" at bounding box center [262, 113] width 26 height 13
click at [0, 0] on input "PickUps 18" at bounding box center [0, 0] width 0 height 0
click at [86, 195] on link "11826842" at bounding box center [83, 192] width 33 height 8
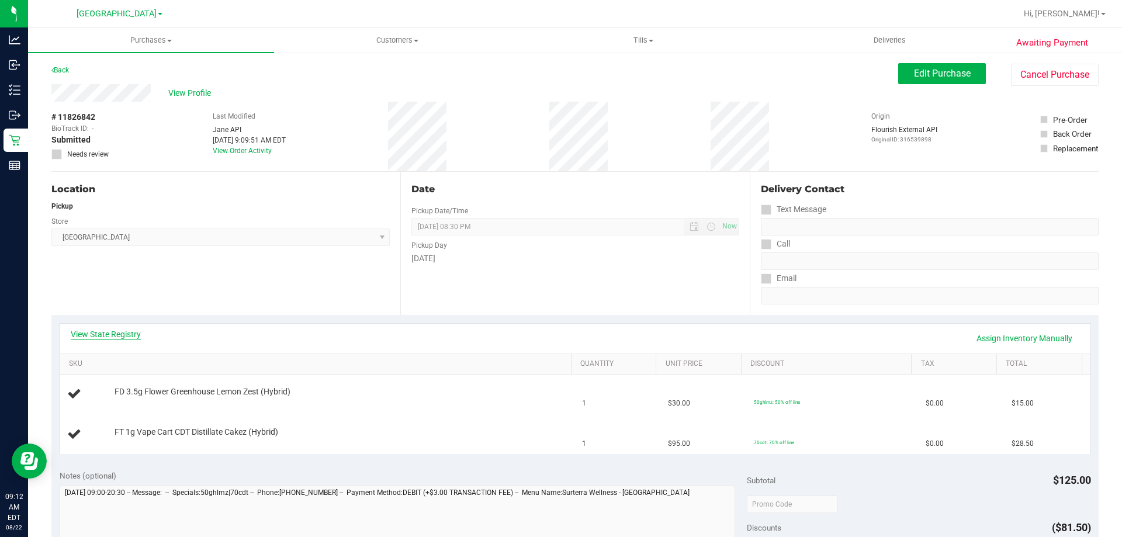
click at [103, 339] on link "View State Registry" at bounding box center [106, 334] width 70 height 12
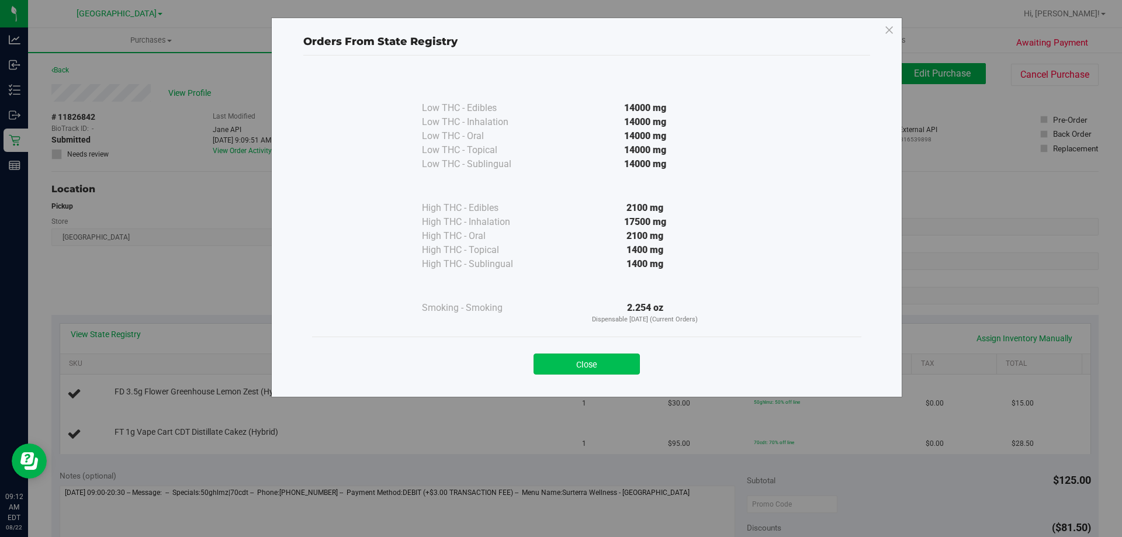
click at [547, 368] on button "Close" at bounding box center [586, 363] width 106 height 21
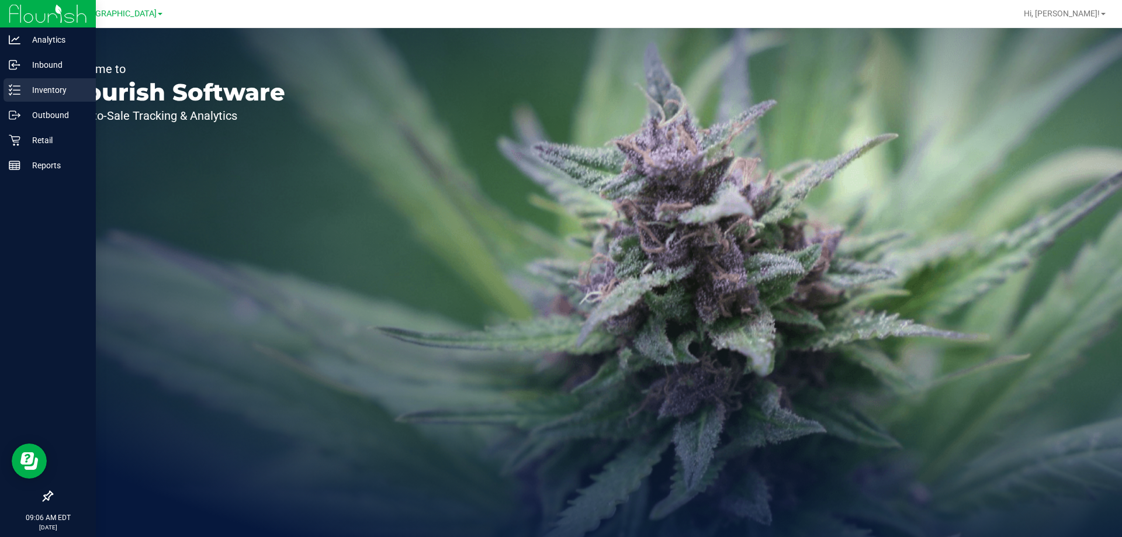
click at [21, 86] on p "Inventory" at bounding box center [55, 90] width 70 height 14
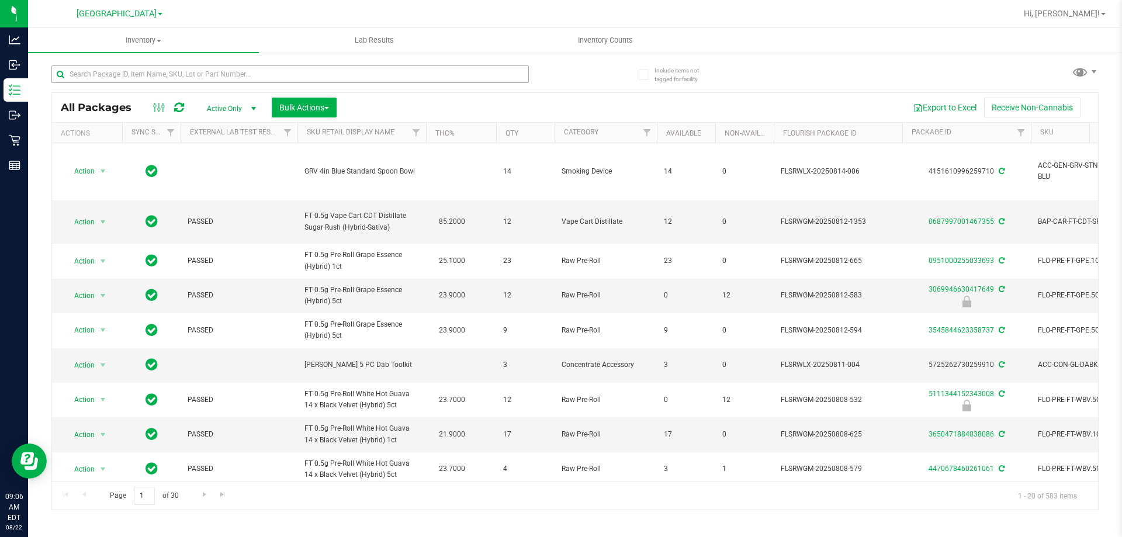
click at [121, 64] on div at bounding box center [312, 73] width 523 height 37
drag, startPoint x: 121, startPoint y: 72, endPoint x: 94, endPoint y: 25, distance: 53.9
click at [121, 72] on input "text" at bounding box center [289, 74] width 477 height 18
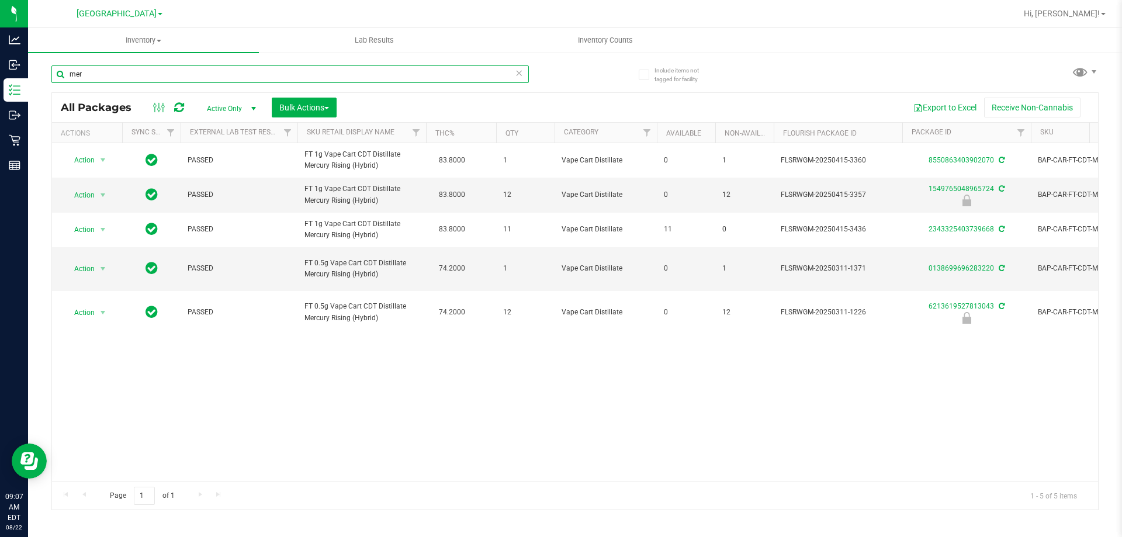
click at [133, 79] on input "mer" at bounding box center [289, 74] width 477 height 18
click at [130, 79] on input "mer" at bounding box center [289, 74] width 477 height 18
type input "m"
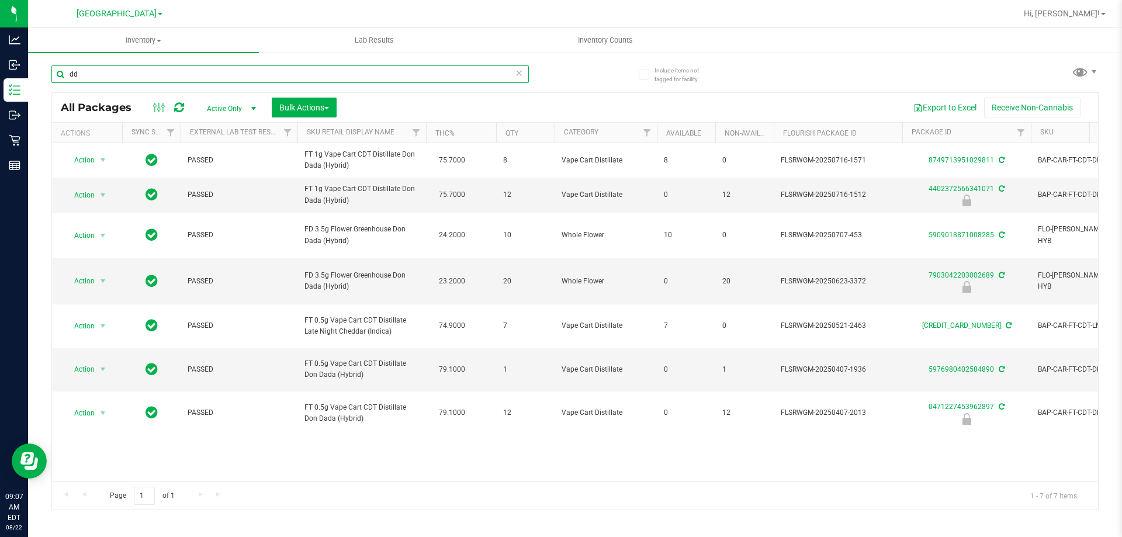
type input "d"
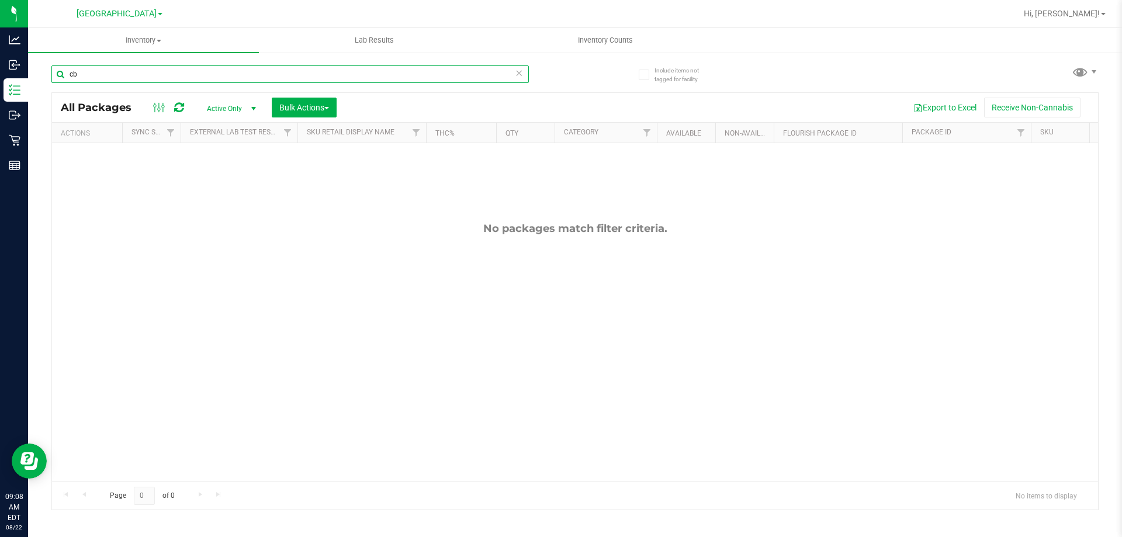
type input "c"
type input "s"
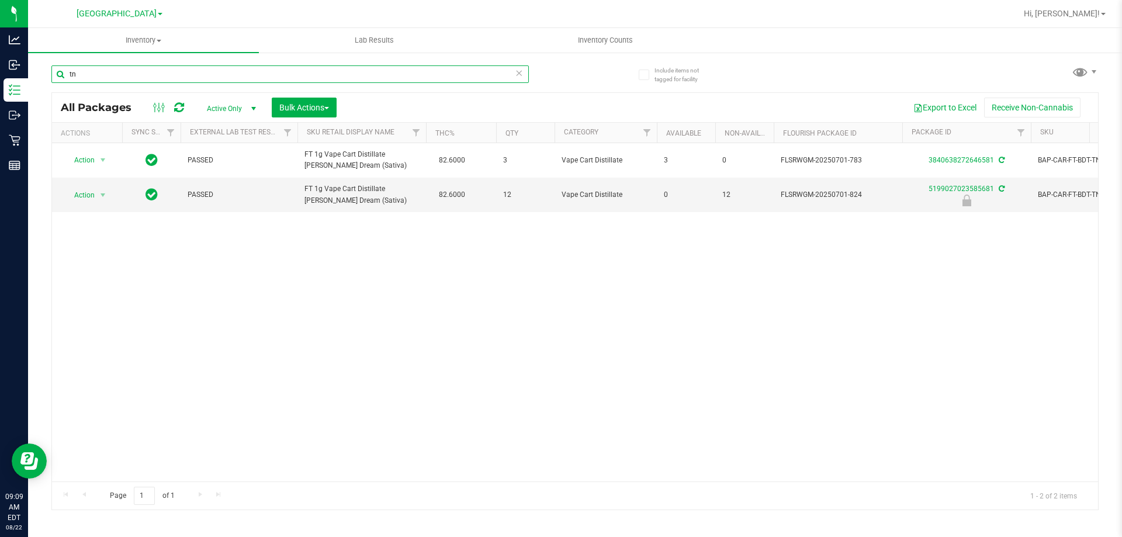
type input "t"
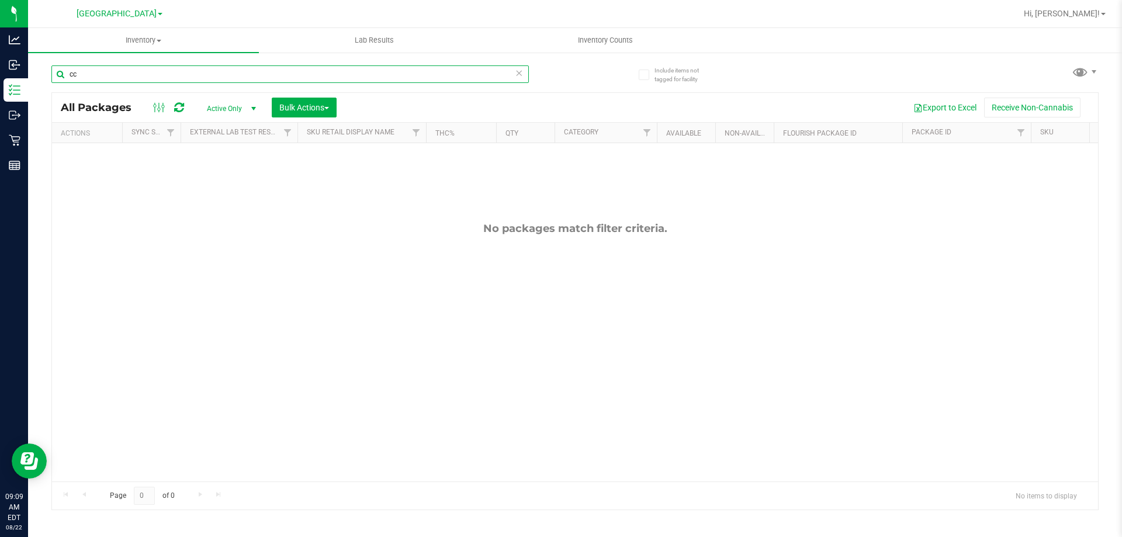
type input "c"
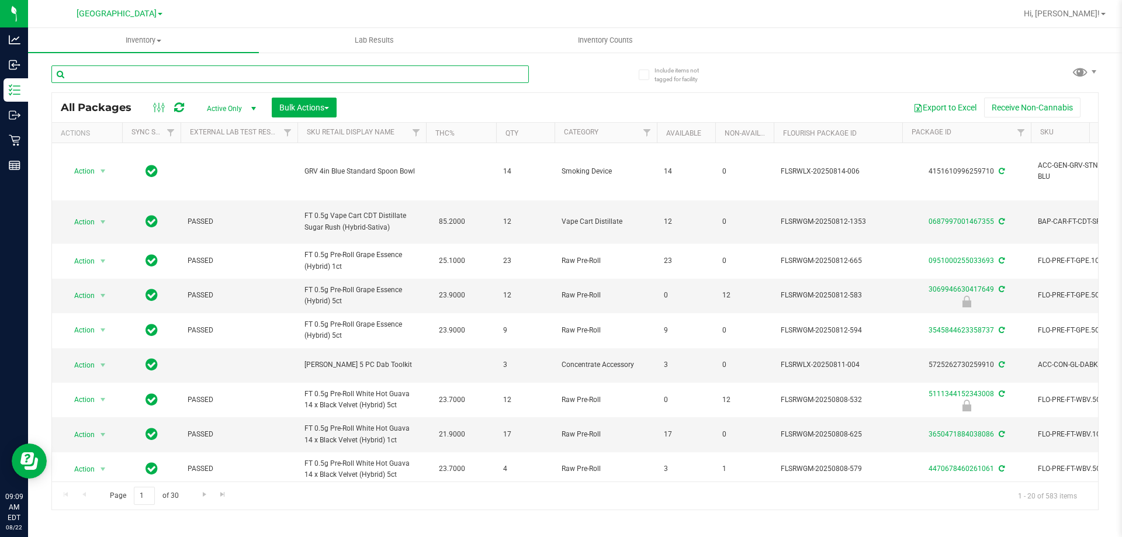
click at [183, 72] on input "text" at bounding box center [289, 74] width 477 height 18
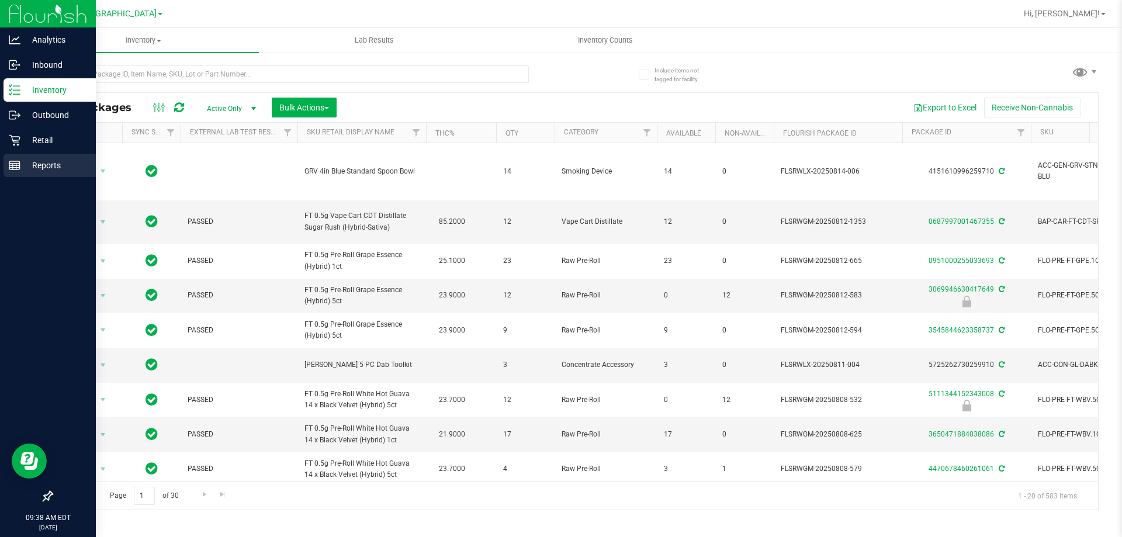
click at [16, 165] on icon at bounding box center [15, 165] width 12 height 12
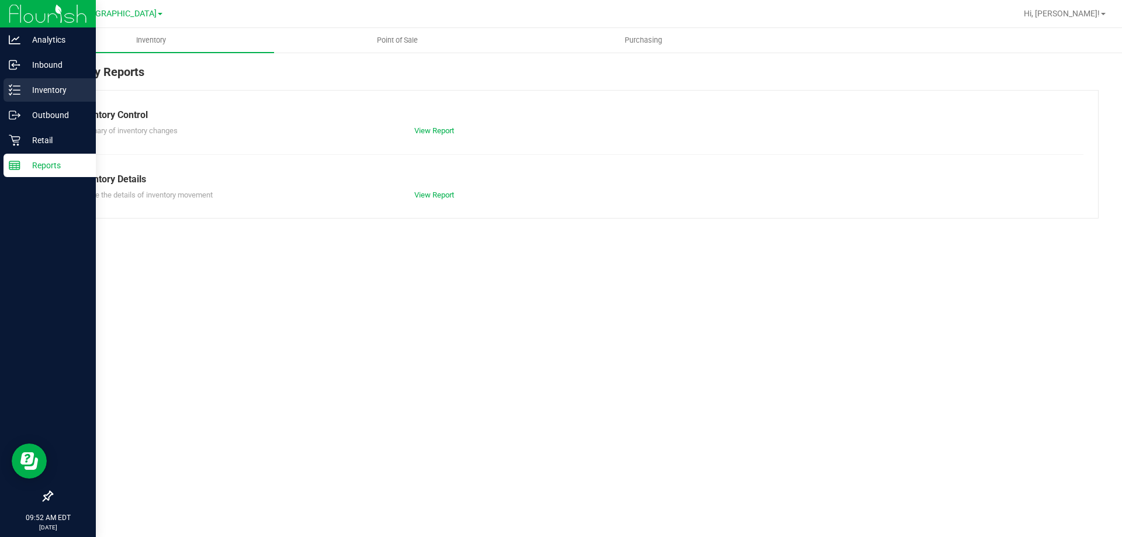
click at [21, 97] on div "Inventory" at bounding box center [50, 89] width 92 height 23
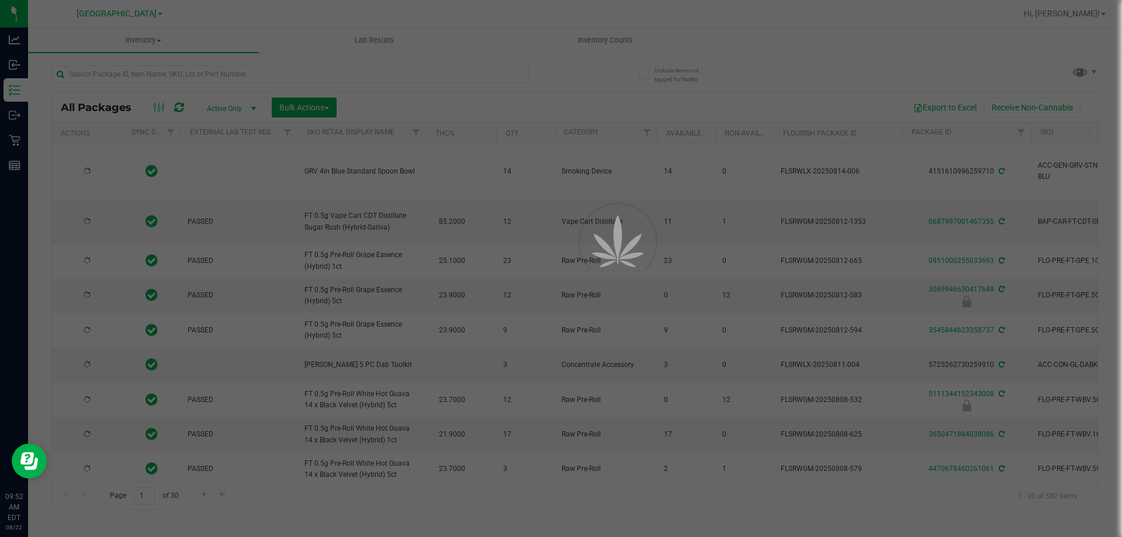
click at [175, 73] on div at bounding box center [561, 268] width 1122 height 537
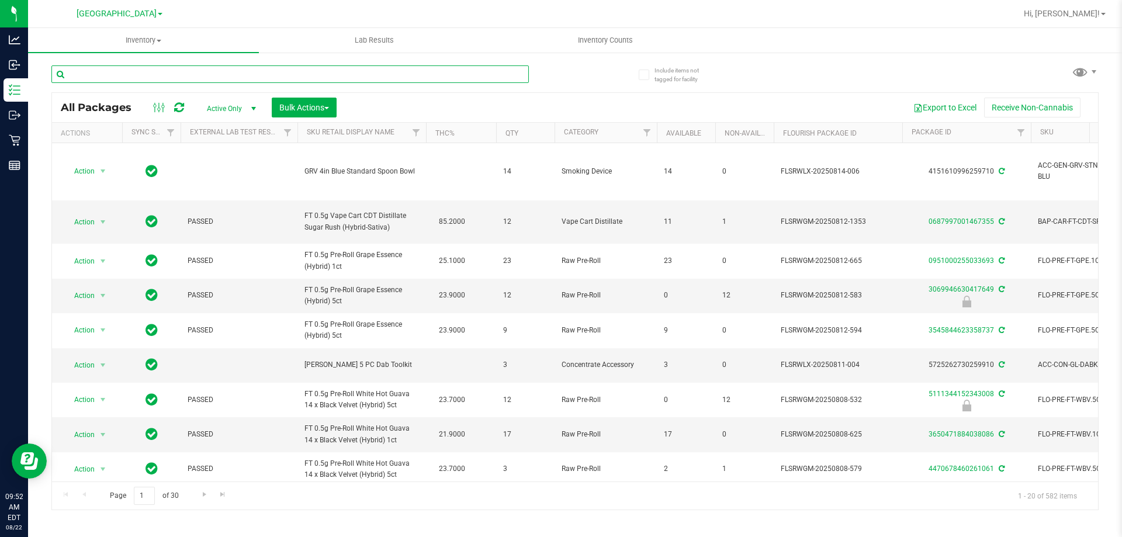
click at [174, 74] on input "text" at bounding box center [289, 74] width 477 height 18
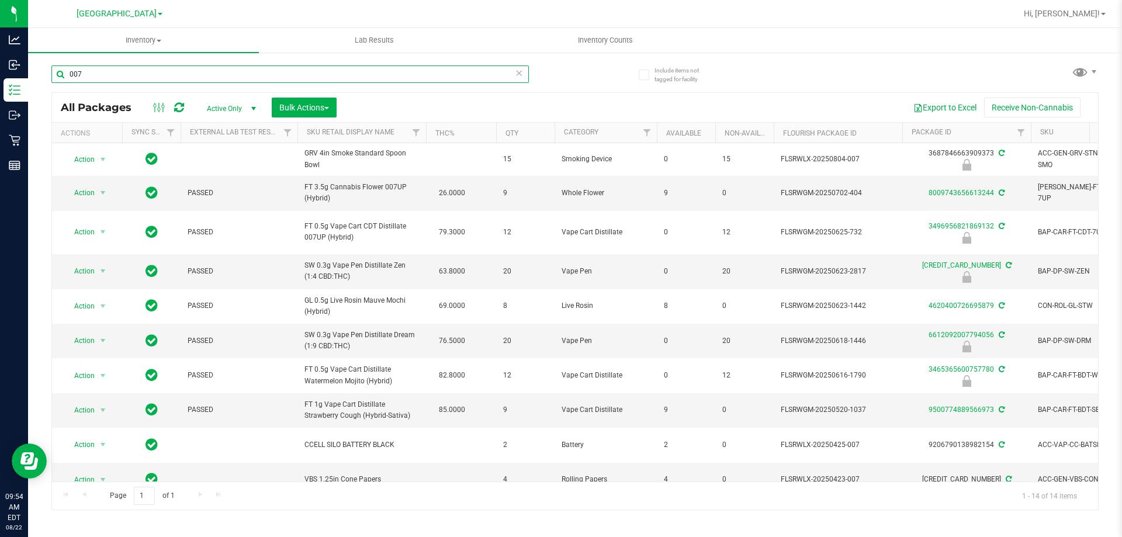
type input "007"
click at [33, 185] on div "Include items not tagged for facility 007 All Packages Active Only Active Only …" at bounding box center [575, 229] width 1094 height 356
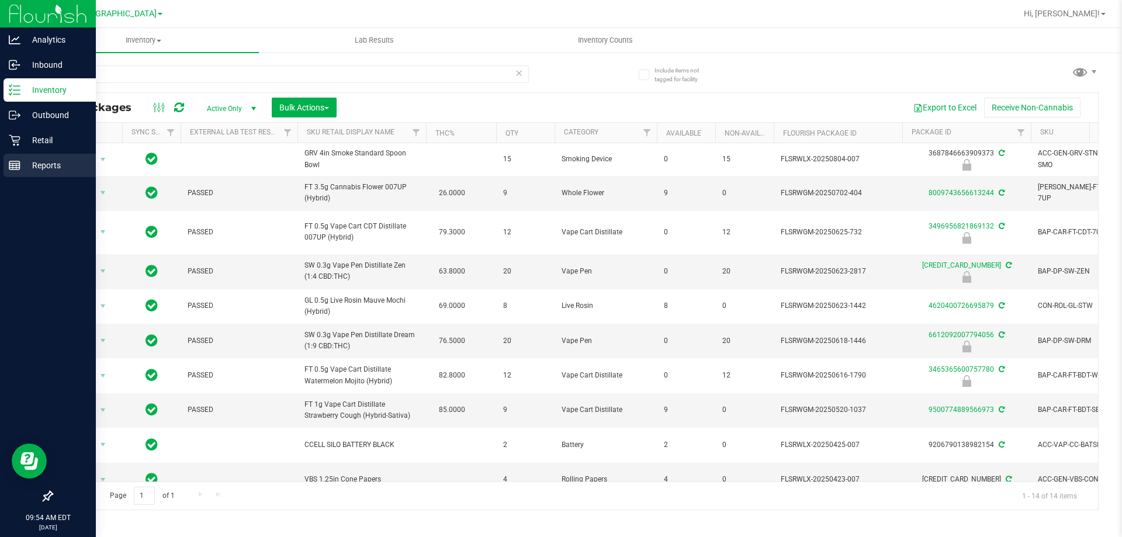
click at [6, 162] on div "Reports" at bounding box center [50, 165] width 92 height 23
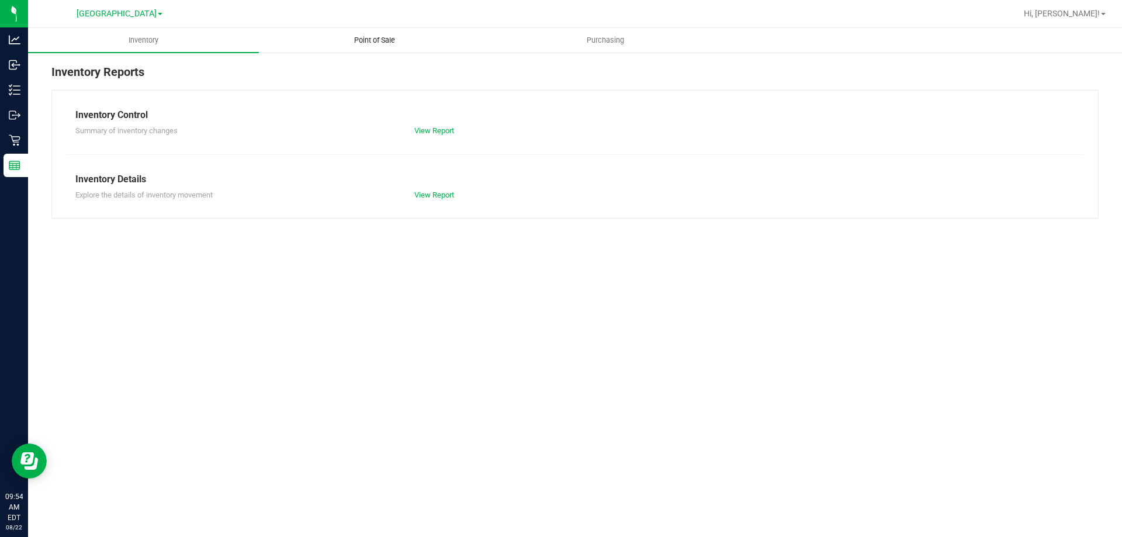
click at [346, 44] on span "Point of Sale" at bounding box center [374, 40] width 72 height 11
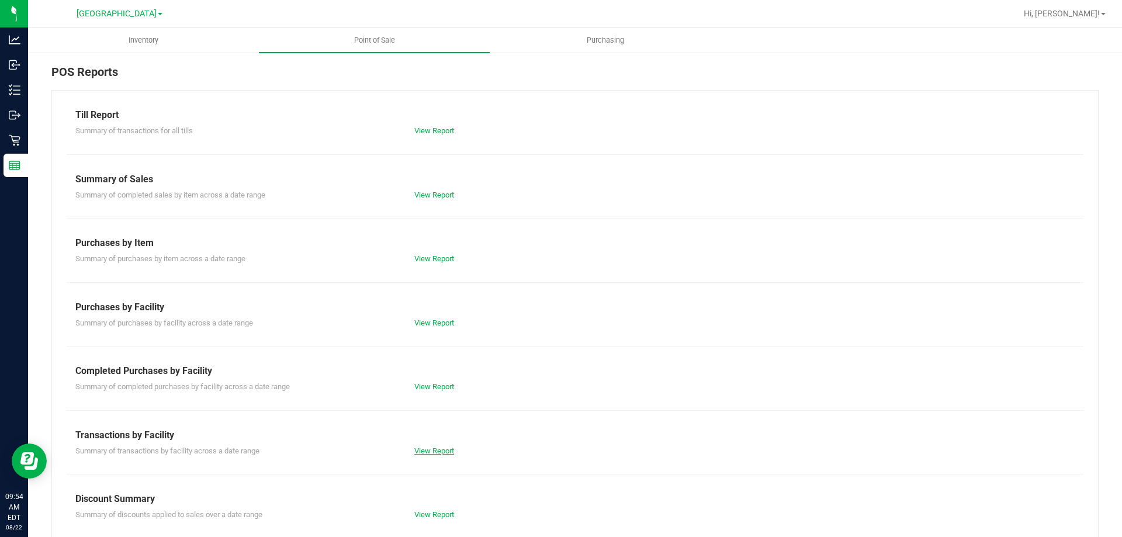
drag, startPoint x: 425, startPoint y: 443, endPoint x: 427, endPoint y: 452, distance: 8.5
click at [426, 445] on div "Summary of transactions by facility across a date range View Report" at bounding box center [575, 449] width 1016 height 15
click at [426, 454] on link "View Report" at bounding box center [434, 450] width 40 height 9
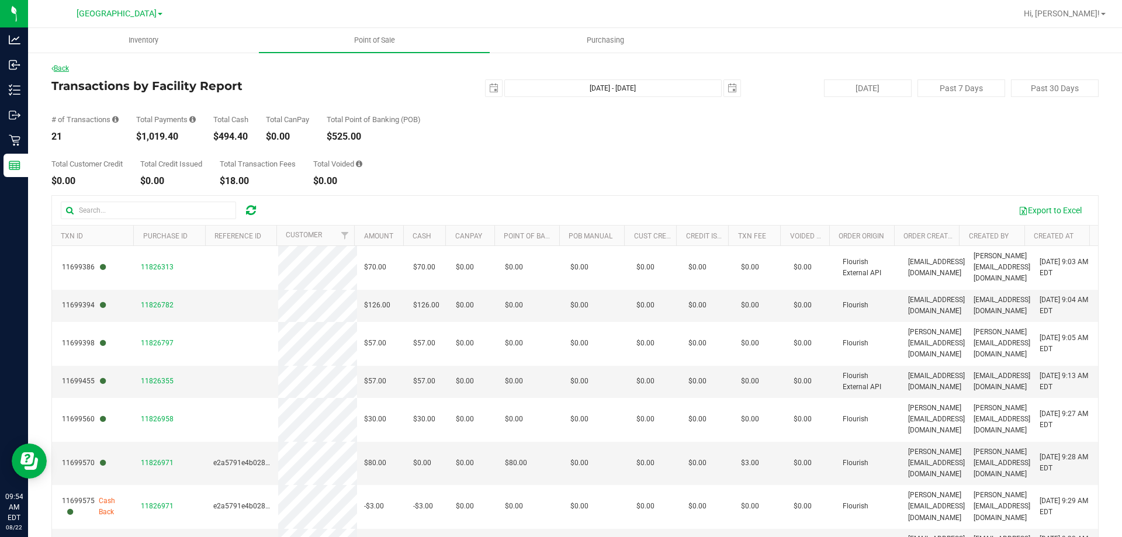
click at [61, 71] on link "Back" at bounding box center [60, 68] width 18 height 8
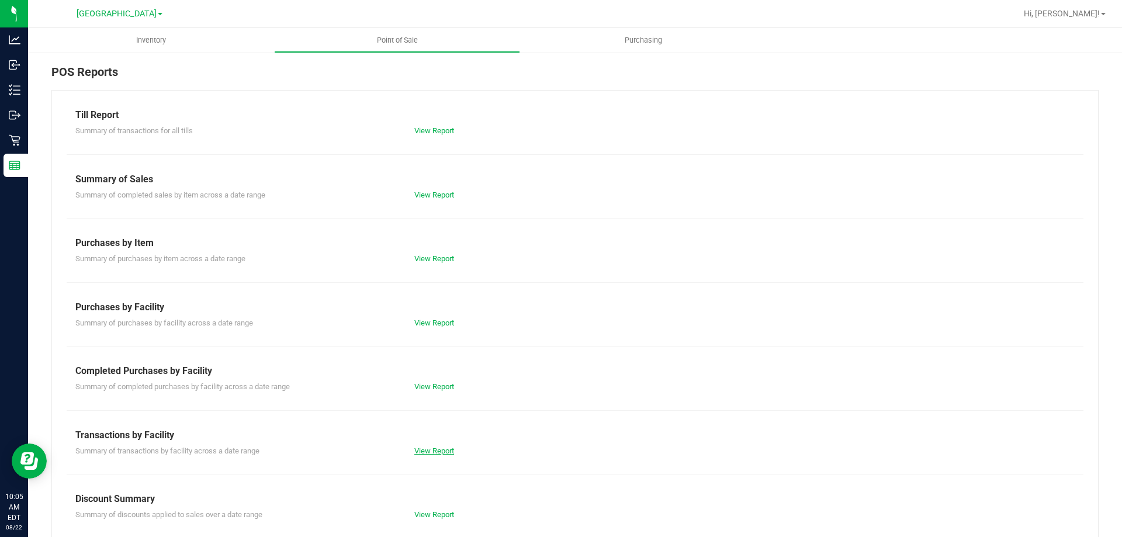
click at [438, 453] on link "View Report" at bounding box center [434, 450] width 40 height 9
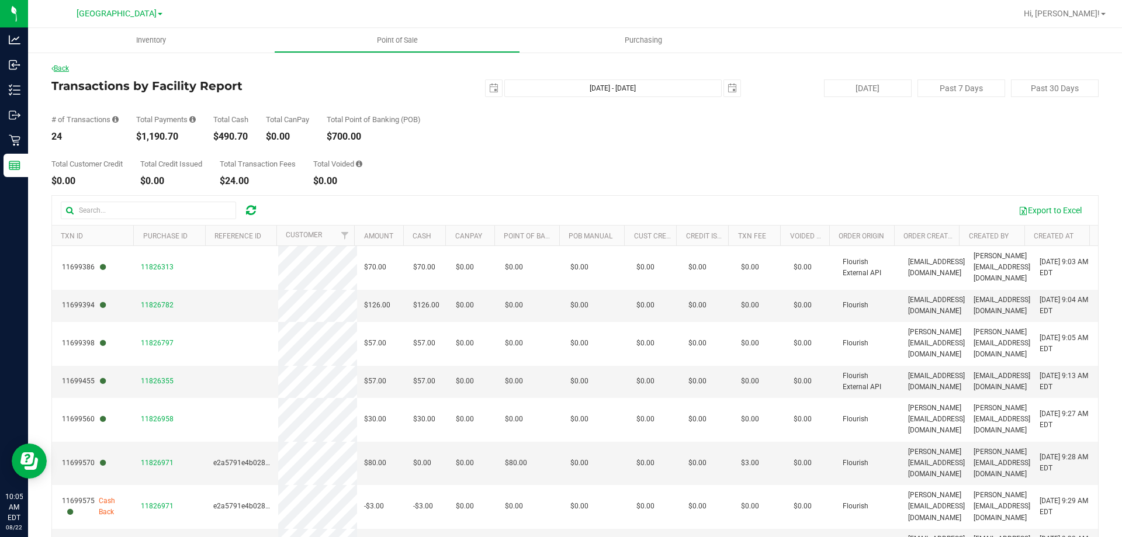
click at [65, 67] on link "Back" at bounding box center [60, 68] width 18 height 8
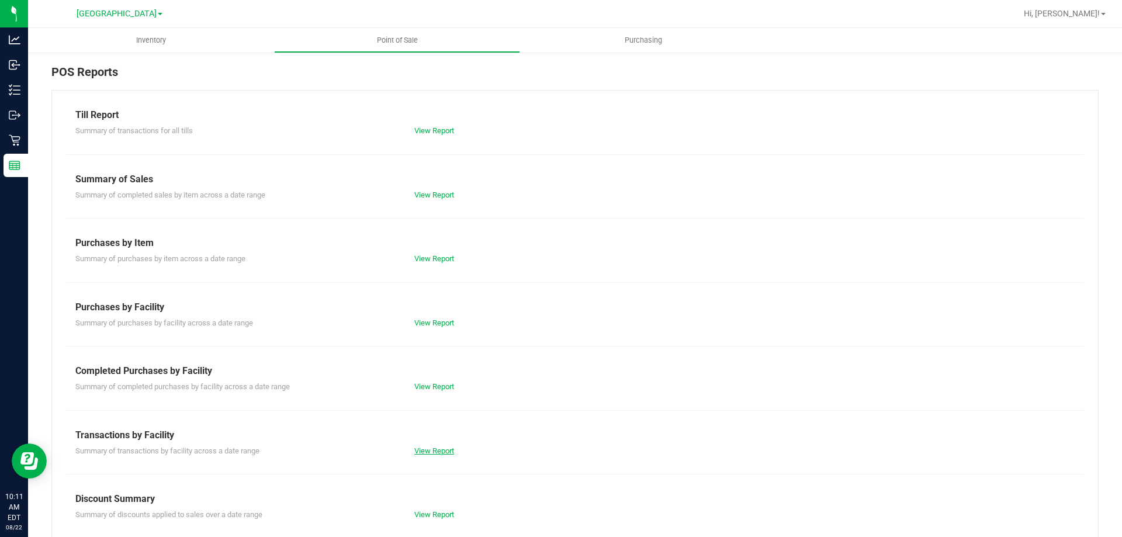
click at [432, 449] on link "View Report" at bounding box center [434, 450] width 40 height 9
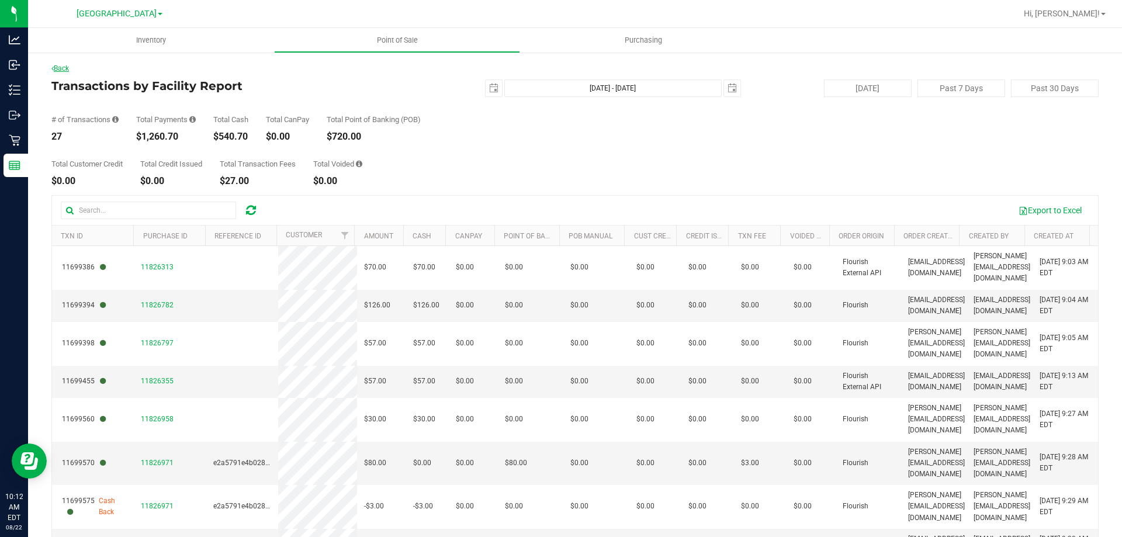
click at [65, 67] on link "Back" at bounding box center [60, 68] width 18 height 8
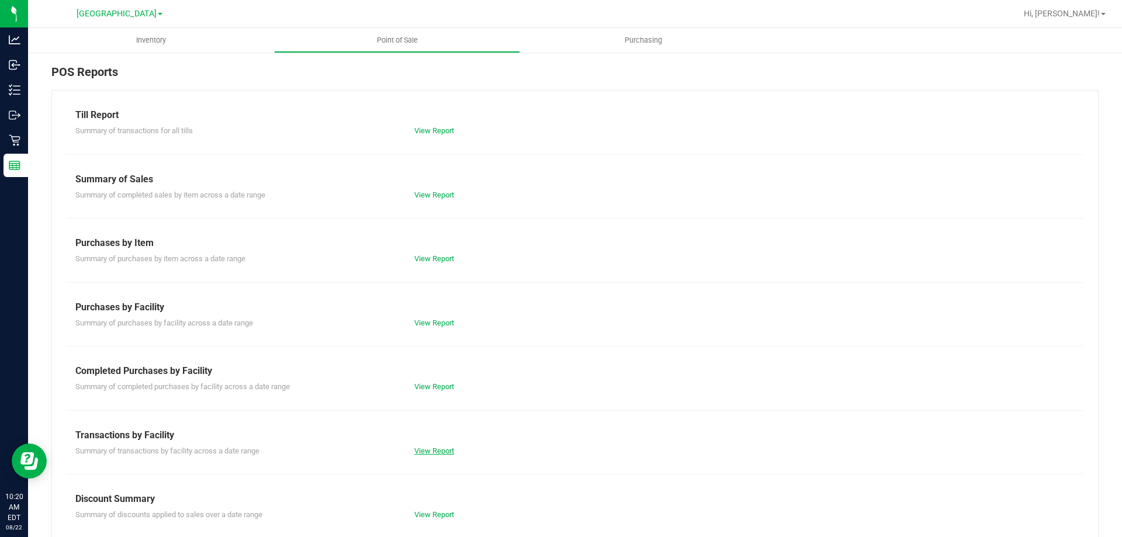
click at [433, 446] on link "View Report" at bounding box center [434, 450] width 40 height 9
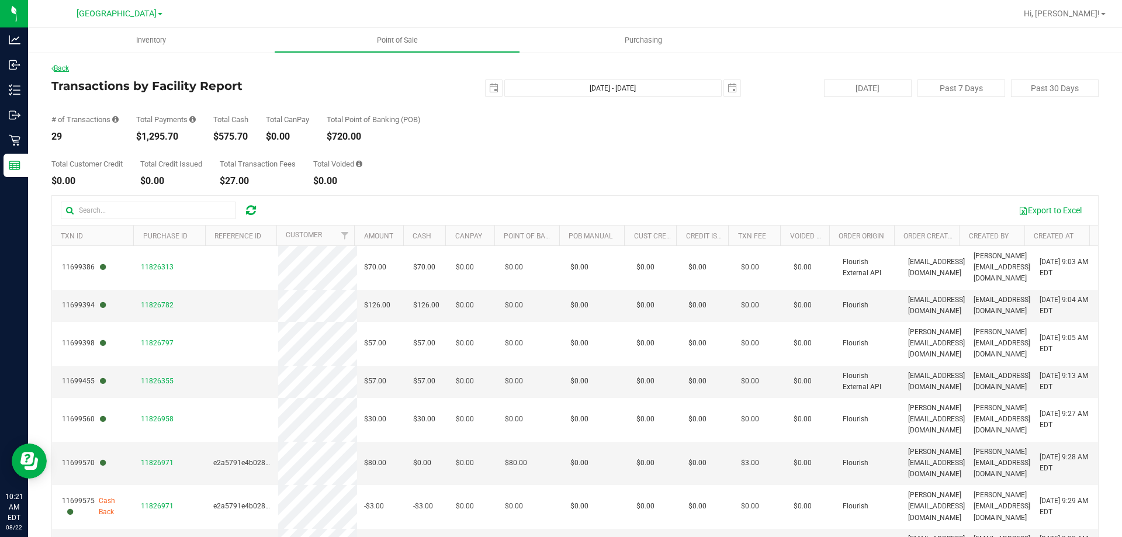
click at [66, 71] on link "Back" at bounding box center [60, 68] width 18 height 8
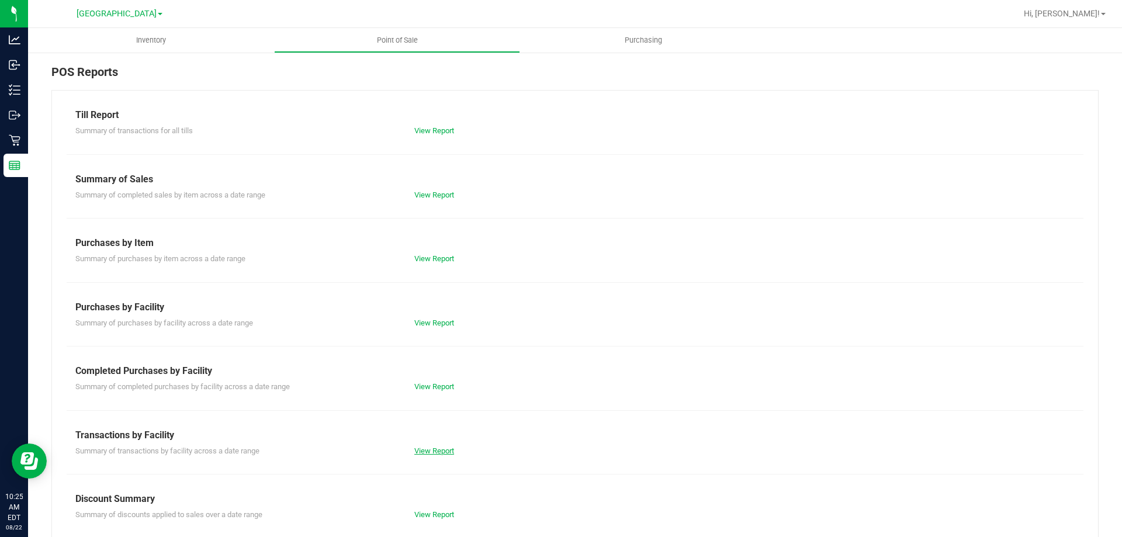
click at [438, 454] on link "View Report" at bounding box center [434, 450] width 40 height 9
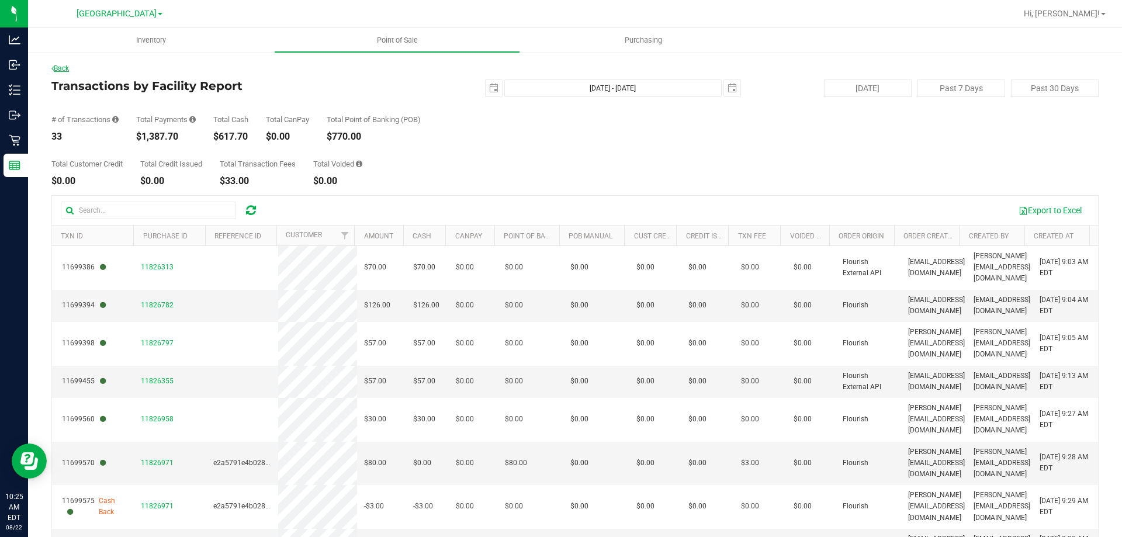
click at [64, 64] on link "Back" at bounding box center [60, 68] width 18 height 8
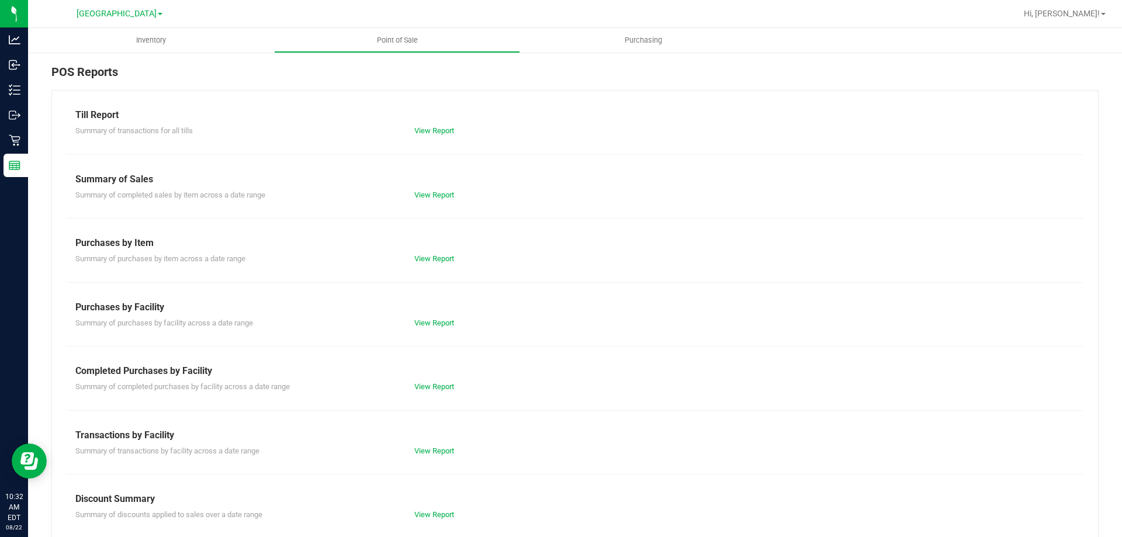
click at [424, 456] on div "View Report" at bounding box center [489, 451] width 169 height 12
click at [424, 451] on link "View Report" at bounding box center [434, 450] width 40 height 9
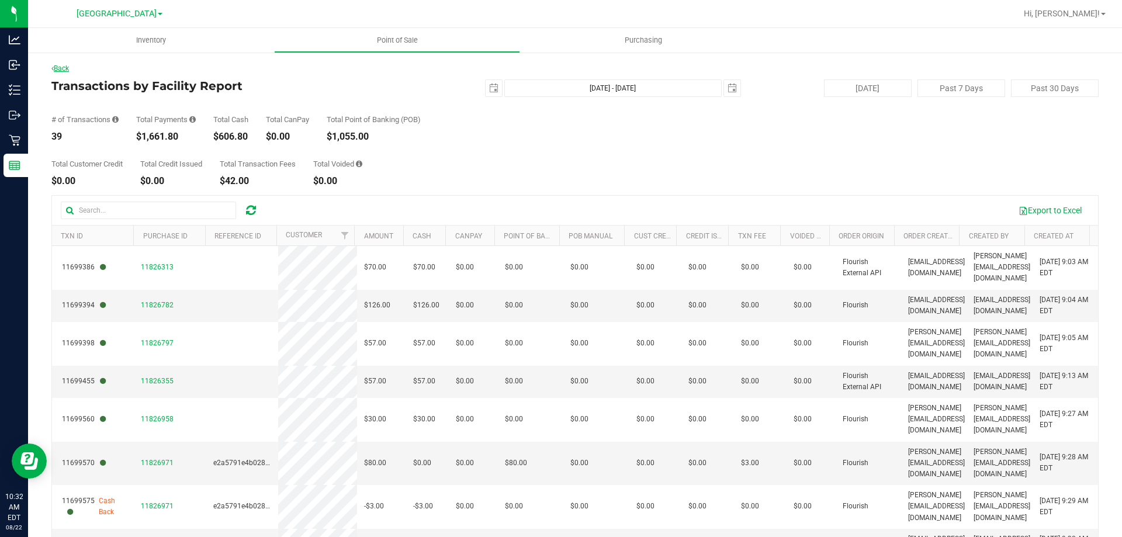
click at [66, 68] on link "Back" at bounding box center [60, 68] width 18 height 8
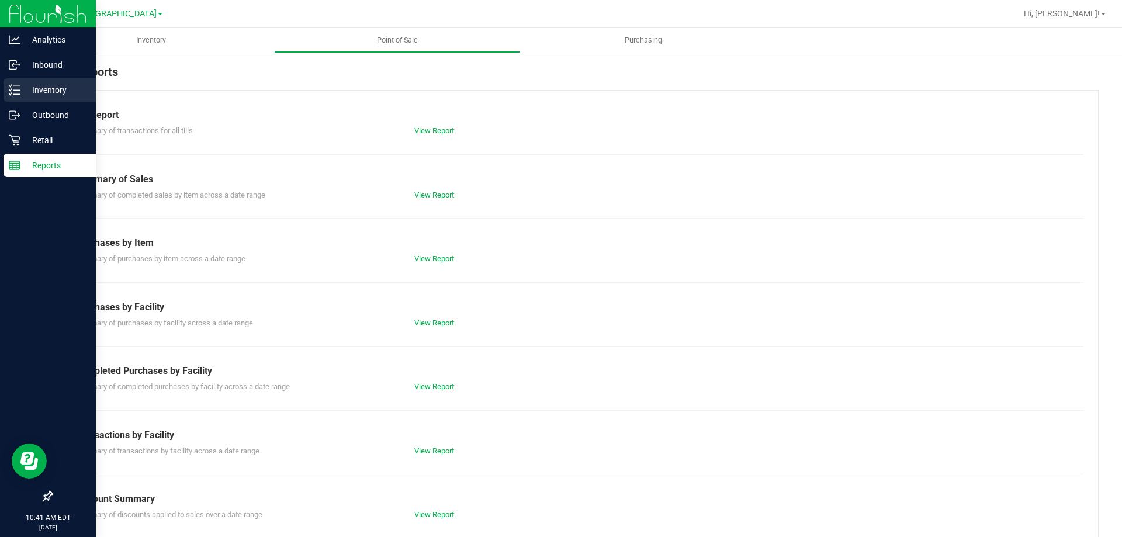
click at [22, 97] on div "Inventory" at bounding box center [50, 89] width 92 height 23
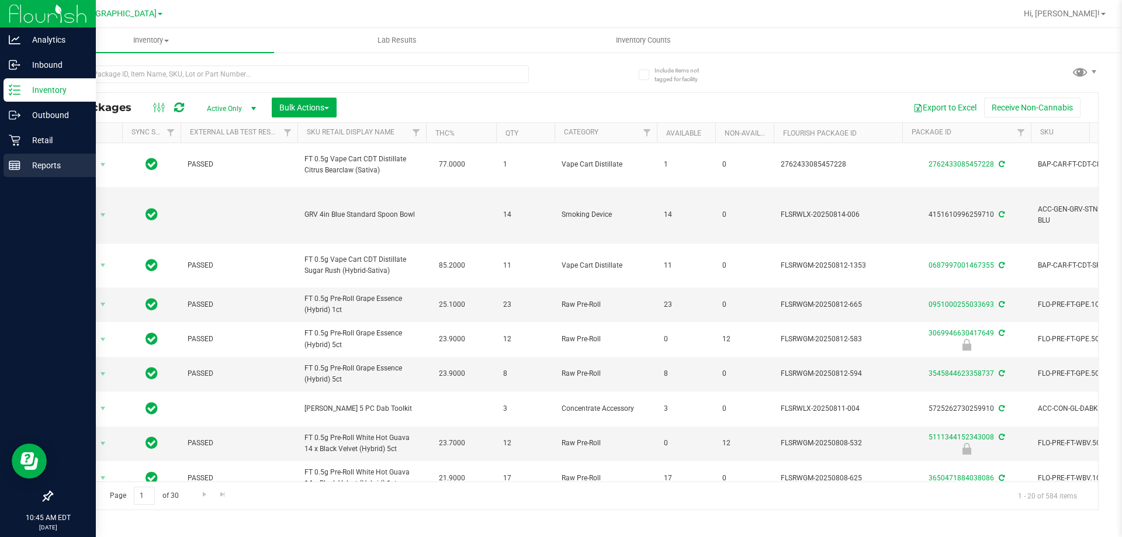
click at [16, 162] on icon at bounding box center [15, 165] width 12 height 12
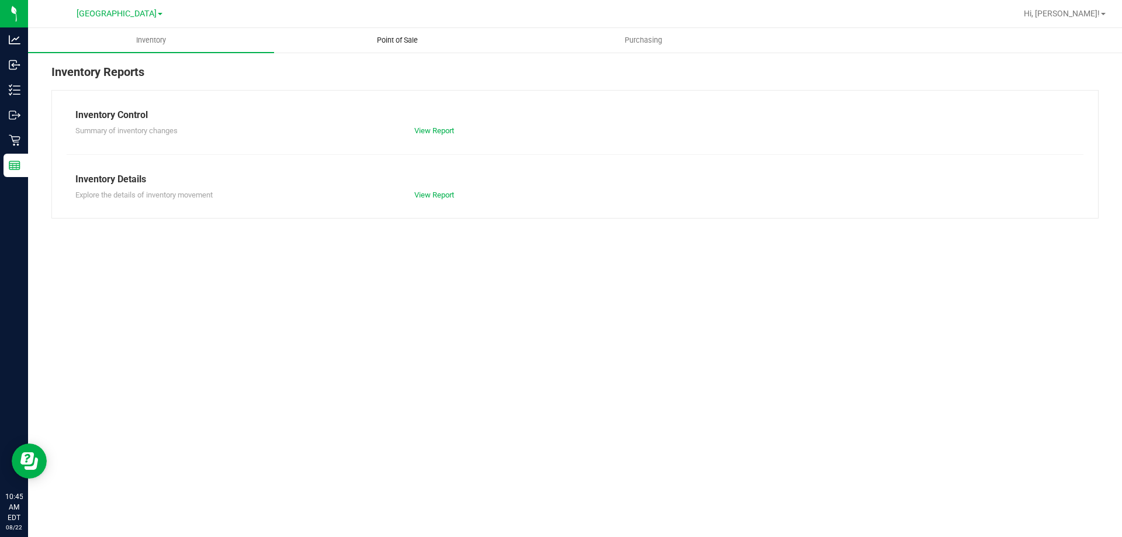
click at [398, 46] on uib-tab-heading "Point of Sale" at bounding box center [397, 40] width 245 height 23
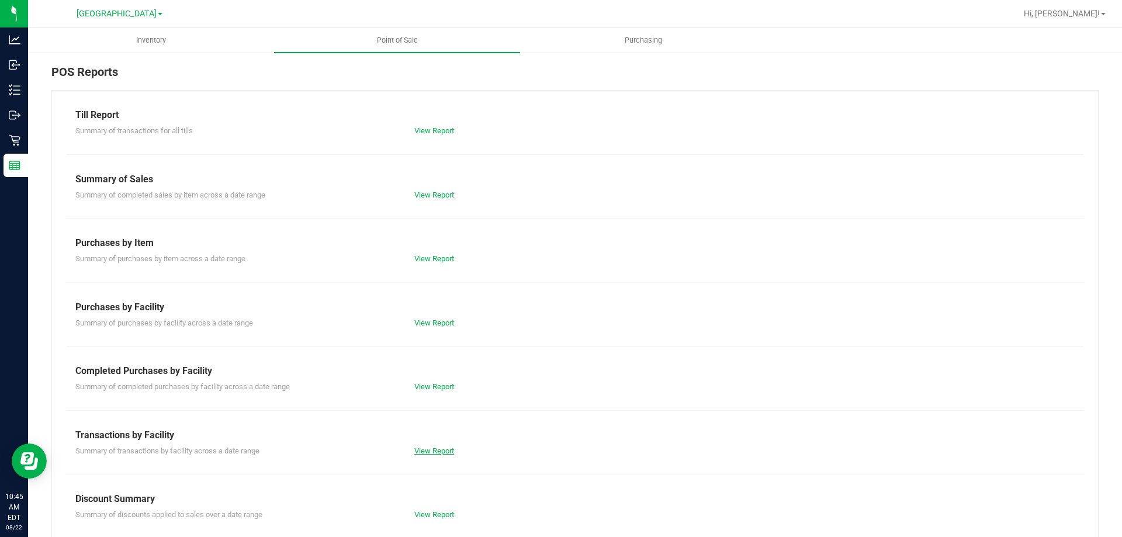
click at [431, 446] on link "View Report" at bounding box center [434, 450] width 40 height 9
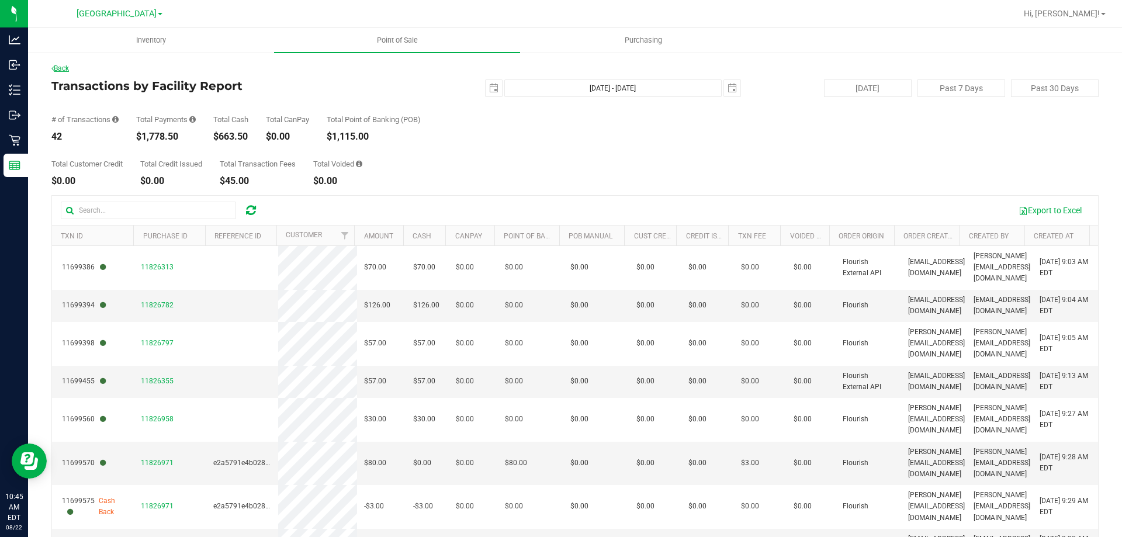
click at [69, 69] on link "Back" at bounding box center [60, 68] width 18 height 8
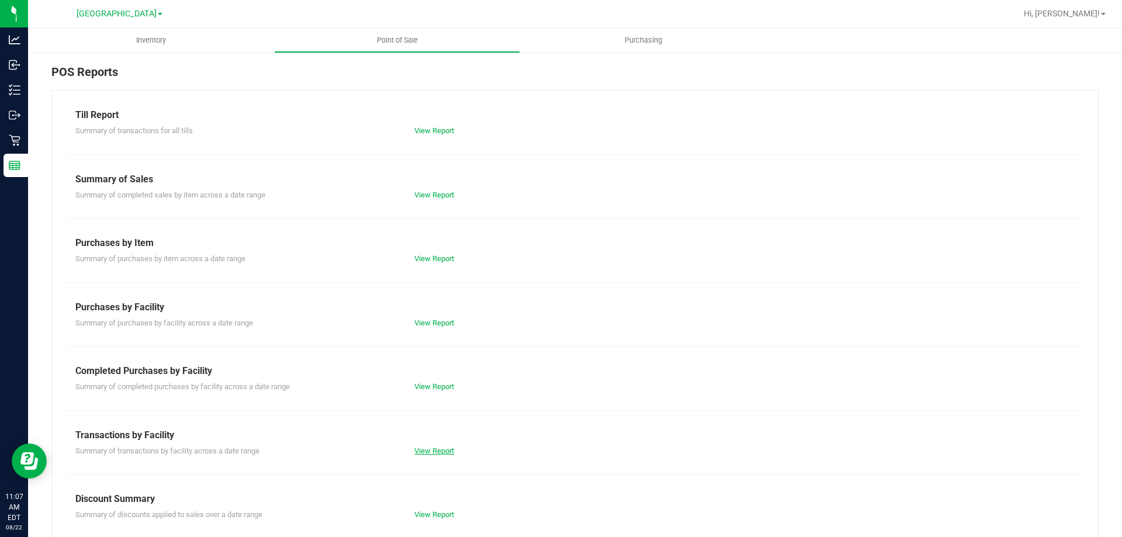
click at [431, 446] on link "View Report" at bounding box center [434, 450] width 40 height 9
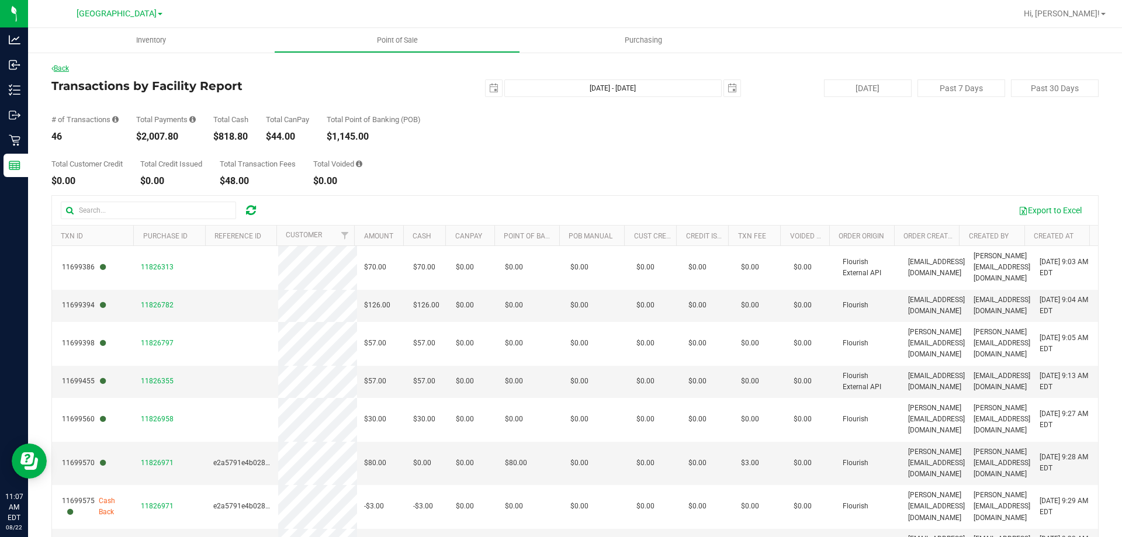
click at [58, 67] on link "Back" at bounding box center [60, 68] width 18 height 8
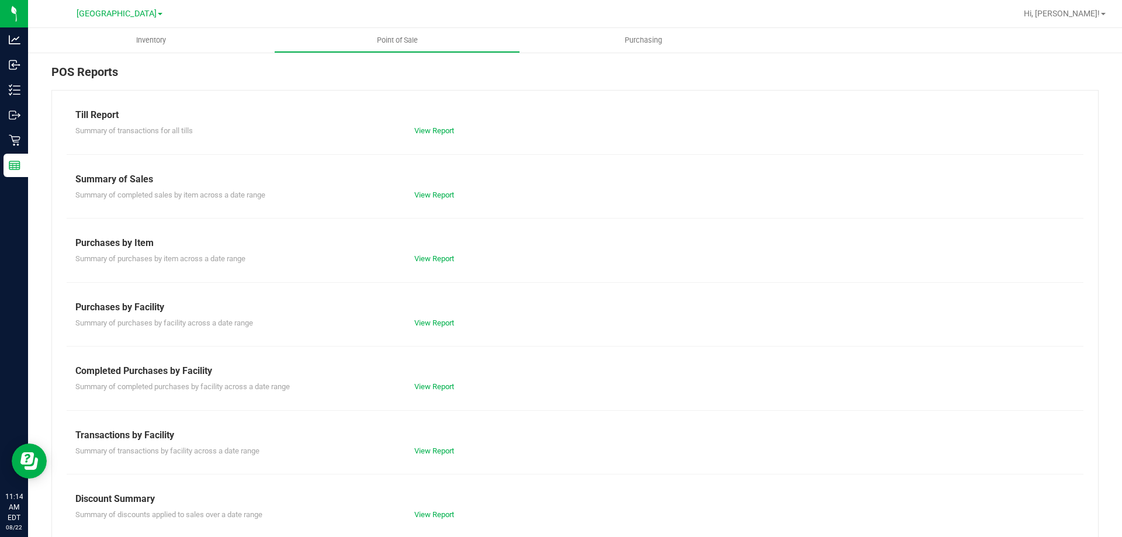
click at [447, 441] on div "Transactions by Facility" at bounding box center [574, 435] width 999 height 14
click at [443, 451] on link "View Report" at bounding box center [434, 450] width 40 height 9
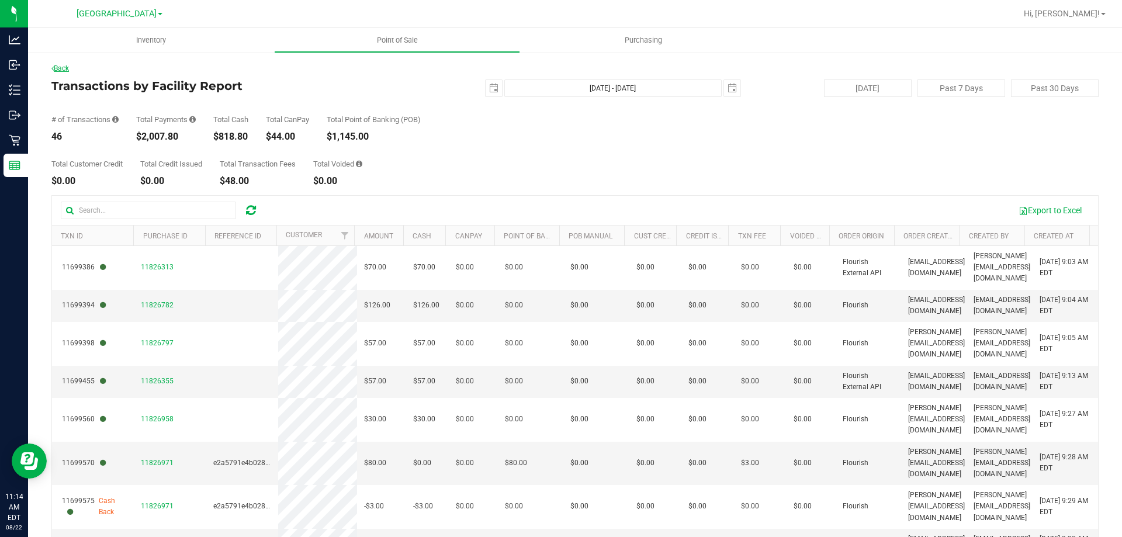
click at [53, 69] on icon at bounding box center [52, 68] width 2 height 7
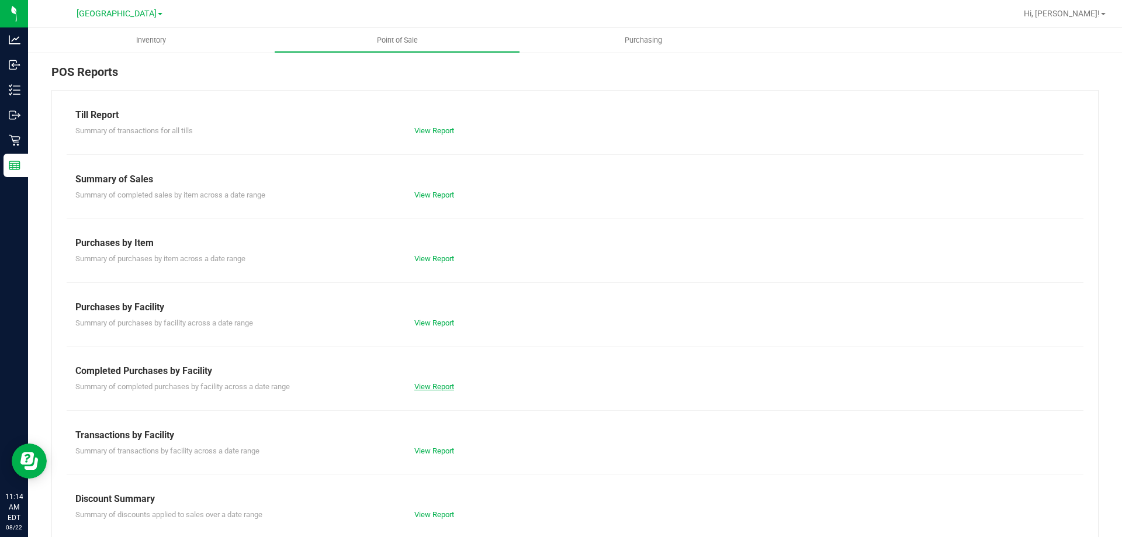
click at [429, 384] on link "View Report" at bounding box center [434, 386] width 40 height 9
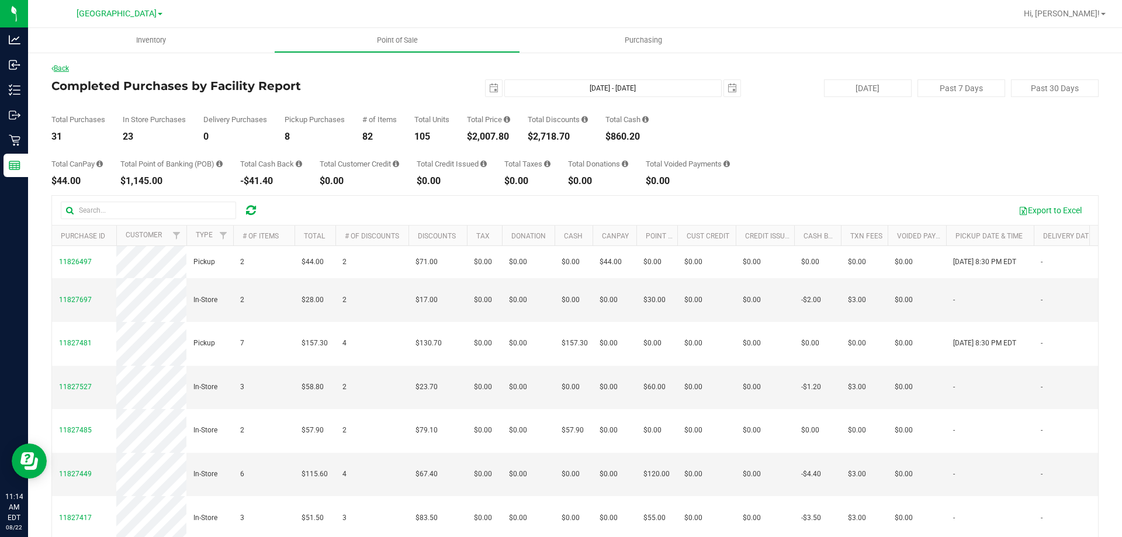
click at [69, 67] on link "Back" at bounding box center [60, 68] width 18 height 8
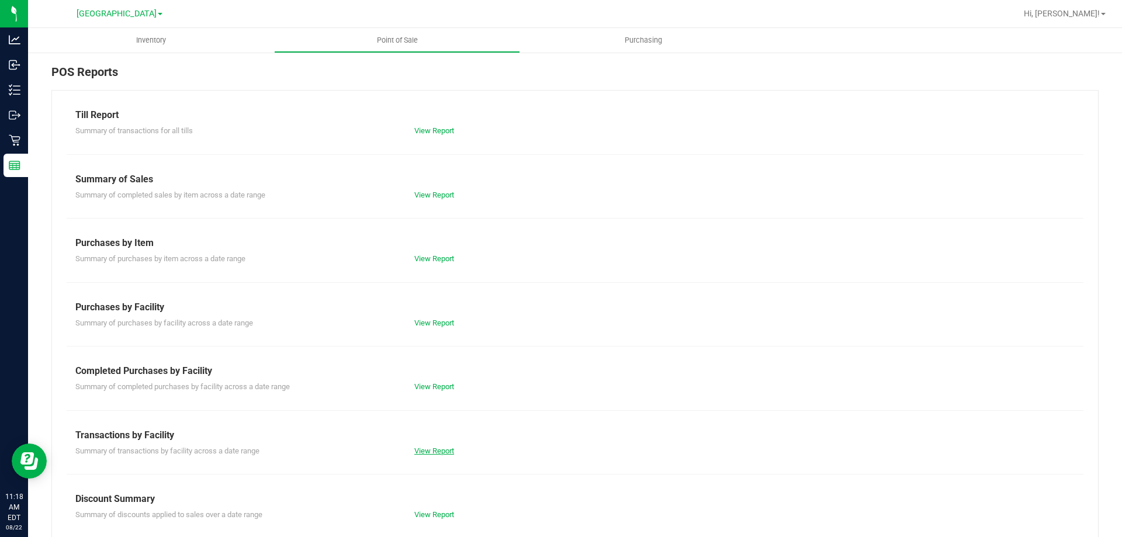
click at [433, 450] on link "View Report" at bounding box center [434, 450] width 40 height 9
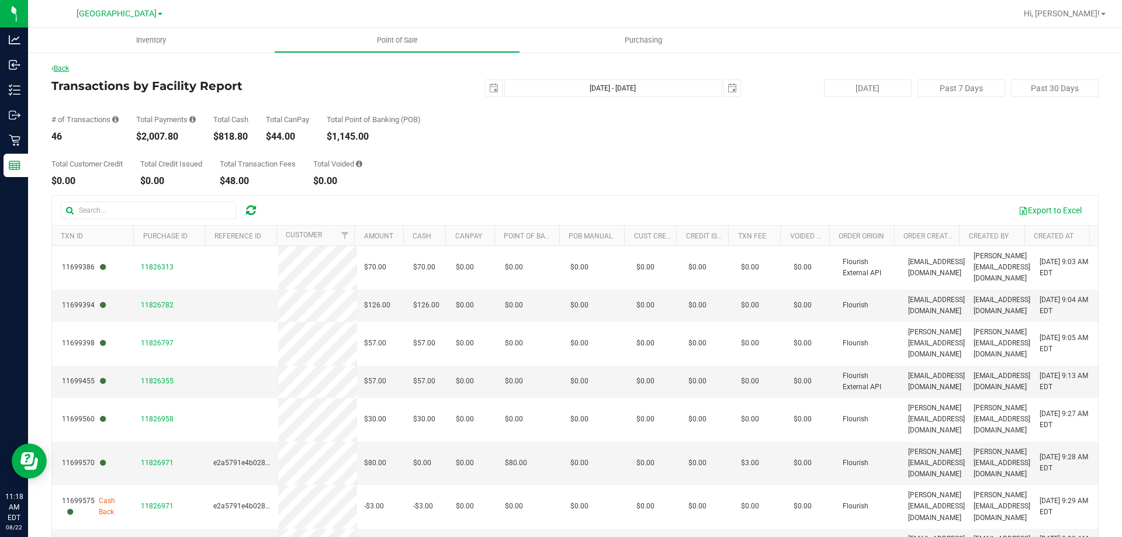
click at [66, 67] on link "Back" at bounding box center [60, 68] width 18 height 8
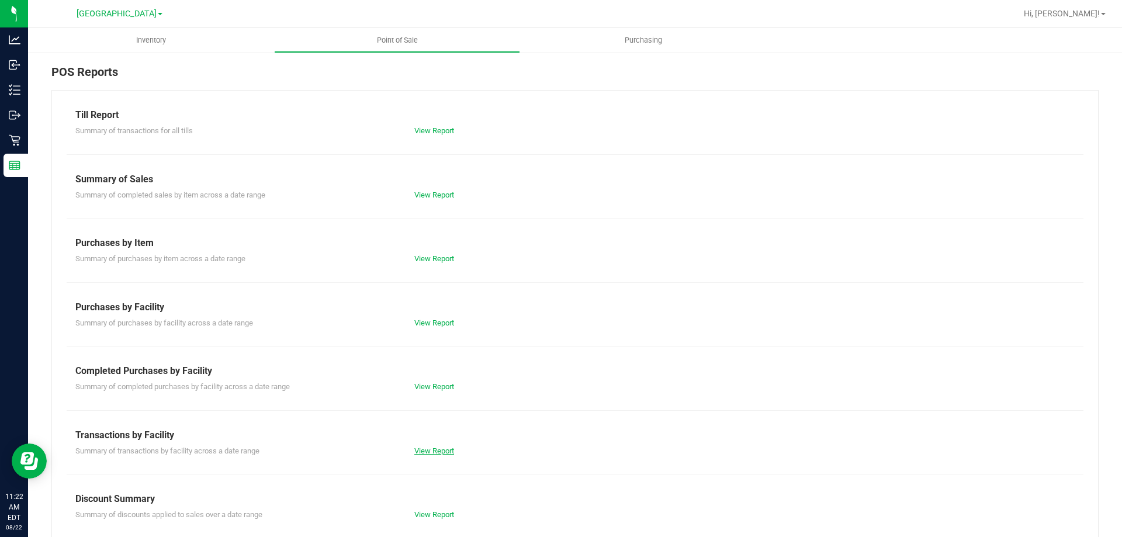
click at [420, 451] on link "View Report" at bounding box center [434, 450] width 40 height 9
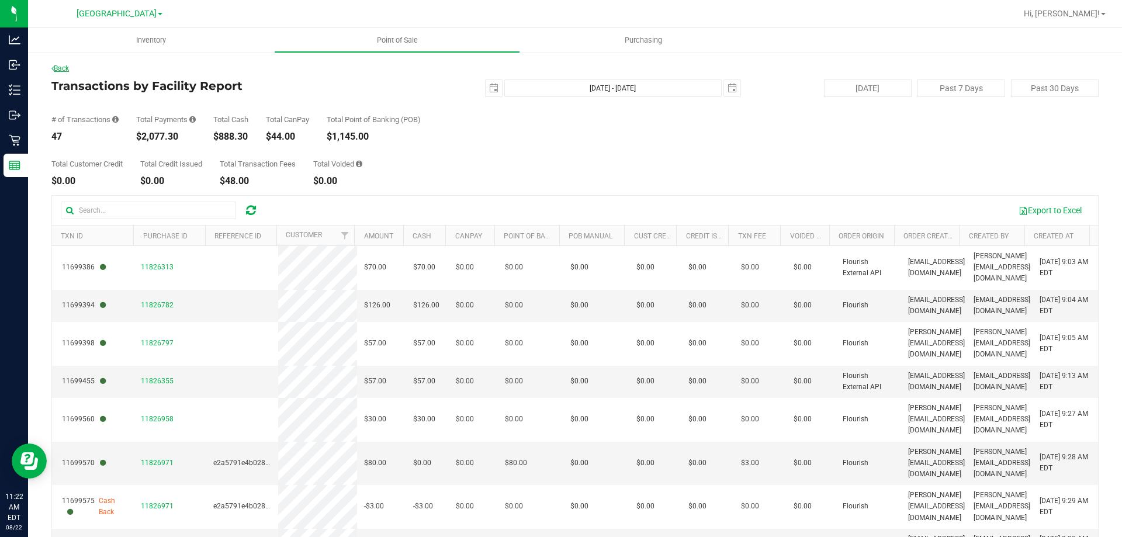
click at [63, 69] on link "Back" at bounding box center [60, 68] width 18 height 8
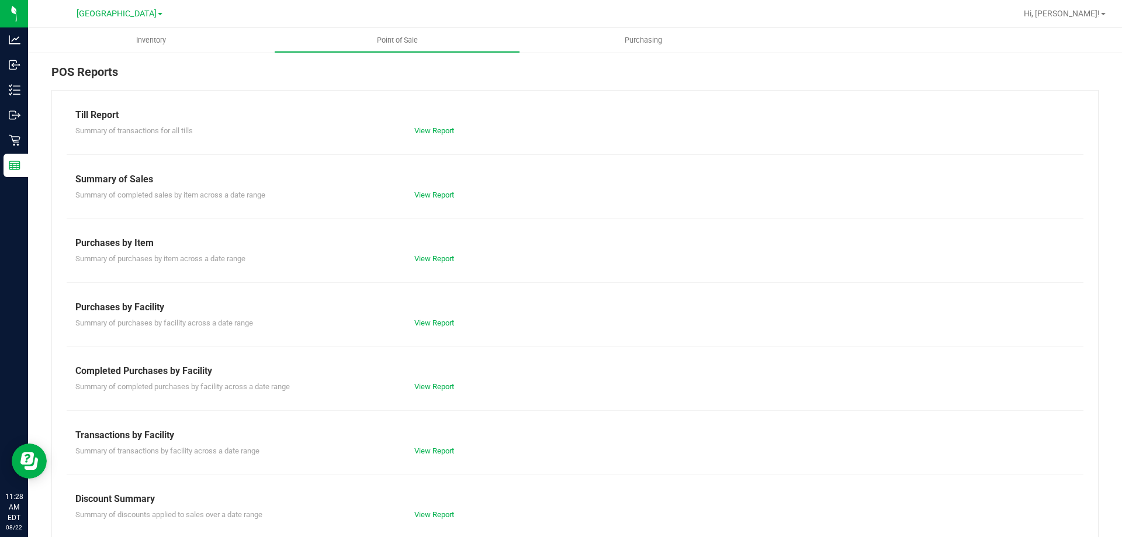
click at [439, 462] on div "Till Report Summary of transactions for all tills View Report Summary of Sales …" at bounding box center [574, 346] width 1047 height 512
click at [441, 446] on link "View Report" at bounding box center [434, 450] width 40 height 9
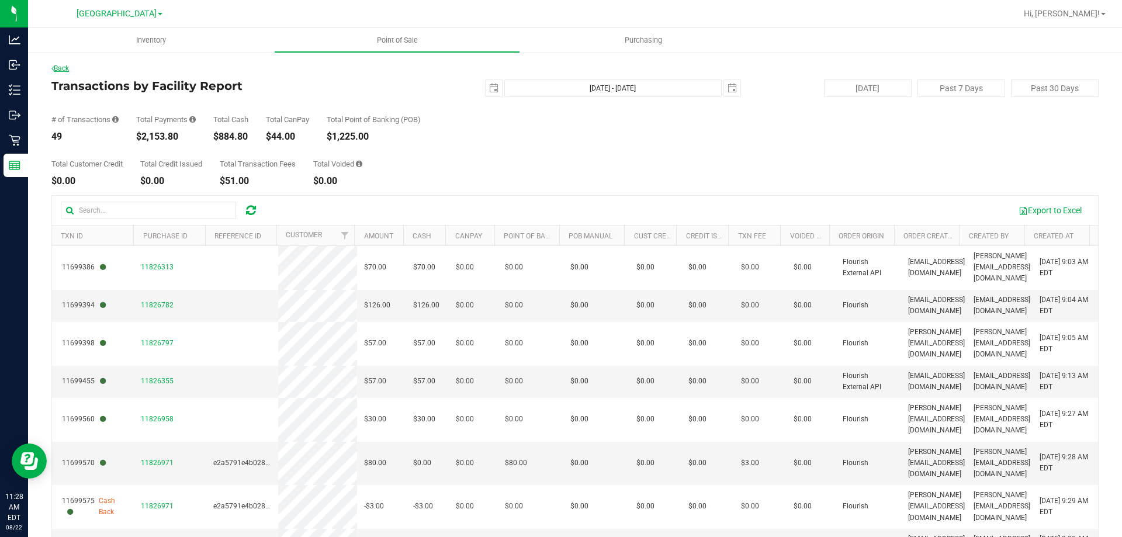
click at [61, 68] on link "Back" at bounding box center [60, 68] width 18 height 8
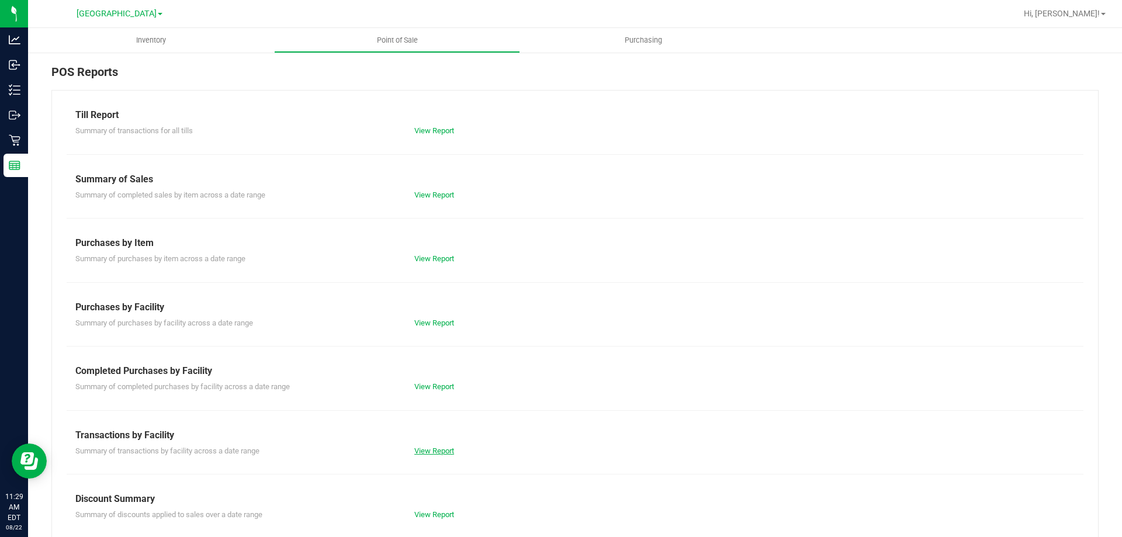
click at [434, 453] on link "View Report" at bounding box center [434, 450] width 40 height 9
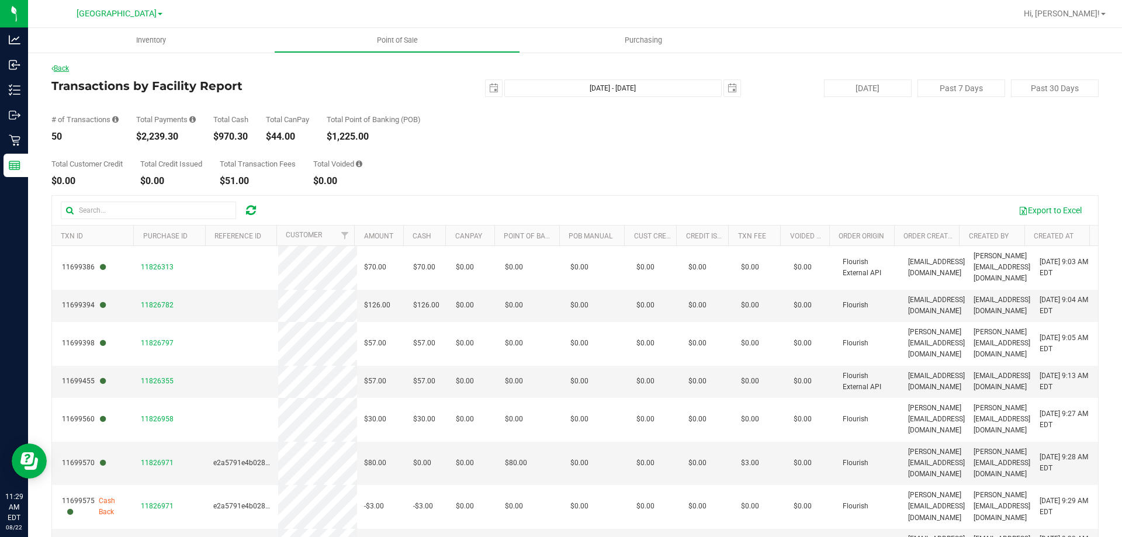
click at [60, 71] on link "Back" at bounding box center [60, 68] width 18 height 8
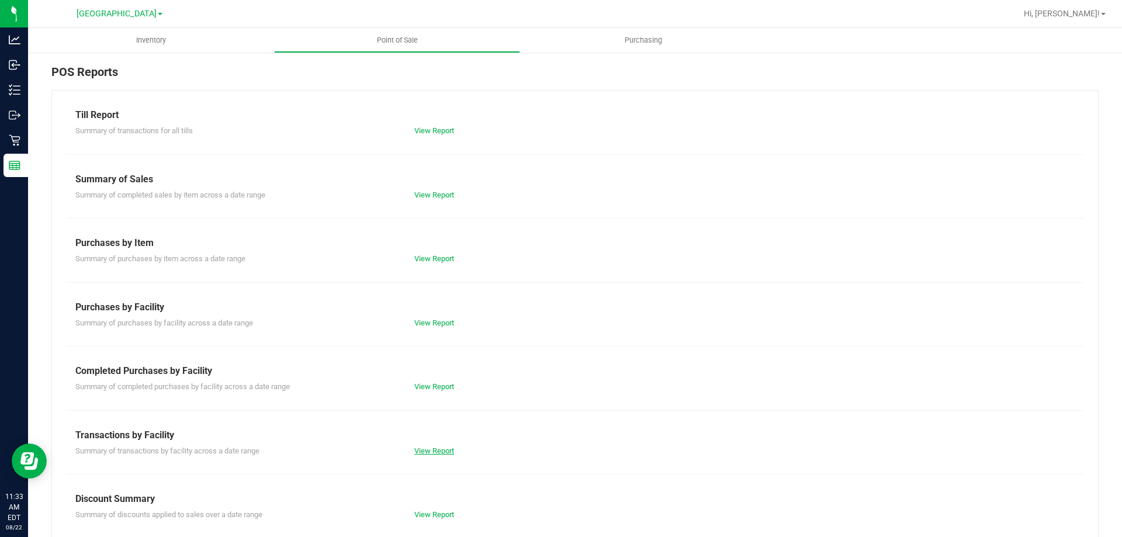
click at [414, 449] on link "View Report" at bounding box center [434, 450] width 40 height 9
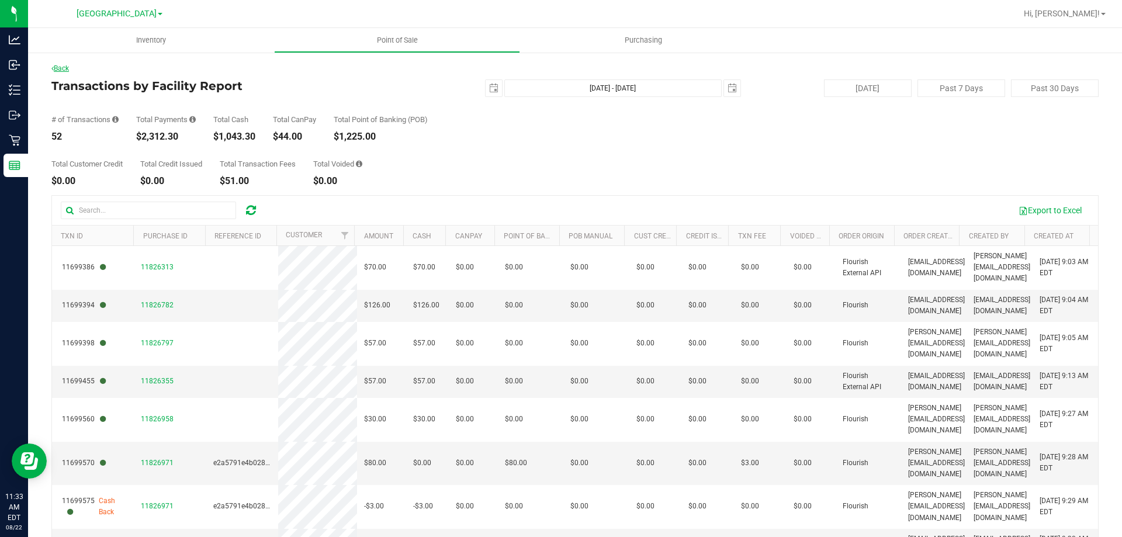
click at [65, 65] on link "Back" at bounding box center [60, 68] width 18 height 8
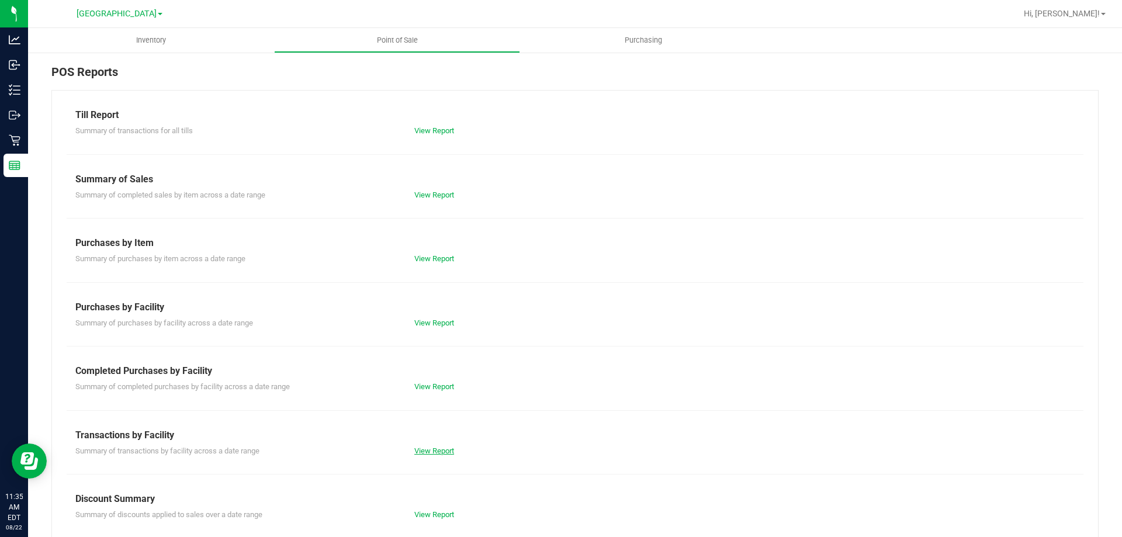
click at [431, 452] on link "View Report" at bounding box center [434, 450] width 40 height 9
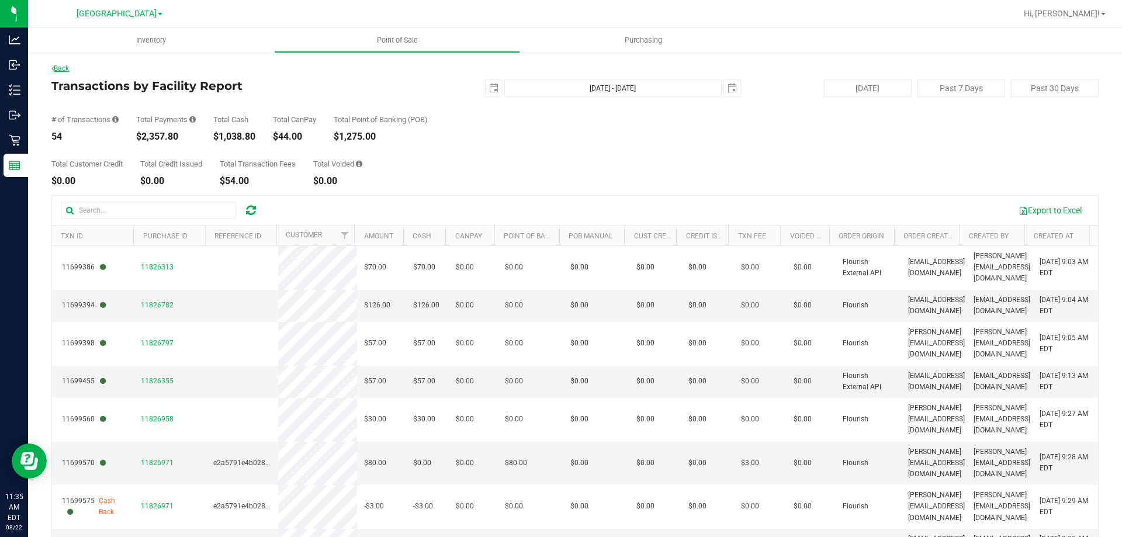
click at [62, 70] on link "Back" at bounding box center [60, 68] width 18 height 8
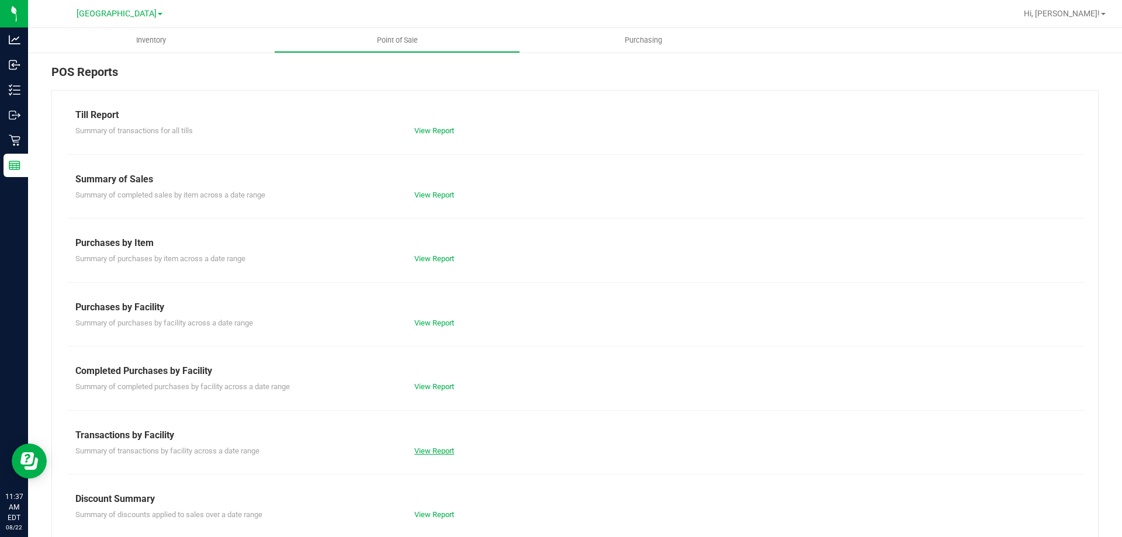
click at [429, 449] on link "View Report" at bounding box center [434, 450] width 40 height 9
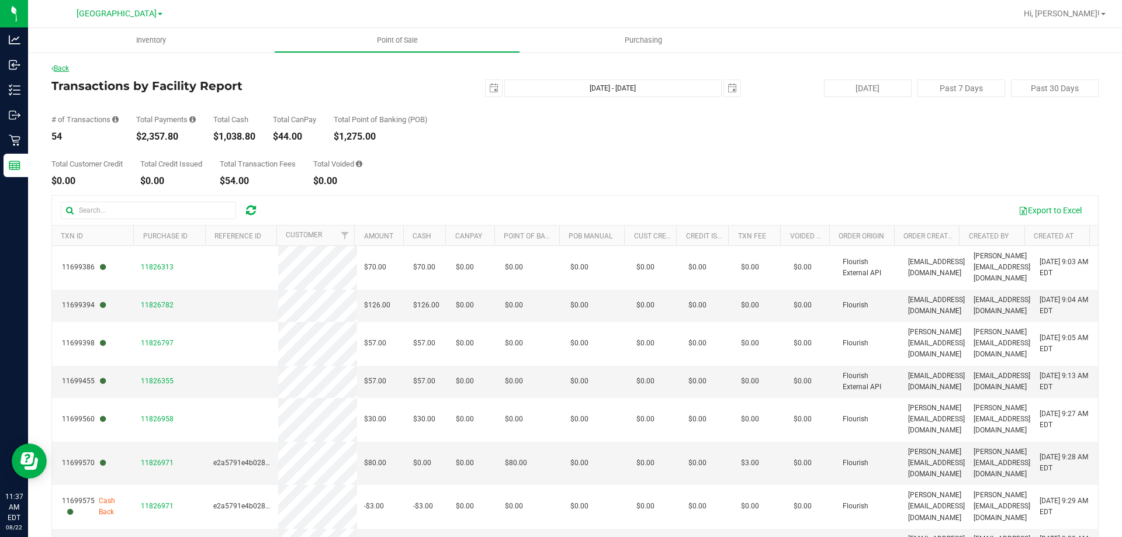
click at [63, 68] on link "Back" at bounding box center [60, 68] width 18 height 8
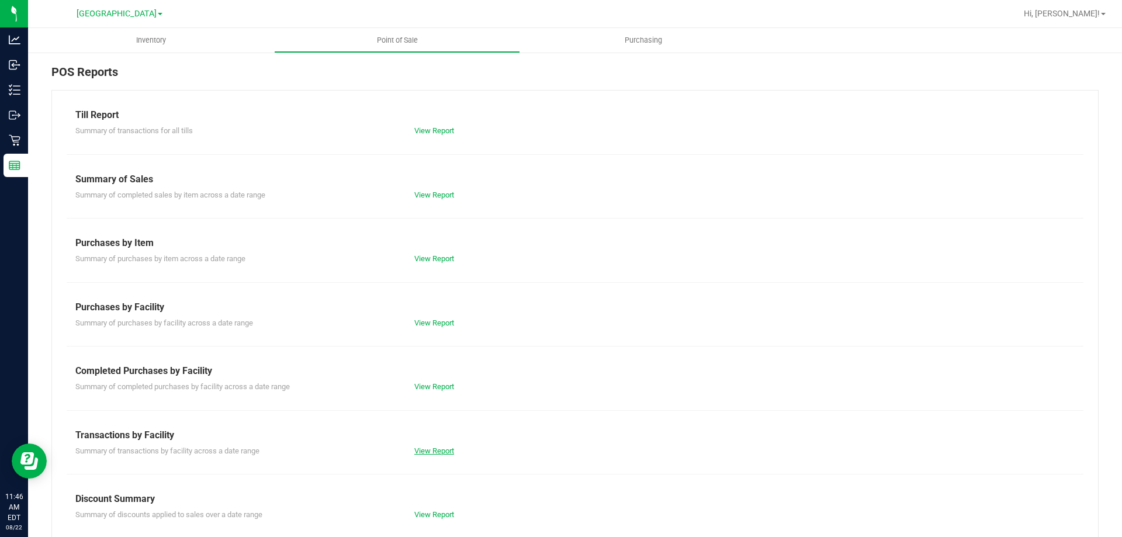
click at [427, 448] on link "View Report" at bounding box center [434, 450] width 40 height 9
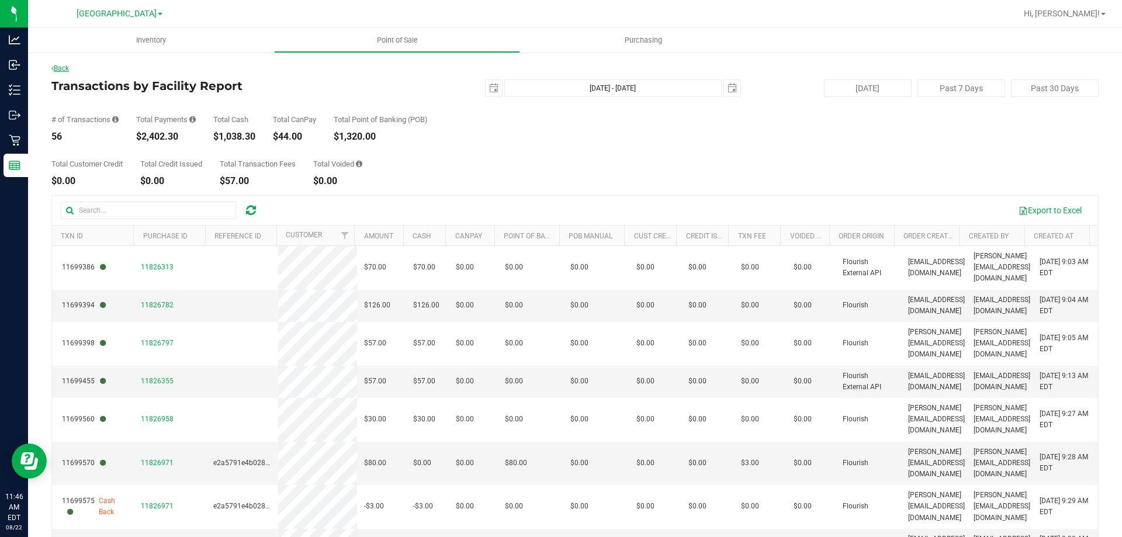
click at [64, 65] on link "Back" at bounding box center [60, 68] width 18 height 8
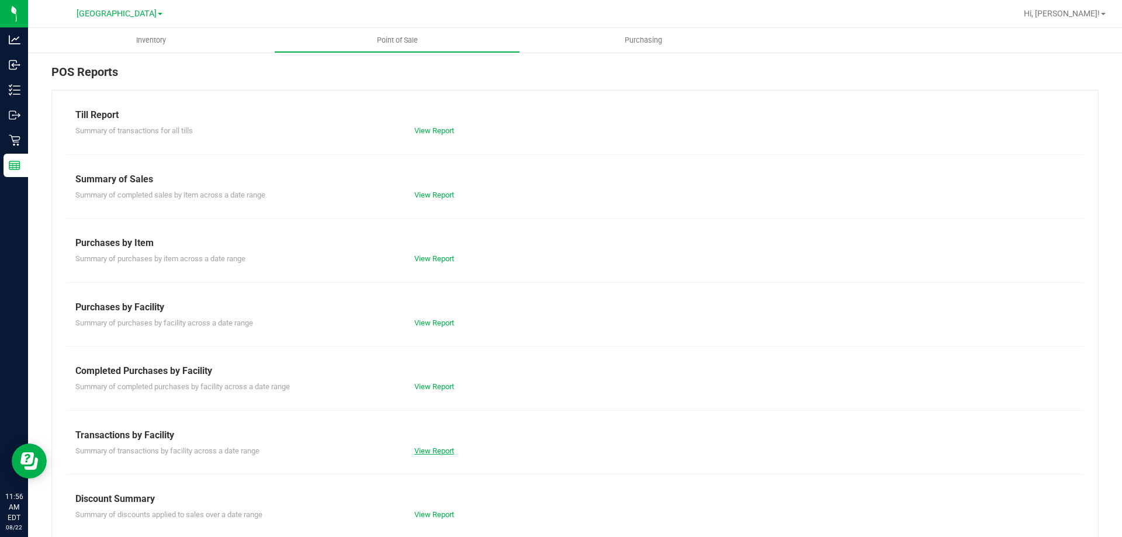
click at [426, 446] on link "View Report" at bounding box center [434, 450] width 40 height 9
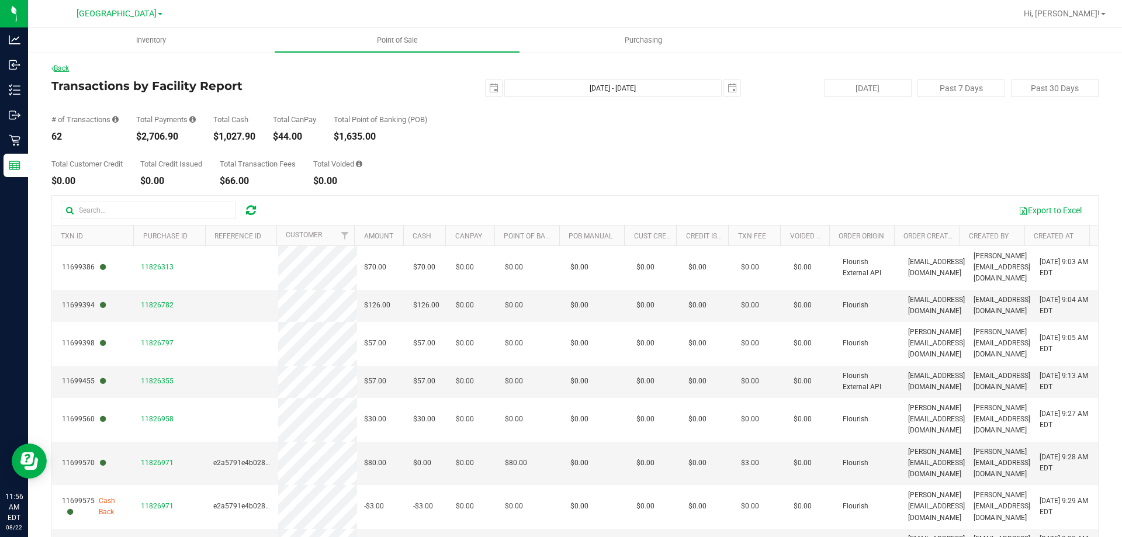
click at [63, 72] on link "Back" at bounding box center [60, 68] width 18 height 8
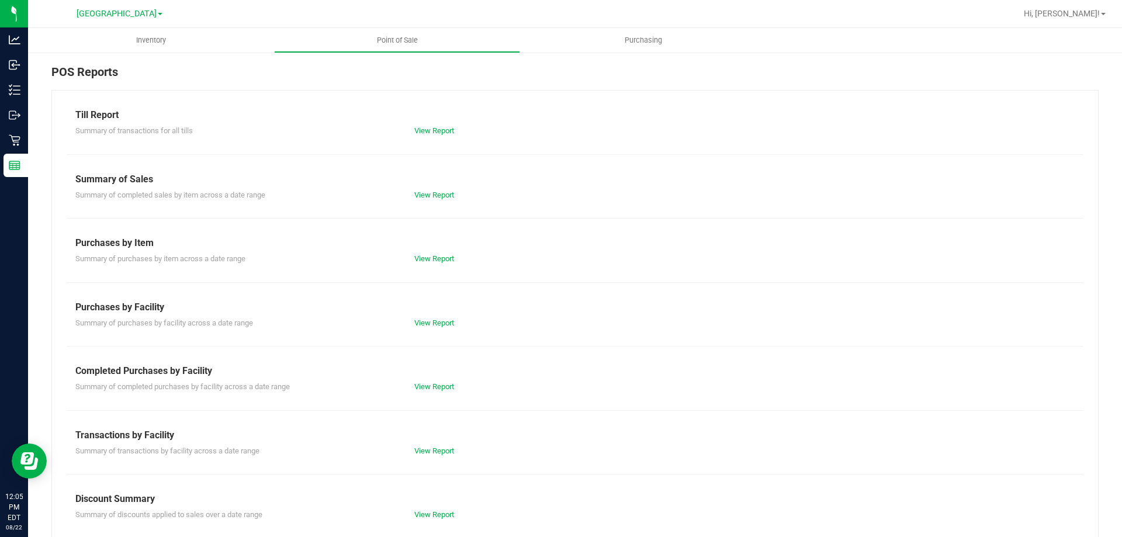
click at [435, 443] on div "Summary of transactions by facility across a date range View Report" at bounding box center [575, 449] width 1016 height 15
click at [433, 451] on link "View Report" at bounding box center [434, 450] width 40 height 9
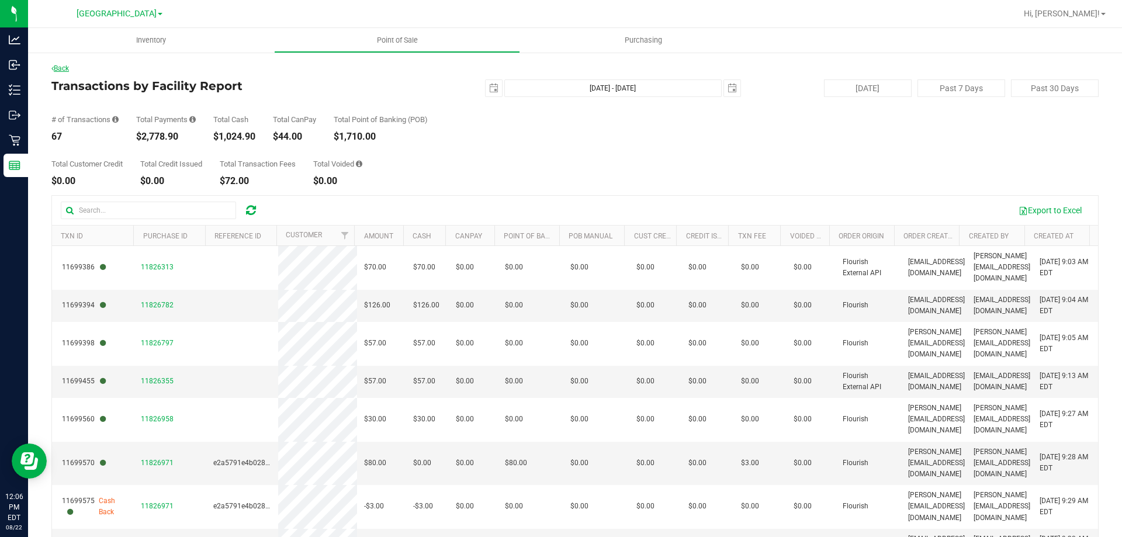
click at [68, 68] on link "Back" at bounding box center [60, 68] width 18 height 8
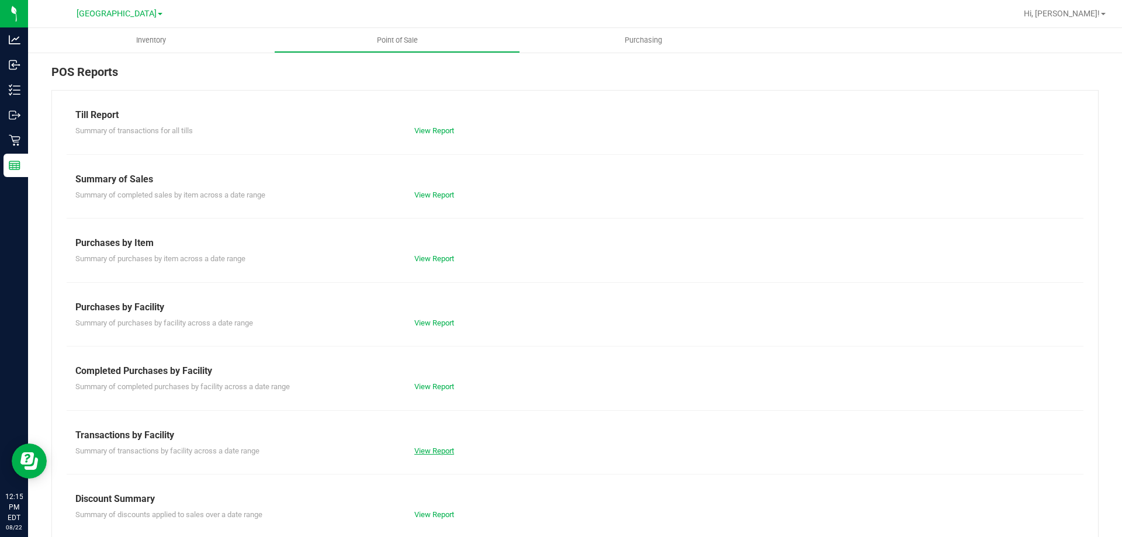
click at [432, 448] on link "View Report" at bounding box center [434, 450] width 40 height 9
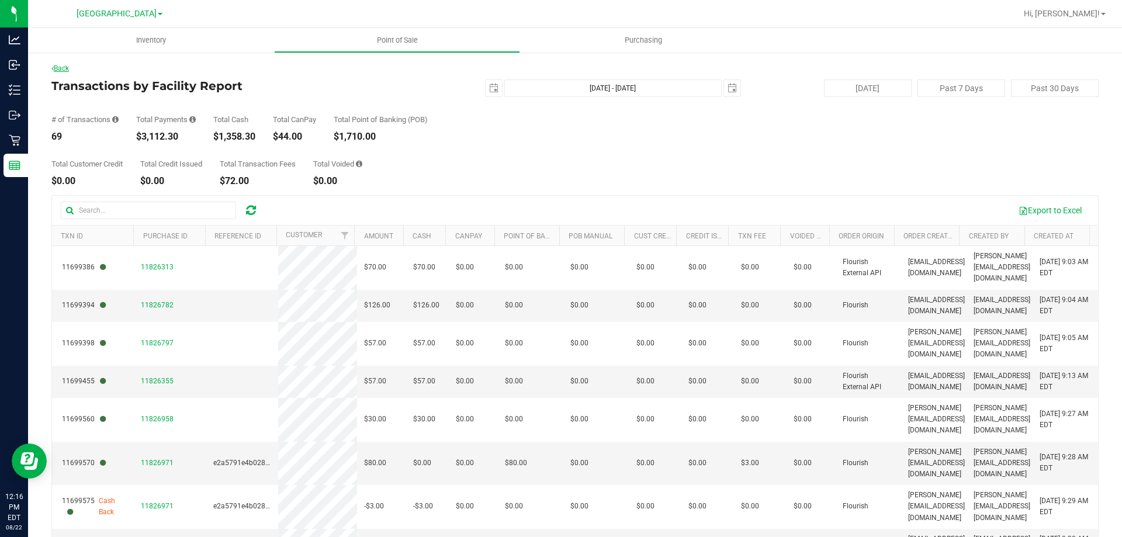
click at [68, 67] on link "Back" at bounding box center [60, 68] width 18 height 8
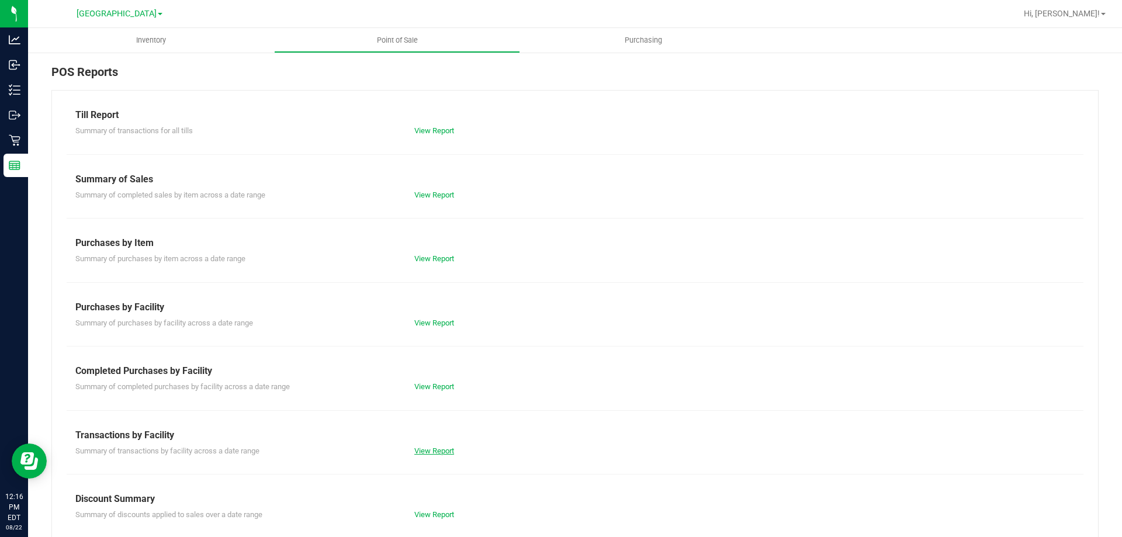
click at [433, 449] on link "View Report" at bounding box center [434, 450] width 40 height 9
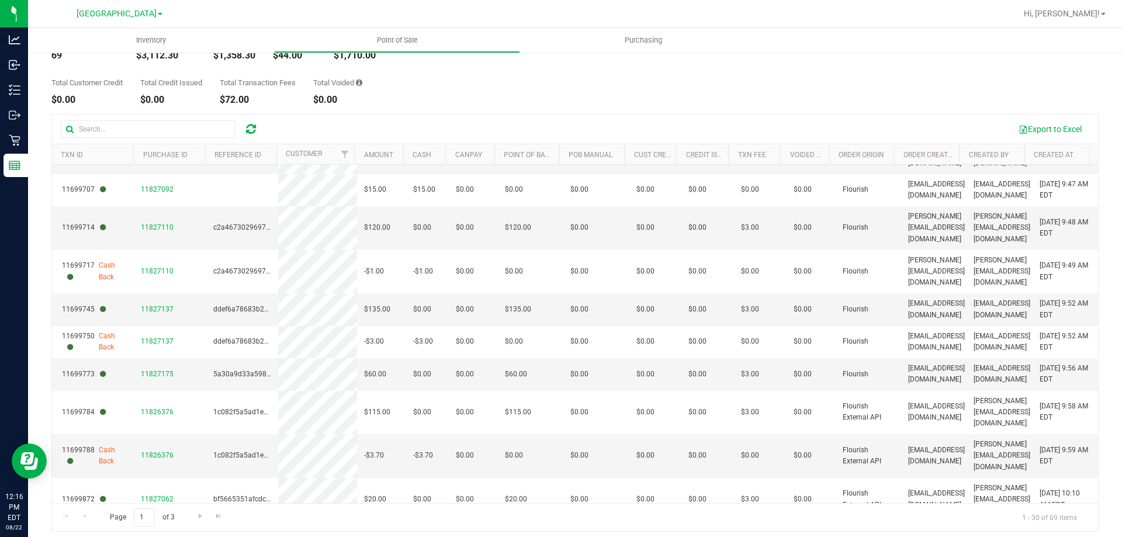
scroll to position [88, 0]
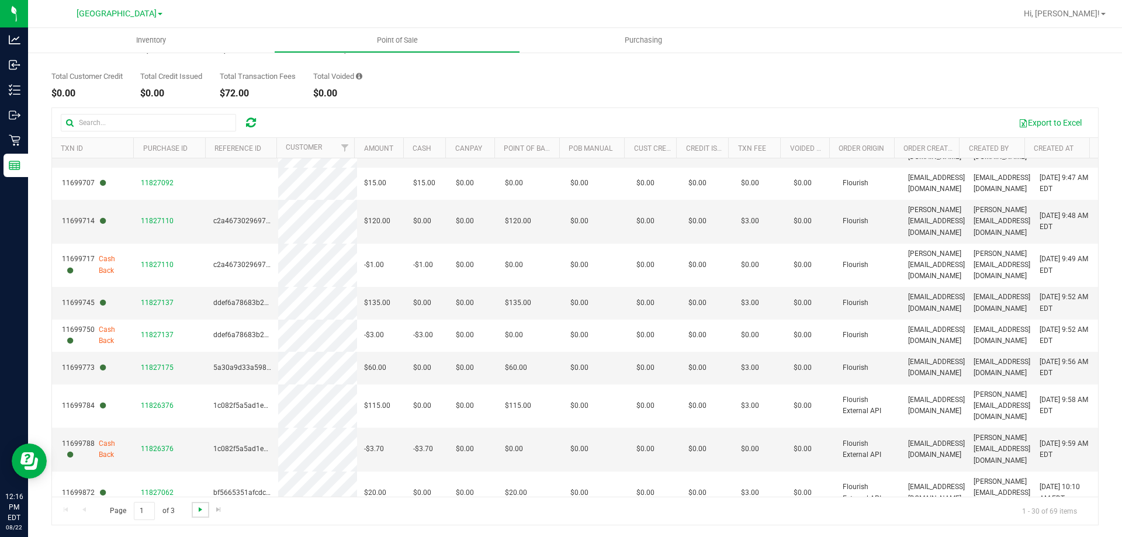
click at [196, 509] on span "Go to the next page" at bounding box center [200, 509] width 9 height 9
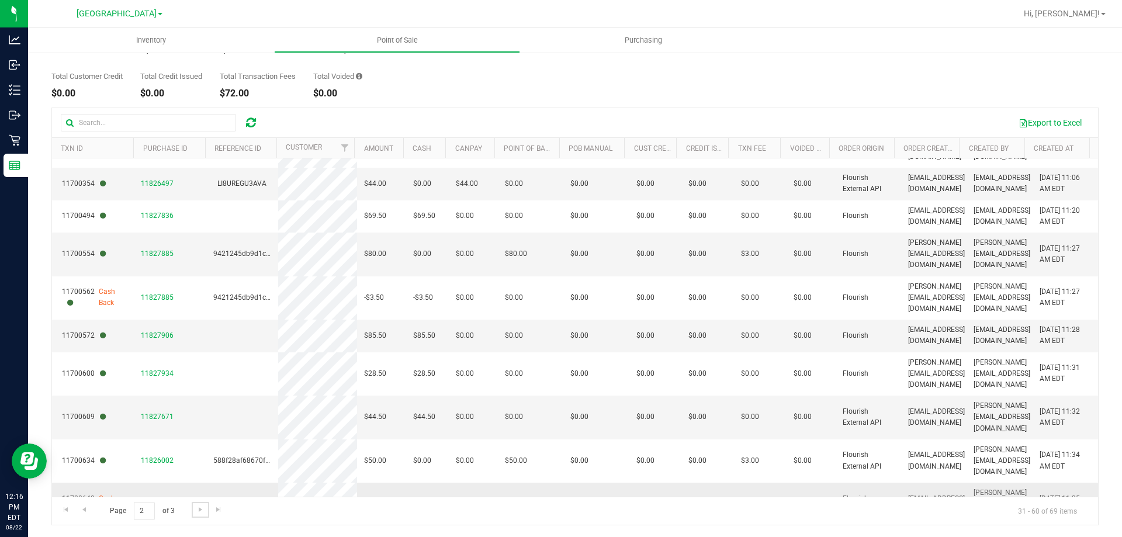
scroll to position [632, 0]
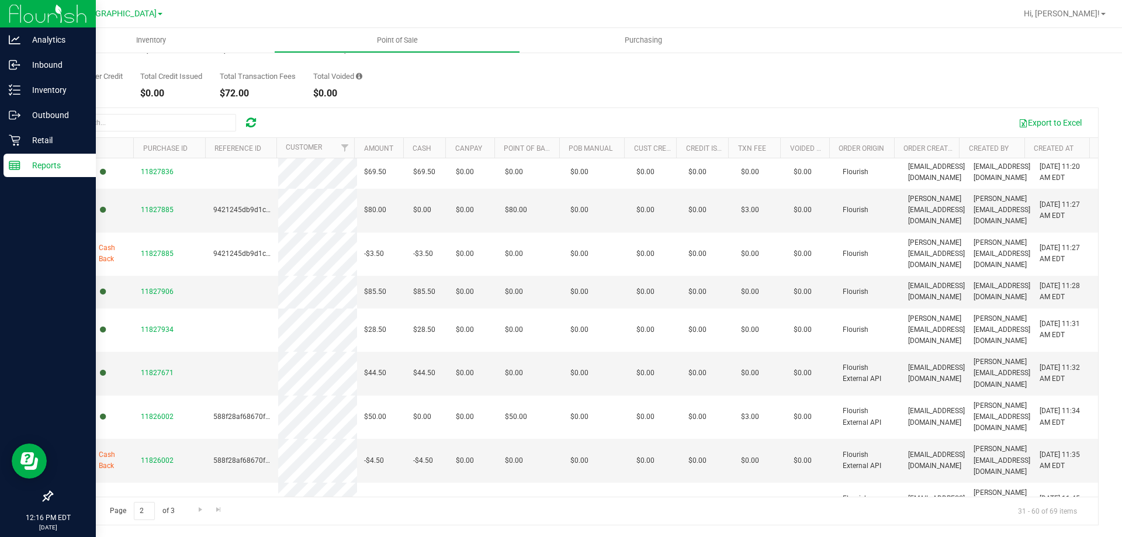
click at [47, 172] on div "Reports" at bounding box center [50, 165] width 92 height 23
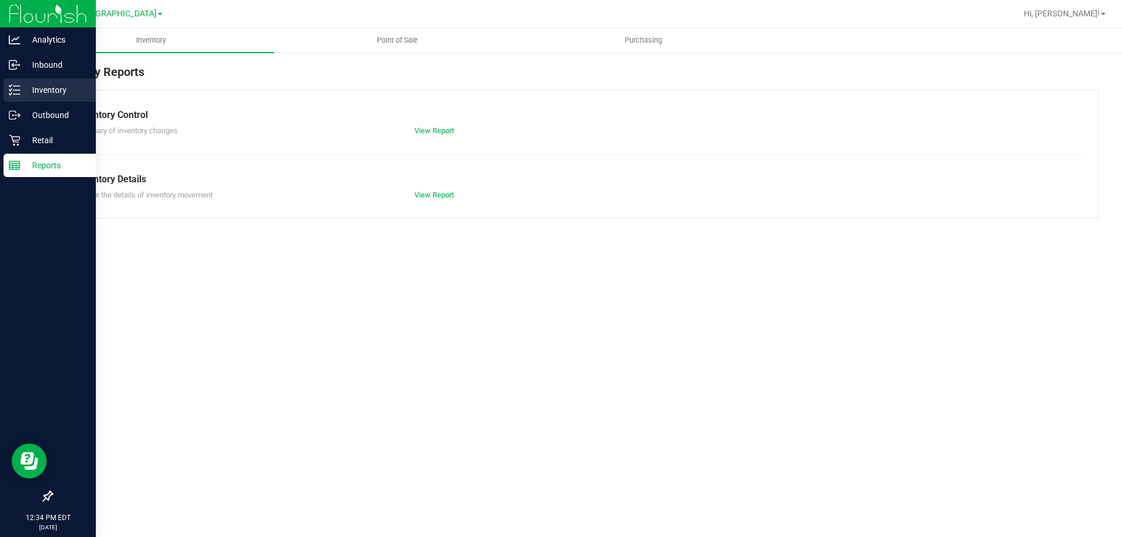
click at [8, 100] on div "Inventory" at bounding box center [50, 89] width 92 height 23
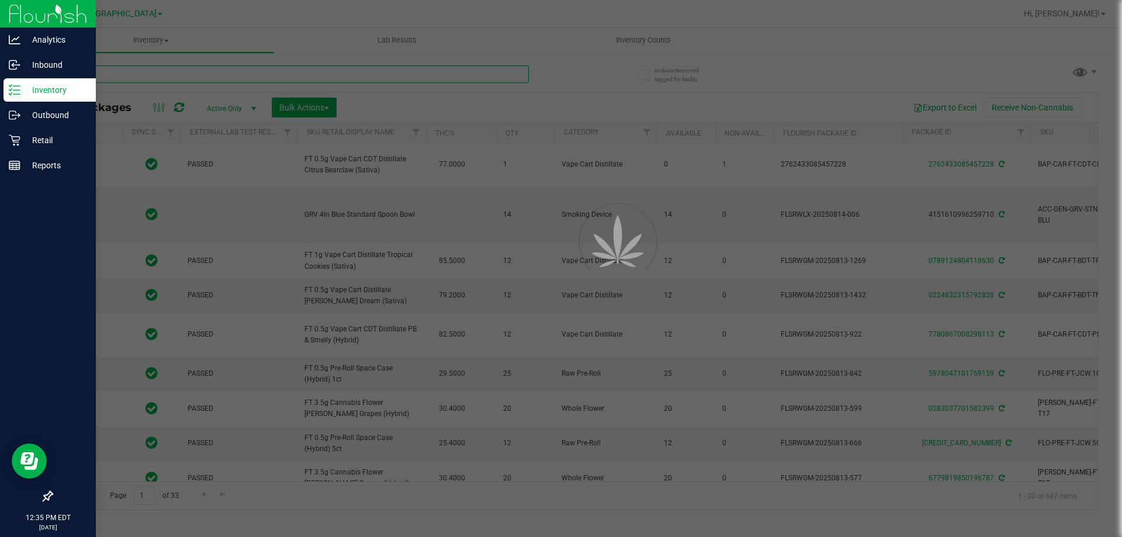
paste input "SW 30ml (600mg) Tincture Soothe (1:1 CBD:THC)"
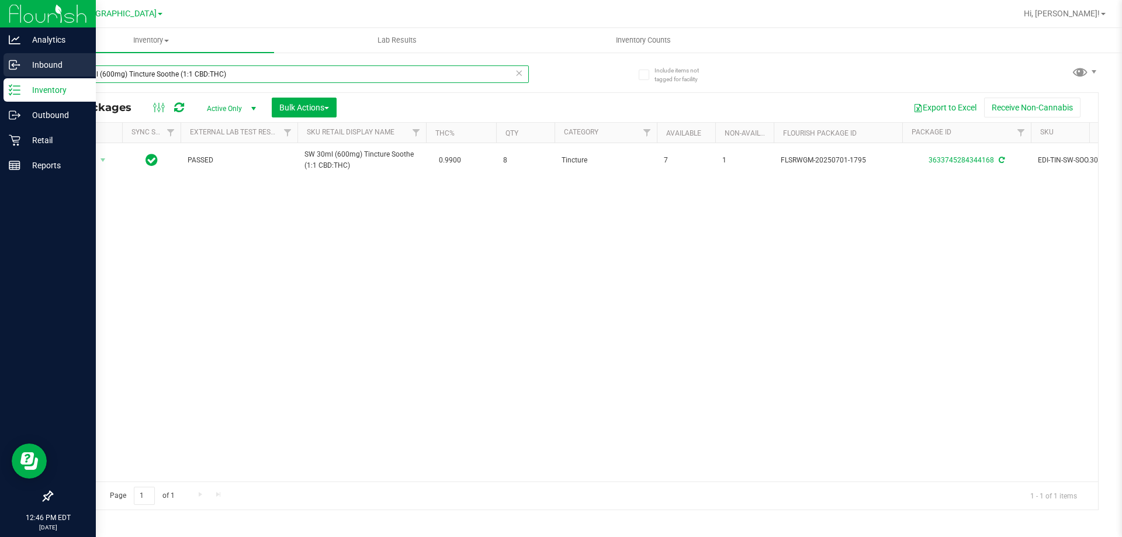
drag, startPoint x: 204, startPoint y: 72, endPoint x: 0, endPoint y: 77, distance: 204.5
click at [0, 77] on div "Analytics Inbound Inventory Outbound Retail Reports 12:46 PM EDT [DATE] 08/22 […" at bounding box center [561, 268] width 1122 height 537
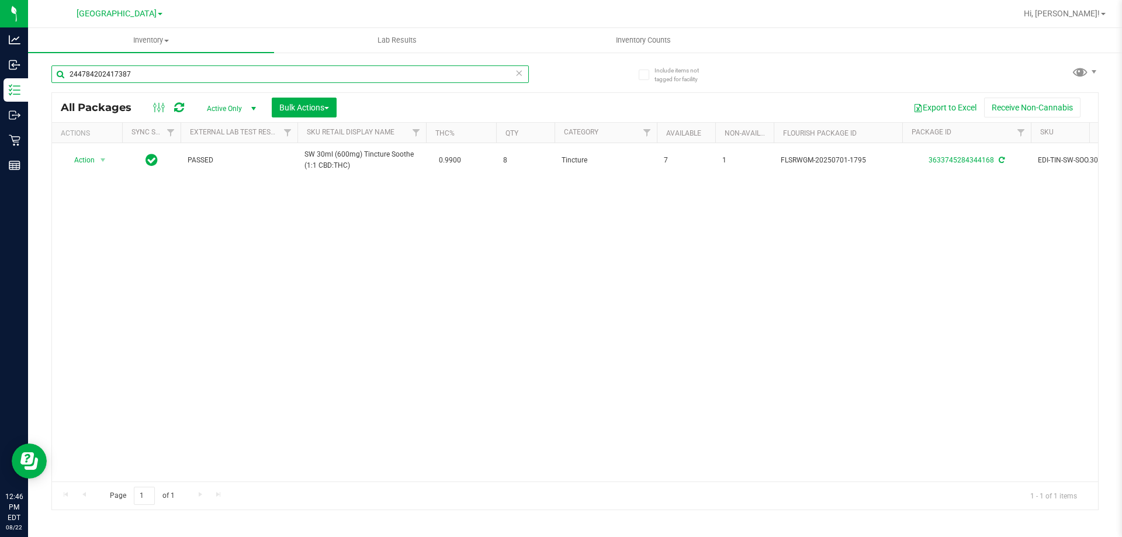
type input "2447842024173872"
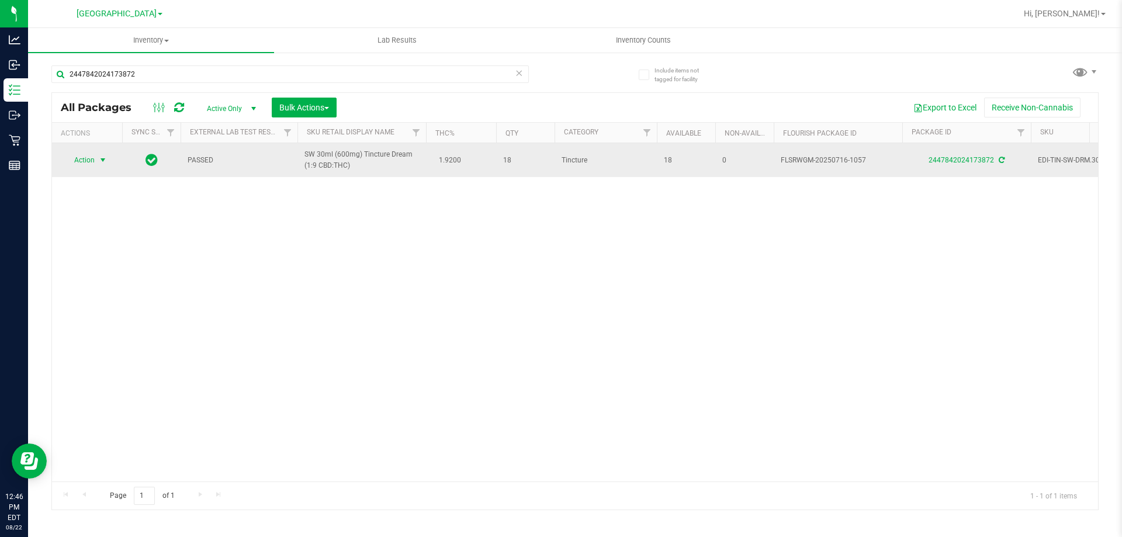
click at [81, 163] on span "Action" at bounding box center [80, 160] width 32 height 16
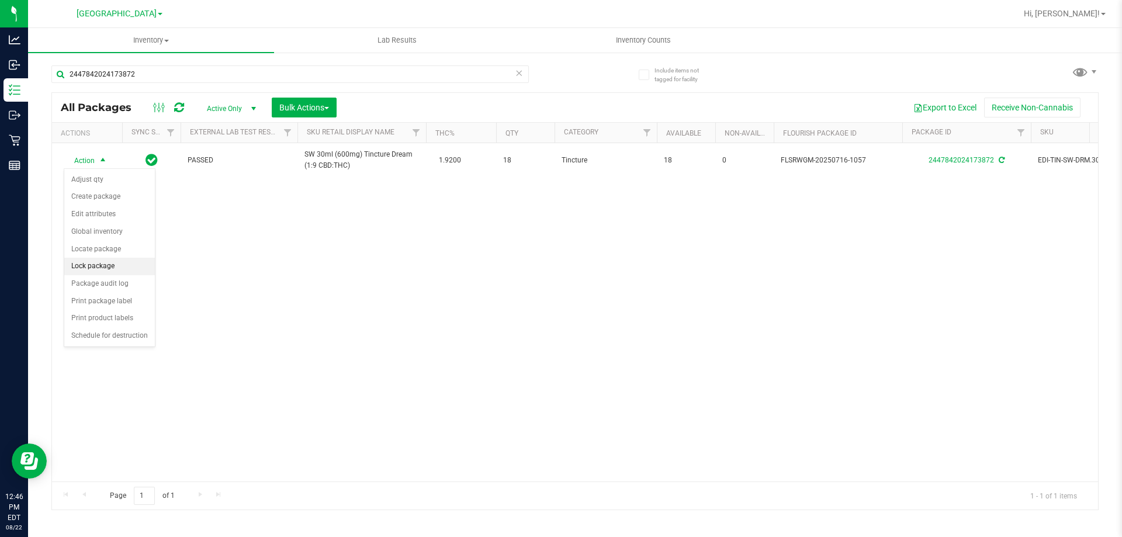
click at [107, 265] on li "Lock package" at bounding box center [109, 267] width 91 height 18
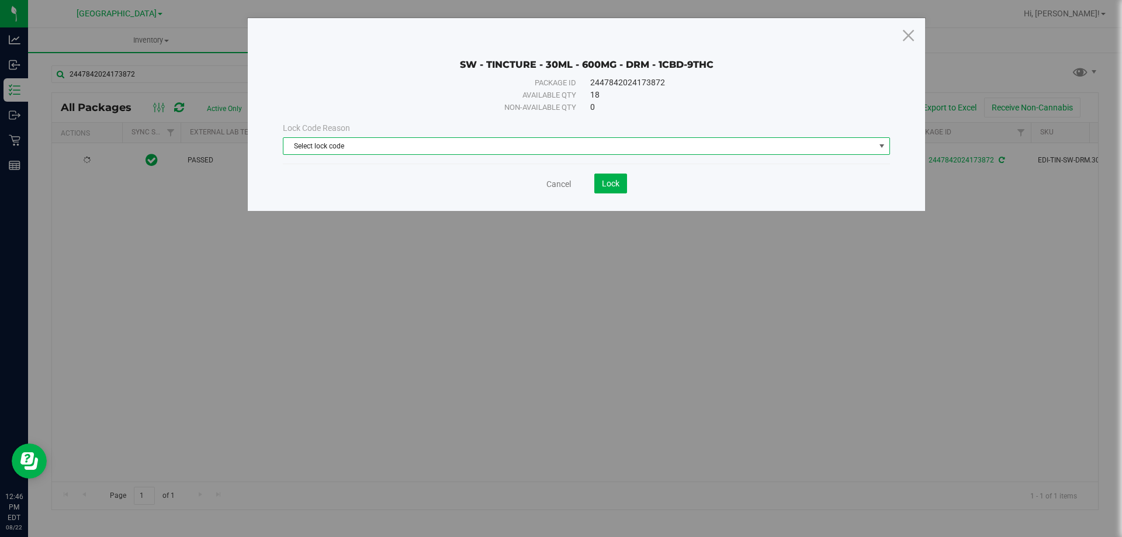
click at [558, 152] on span "Select lock code" at bounding box center [578, 146] width 591 height 16
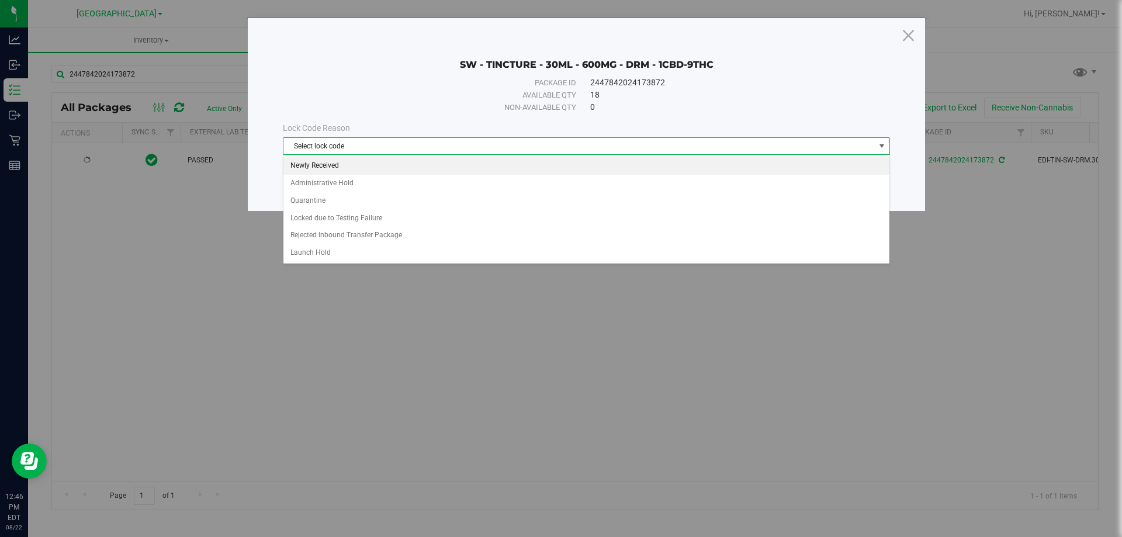
click at [368, 171] on li "Newly Received" at bounding box center [586, 166] width 606 height 18
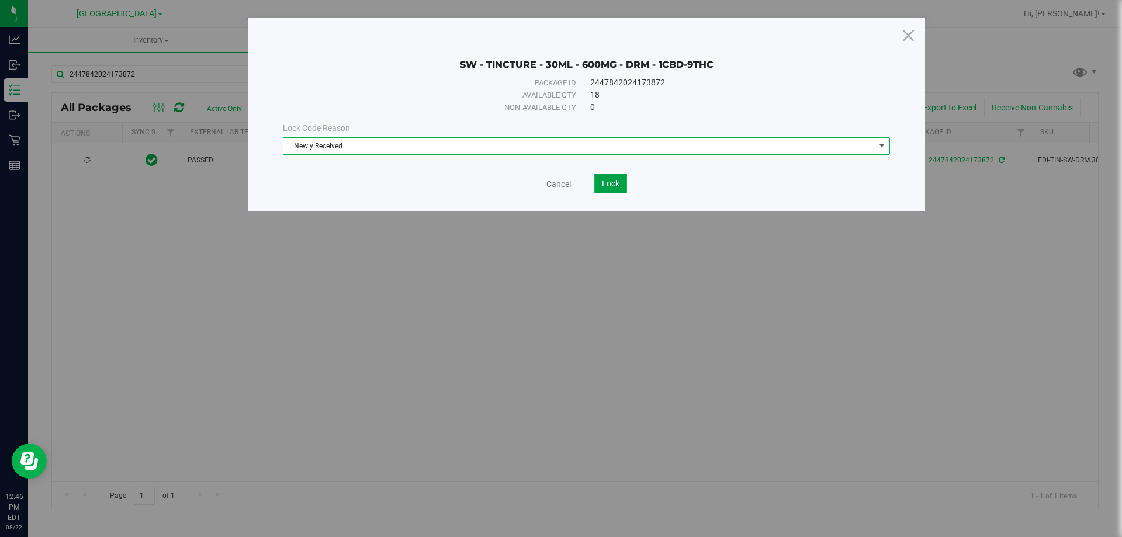
click at [604, 182] on span "Lock" at bounding box center [611, 183] width 18 height 9
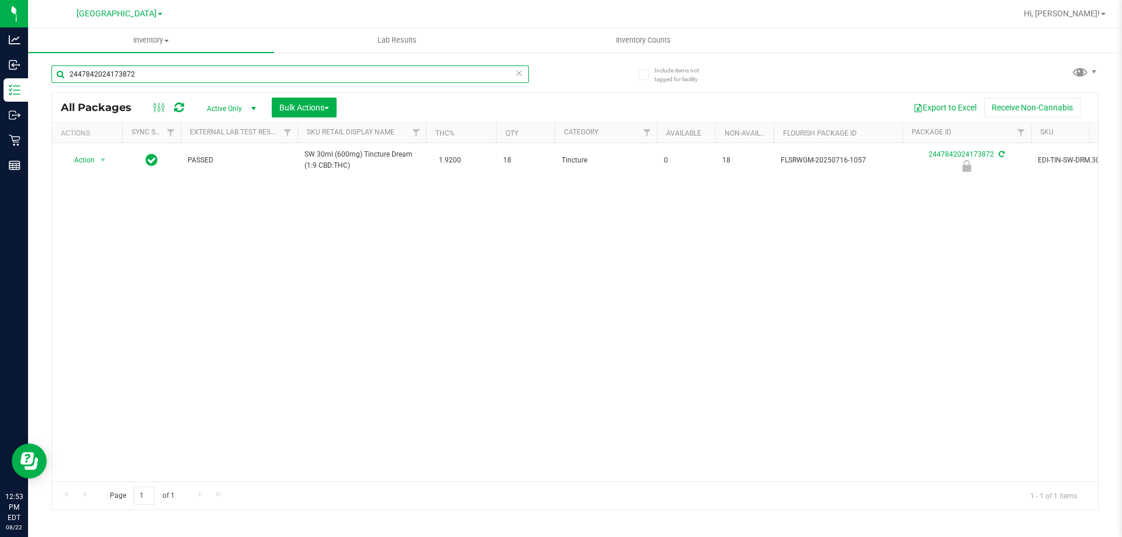
click at [155, 76] on input "2447842024173872" at bounding box center [289, 74] width 477 height 18
type input "3336664419388828"
